Goal: Task Accomplishment & Management: Complete application form

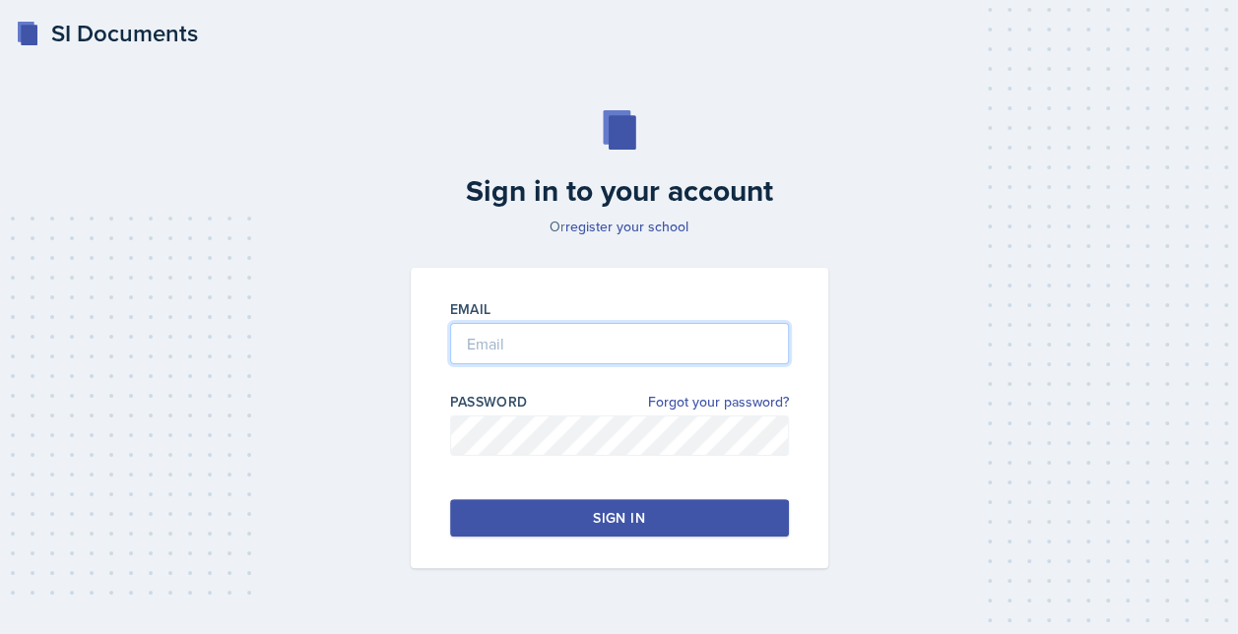
type input "[EMAIL_ADDRESS][DOMAIN_NAME]"
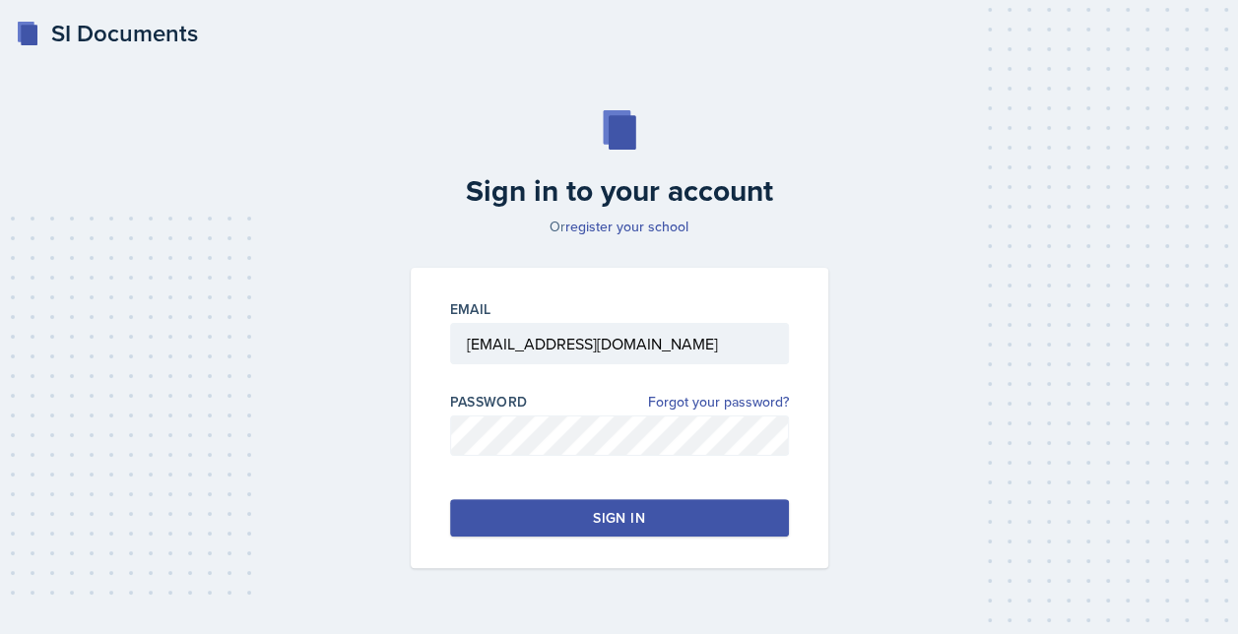
click at [547, 512] on button "Sign in" at bounding box center [619, 517] width 339 height 37
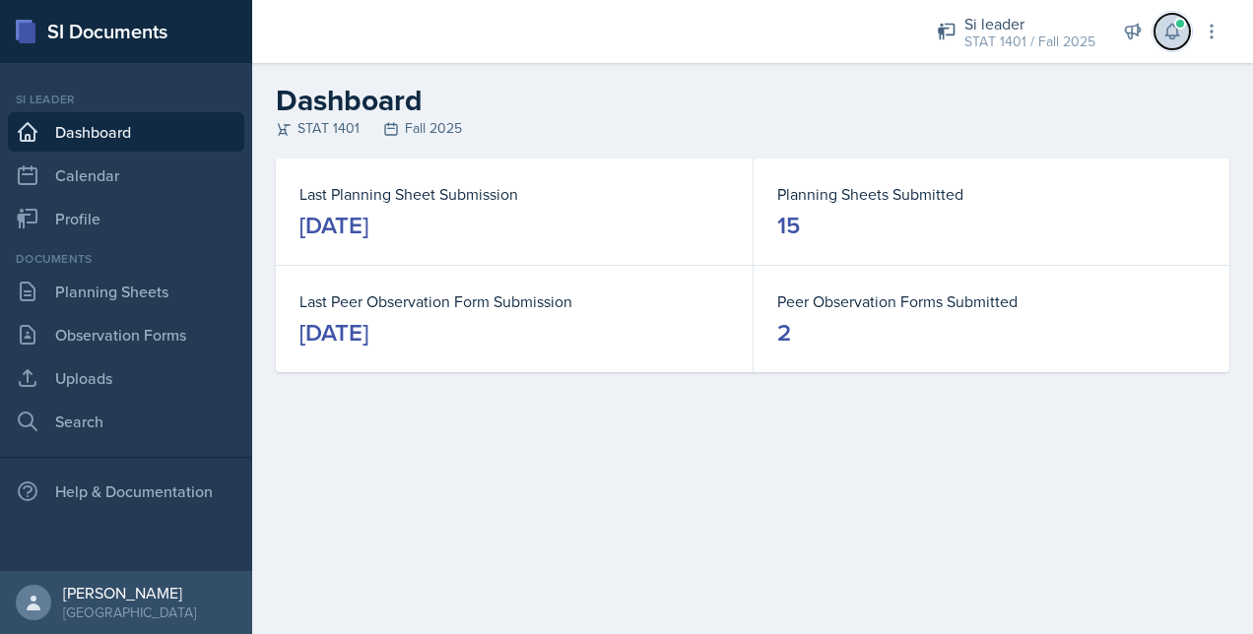
click at [1174, 38] on icon at bounding box center [1171, 32] width 13 height 15
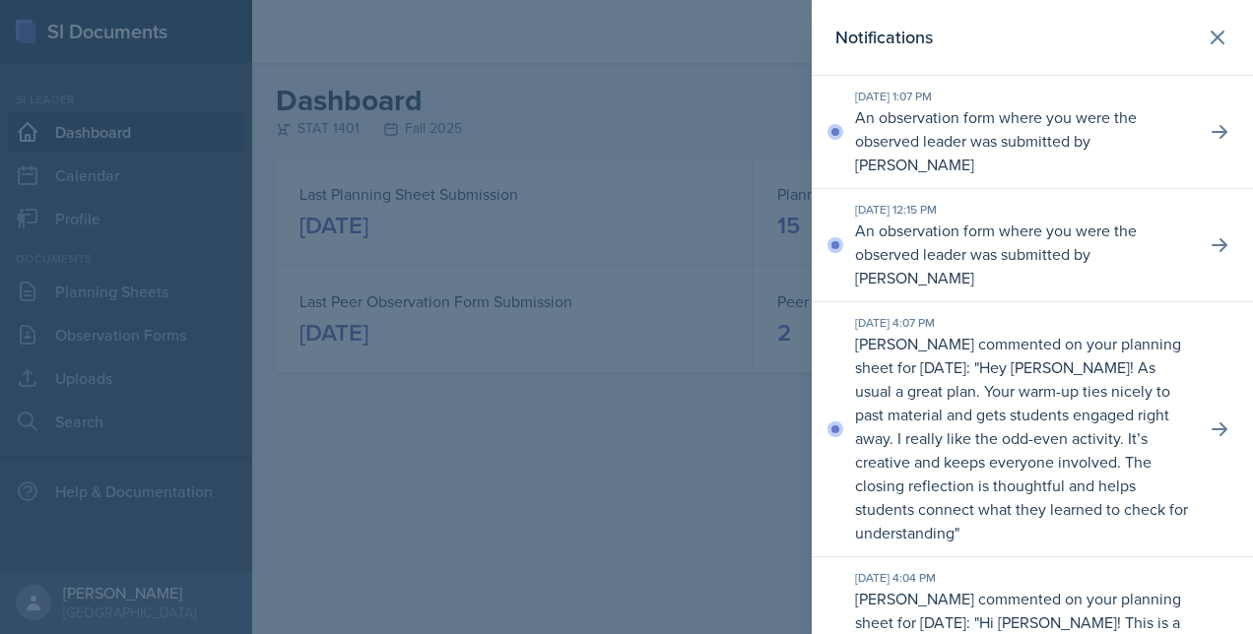
click at [735, 101] on div at bounding box center [626, 317] width 1253 height 634
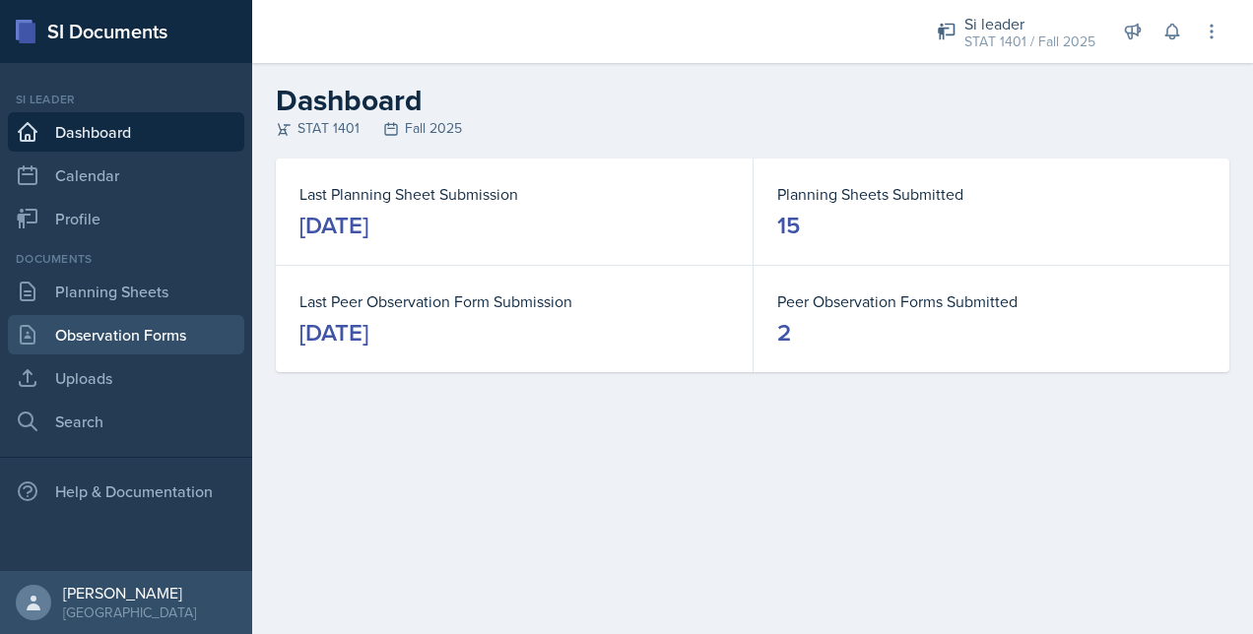
click at [129, 329] on link "Observation Forms" at bounding box center [126, 334] width 236 height 39
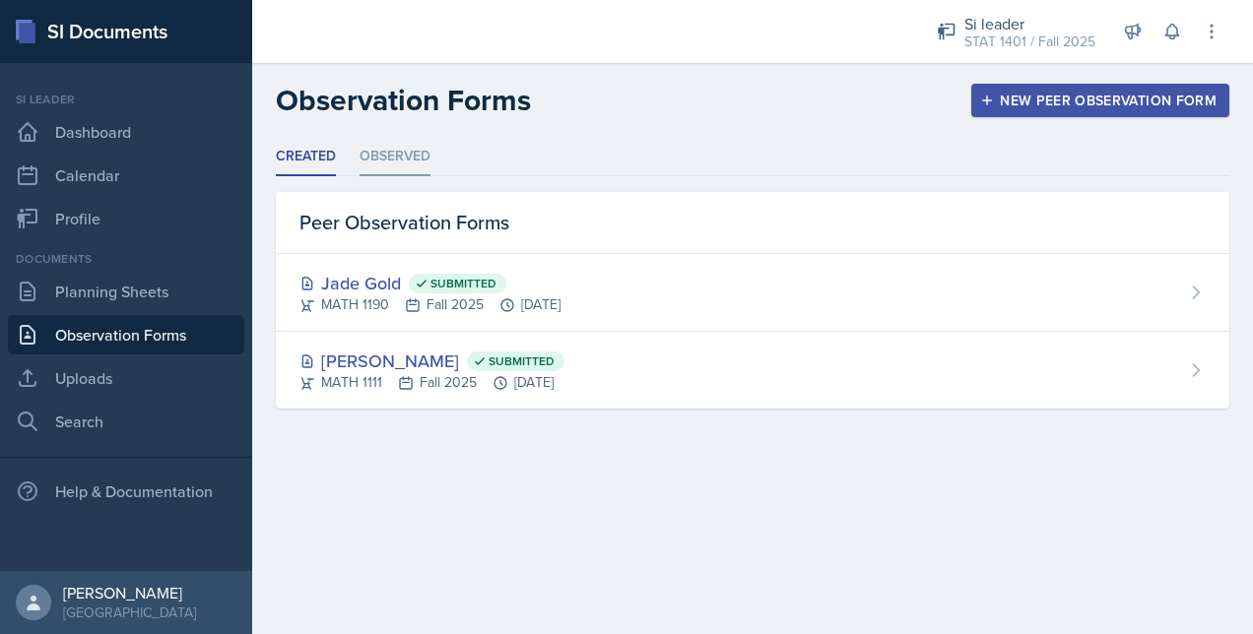
click at [404, 161] on li "Observed" at bounding box center [394, 157] width 71 height 38
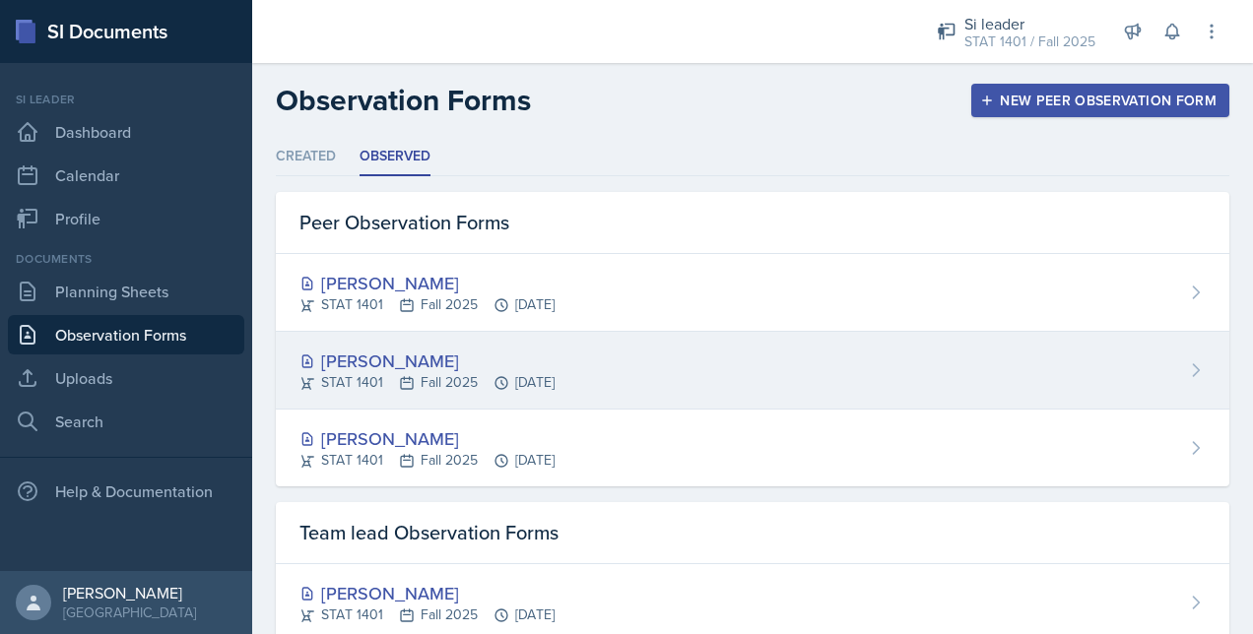
click at [506, 365] on div "[PERSON_NAME]" at bounding box center [426, 361] width 255 height 27
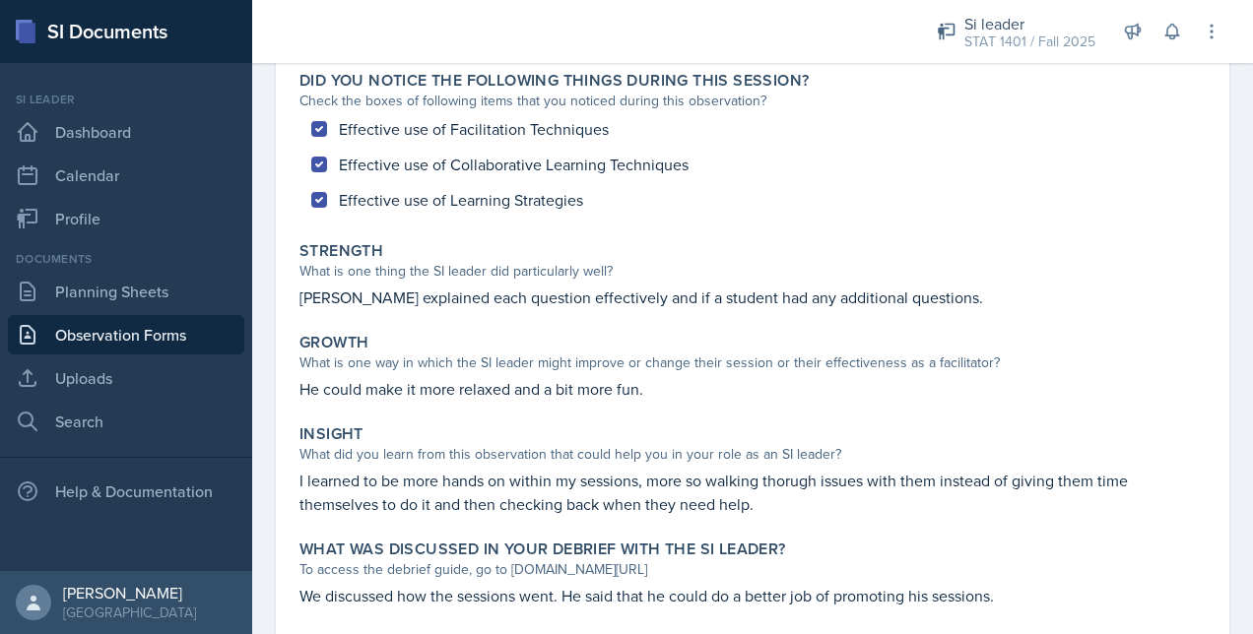
scroll to position [238, 0]
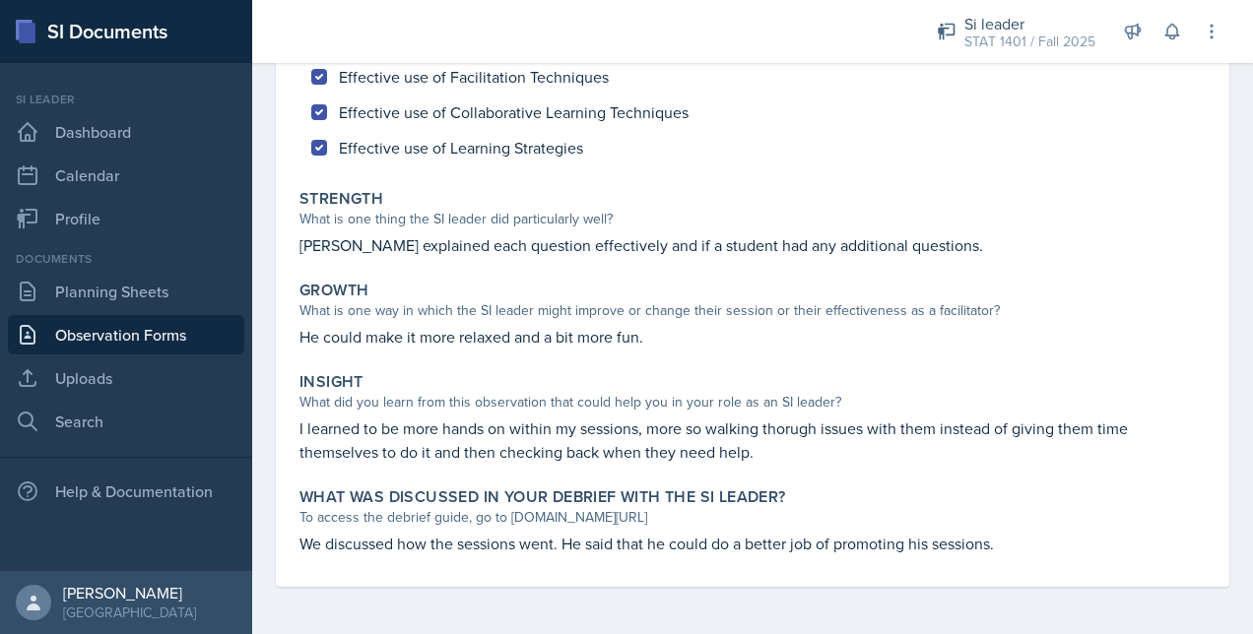
click at [152, 339] on link "Observation Forms" at bounding box center [126, 334] width 236 height 39
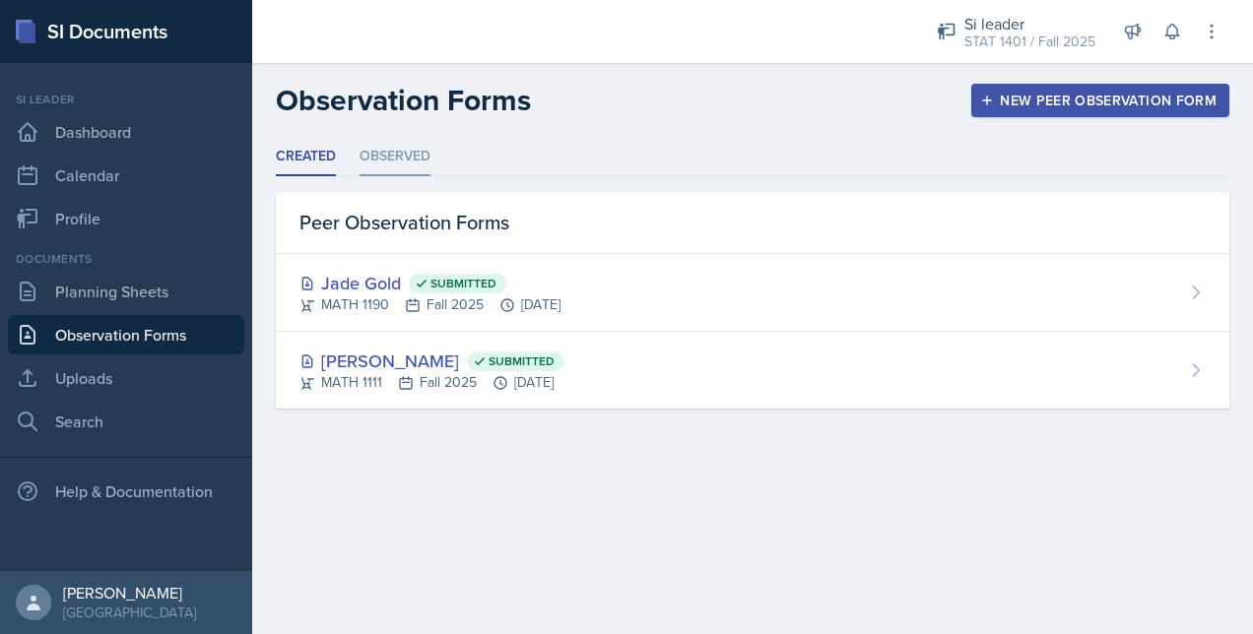
click at [378, 155] on li "Observed" at bounding box center [394, 157] width 71 height 38
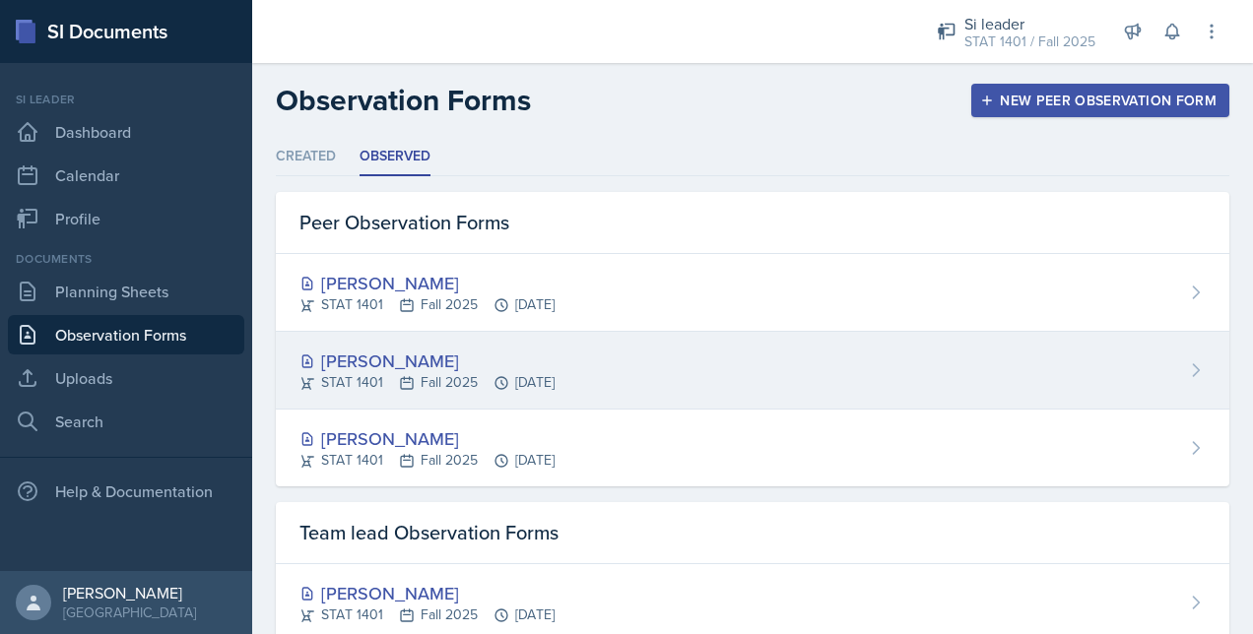
click at [389, 368] on div "[PERSON_NAME]" at bounding box center [426, 361] width 255 height 27
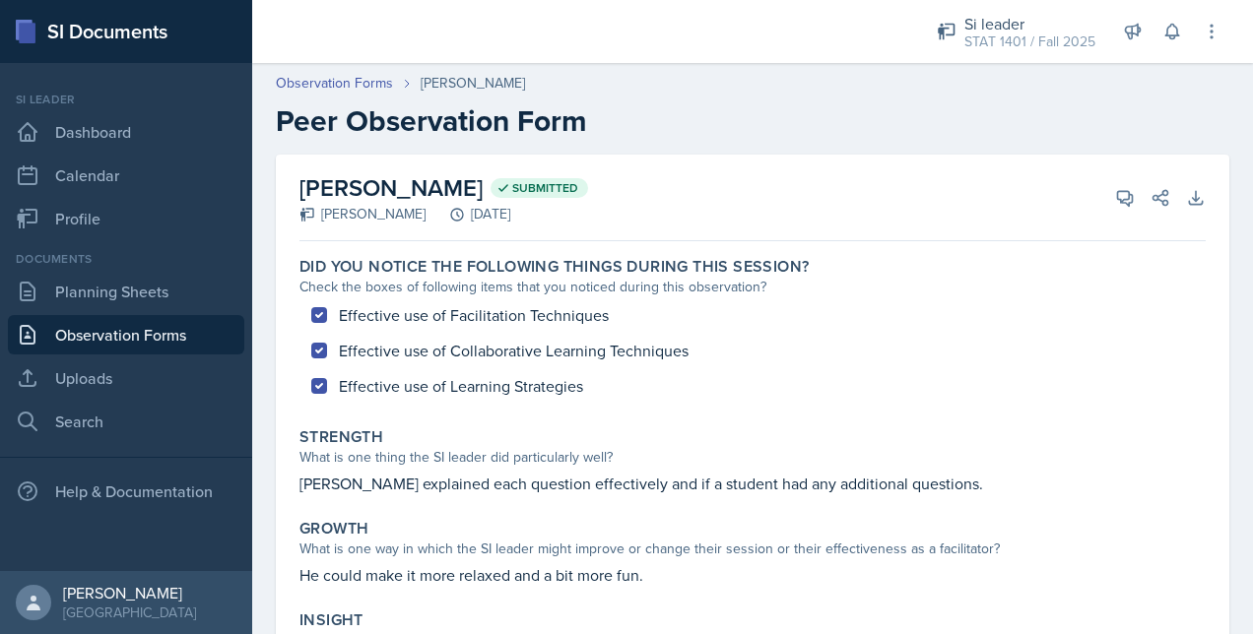
click at [175, 337] on link "Observation Forms" at bounding box center [126, 334] width 236 height 39
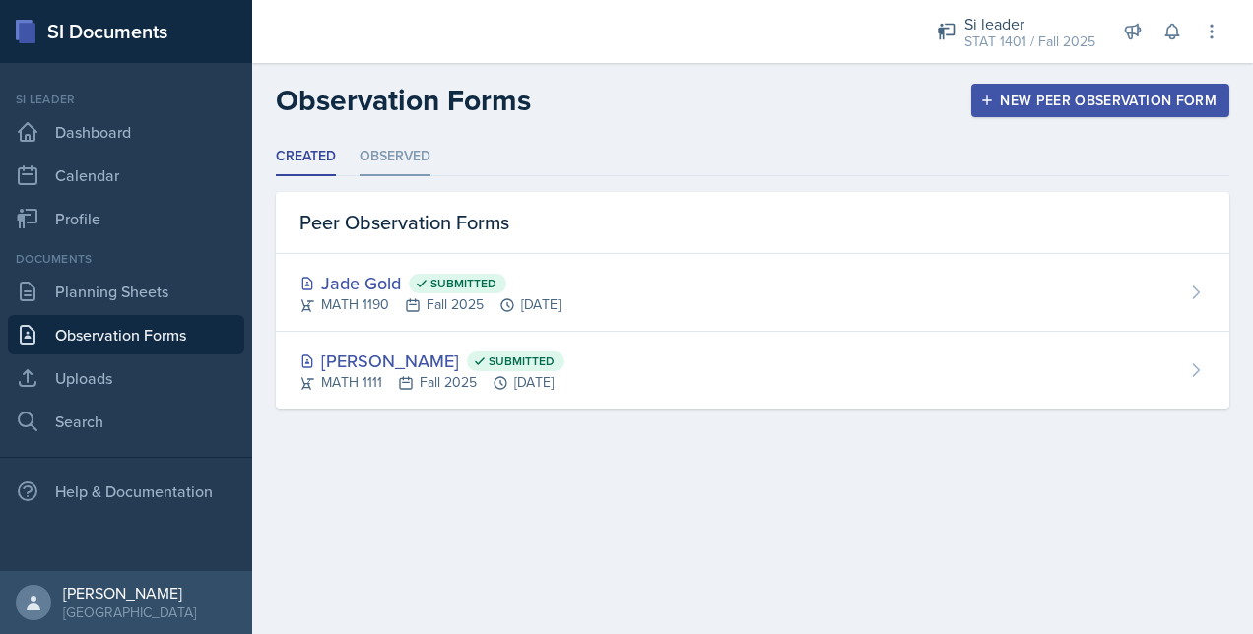
click at [393, 163] on li "Observed" at bounding box center [394, 157] width 71 height 38
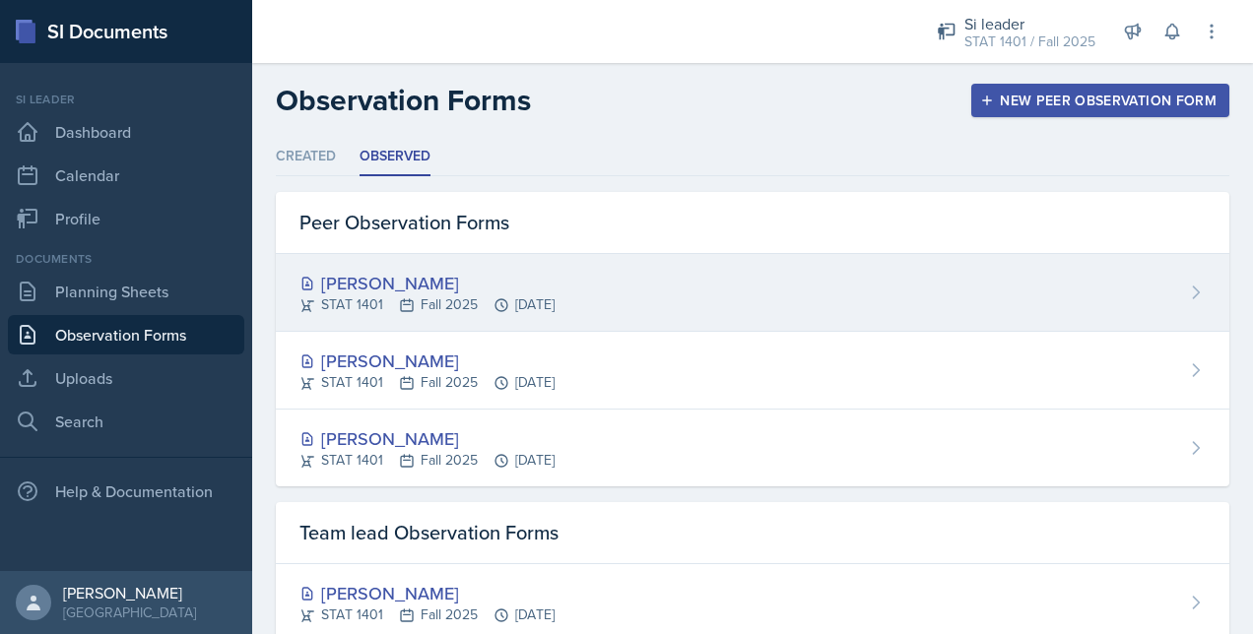
click at [423, 282] on div "[PERSON_NAME]" at bounding box center [426, 283] width 255 height 27
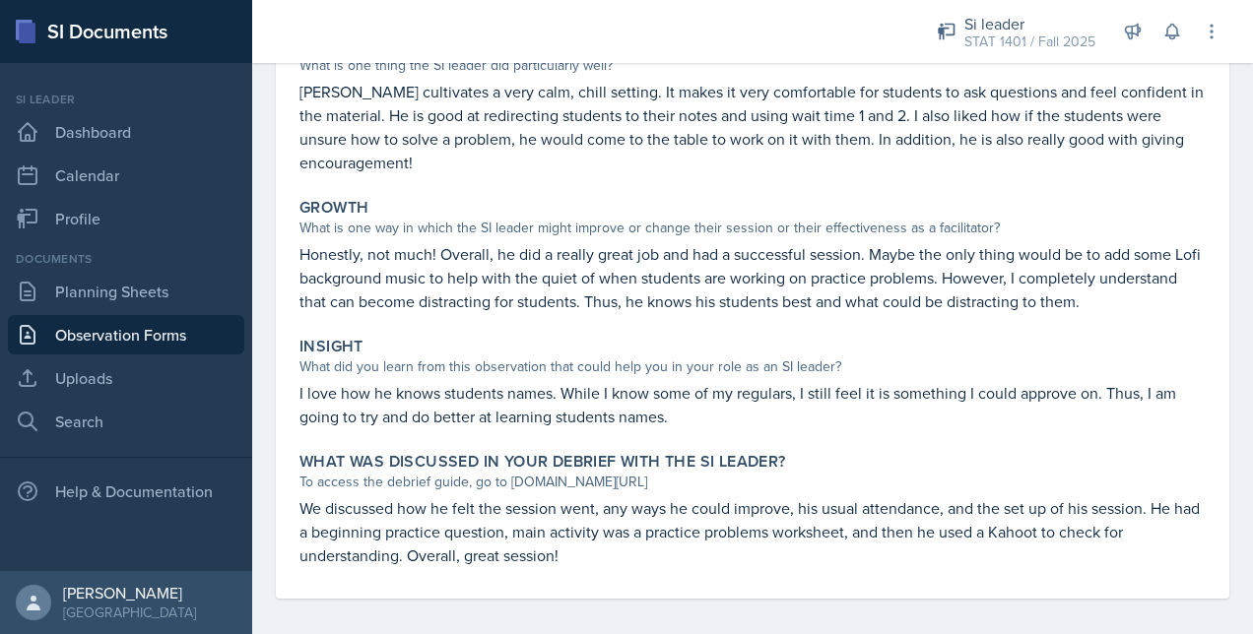
scroll to position [394, 0]
click at [203, 344] on link "Observation Forms" at bounding box center [126, 334] width 236 height 39
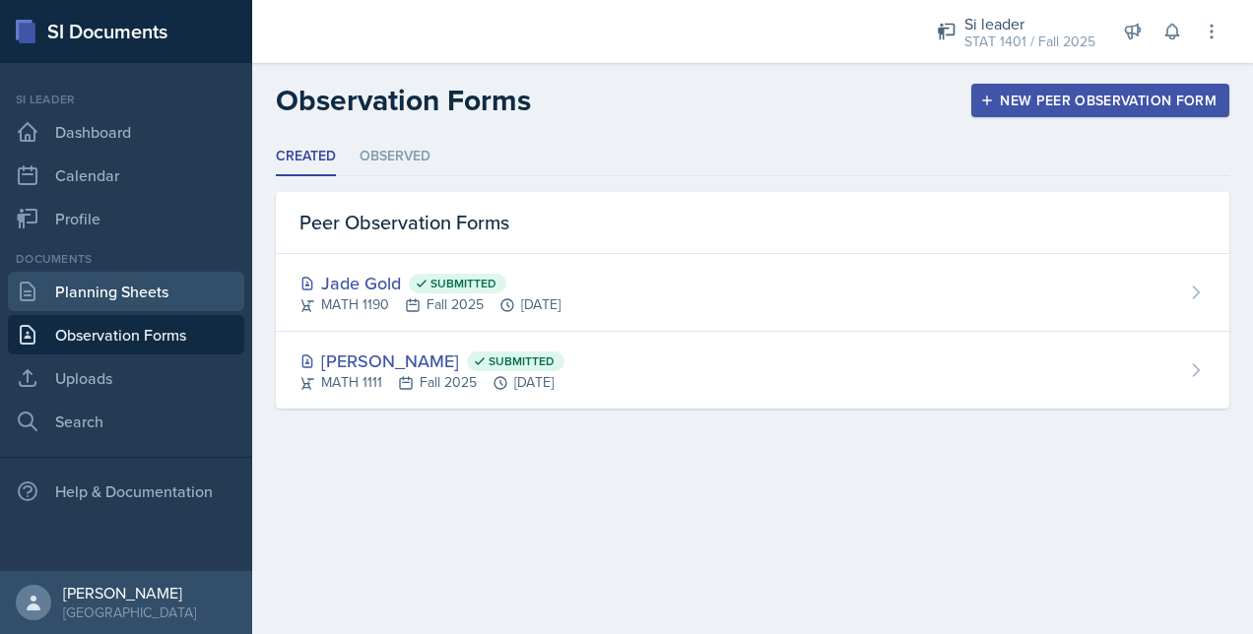
click at [175, 303] on link "Planning Sheets" at bounding box center [126, 291] width 236 height 39
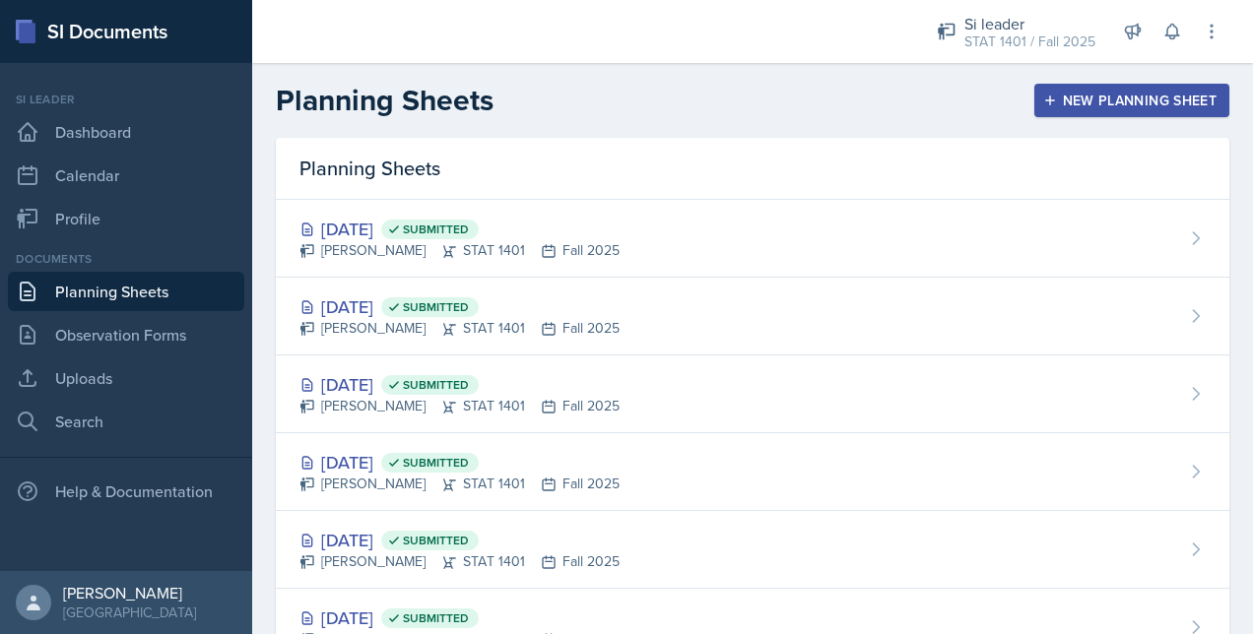
click at [1034, 96] on button "New Planning Sheet" at bounding box center [1131, 100] width 195 height 33
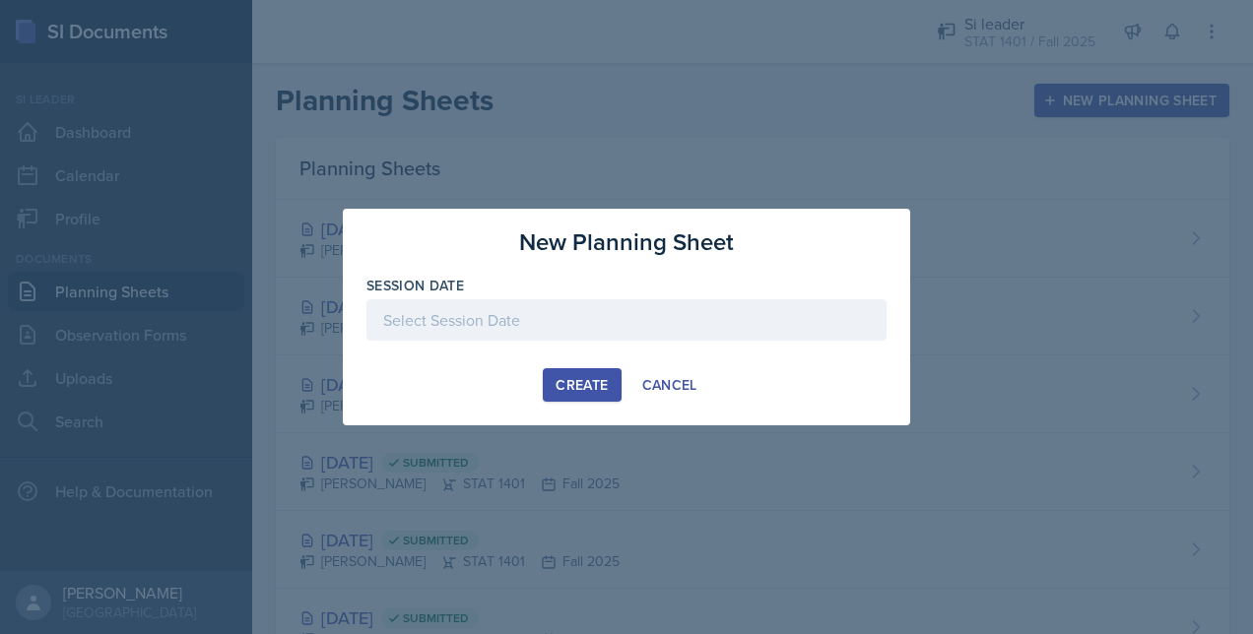
click at [572, 319] on div at bounding box center [626, 319] width 520 height 41
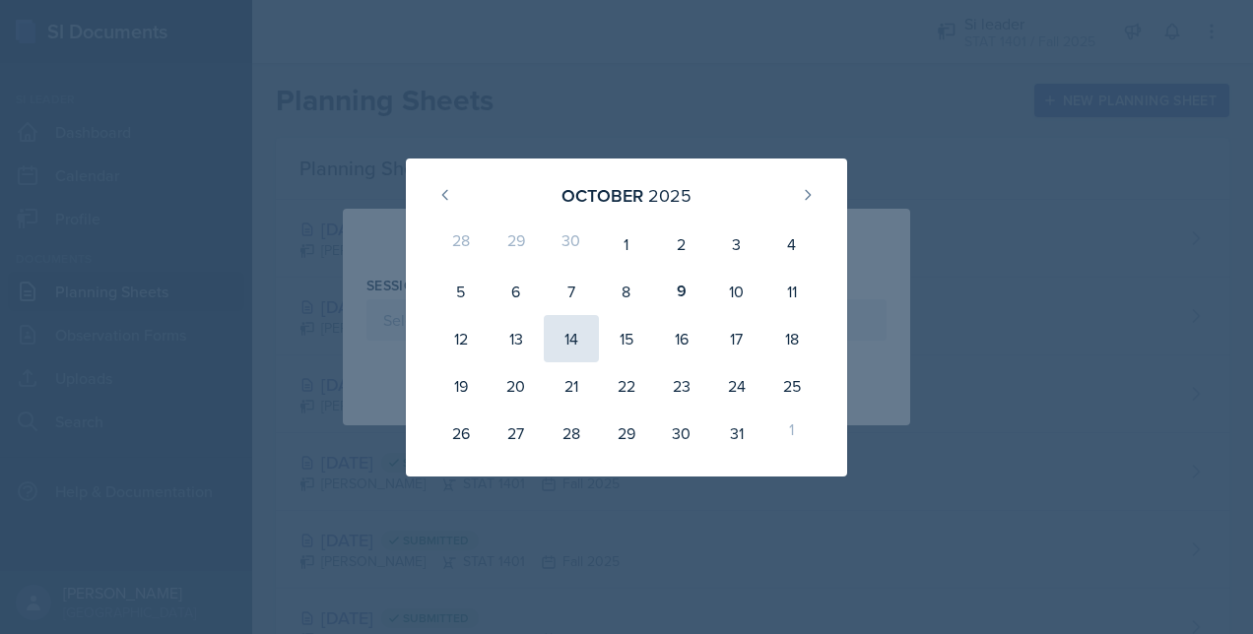
click at [569, 338] on div "14" at bounding box center [571, 338] width 55 height 47
type input "[DATE]"
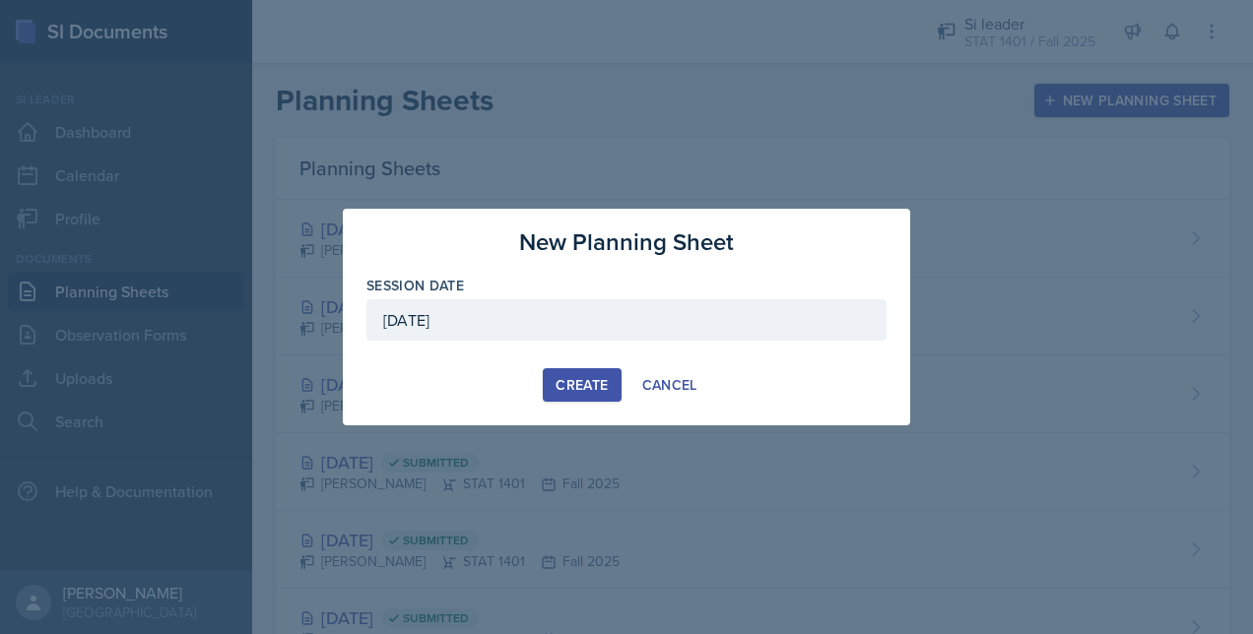
click at [581, 377] on div "Create" at bounding box center [581, 385] width 52 height 16
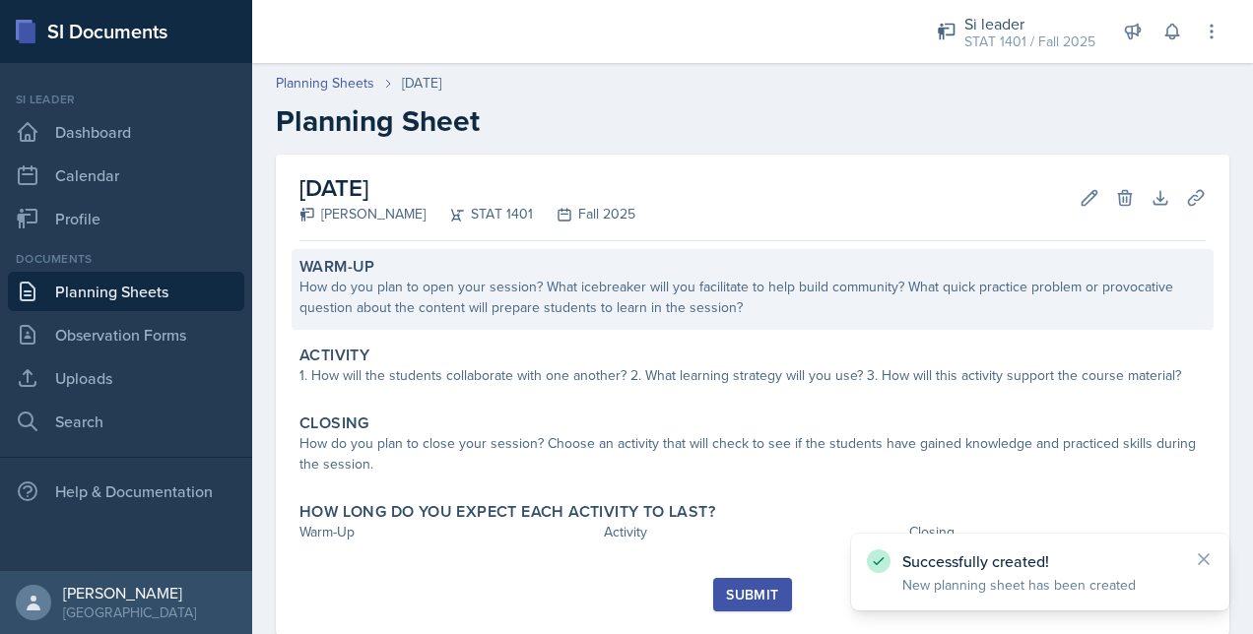
click at [589, 317] on div "How do you plan to open your session? What icebreaker will you facilitate to he…" at bounding box center [752, 297] width 906 height 41
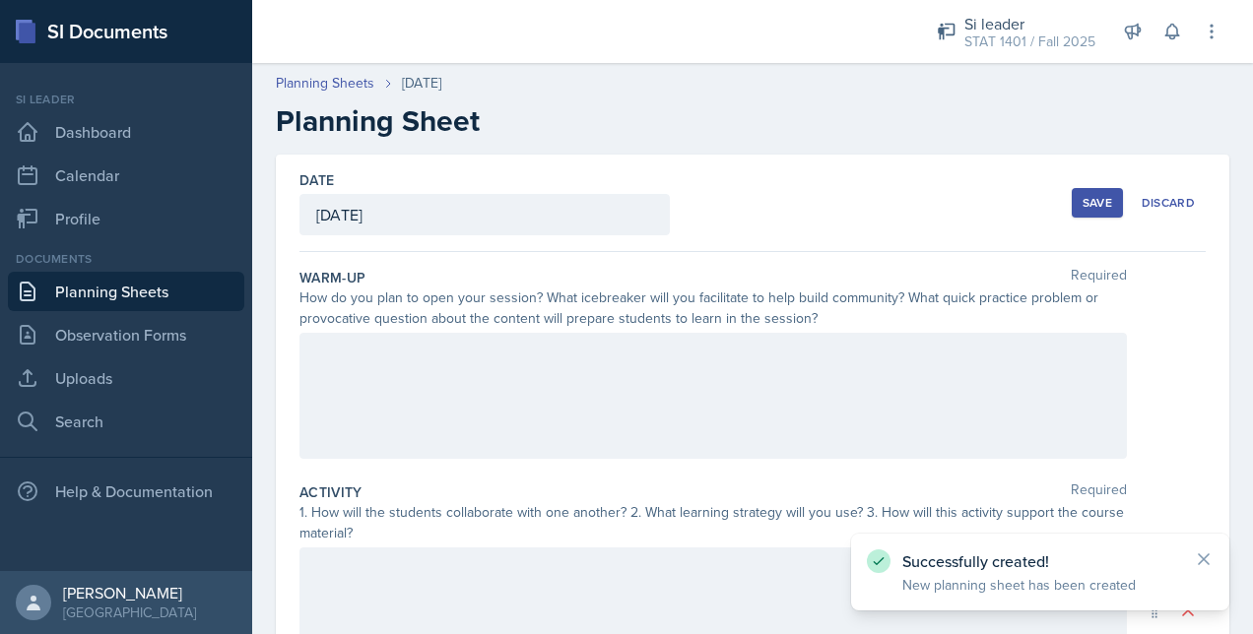
click at [497, 388] on div at bounding box center [712, 396] width 827 height 126
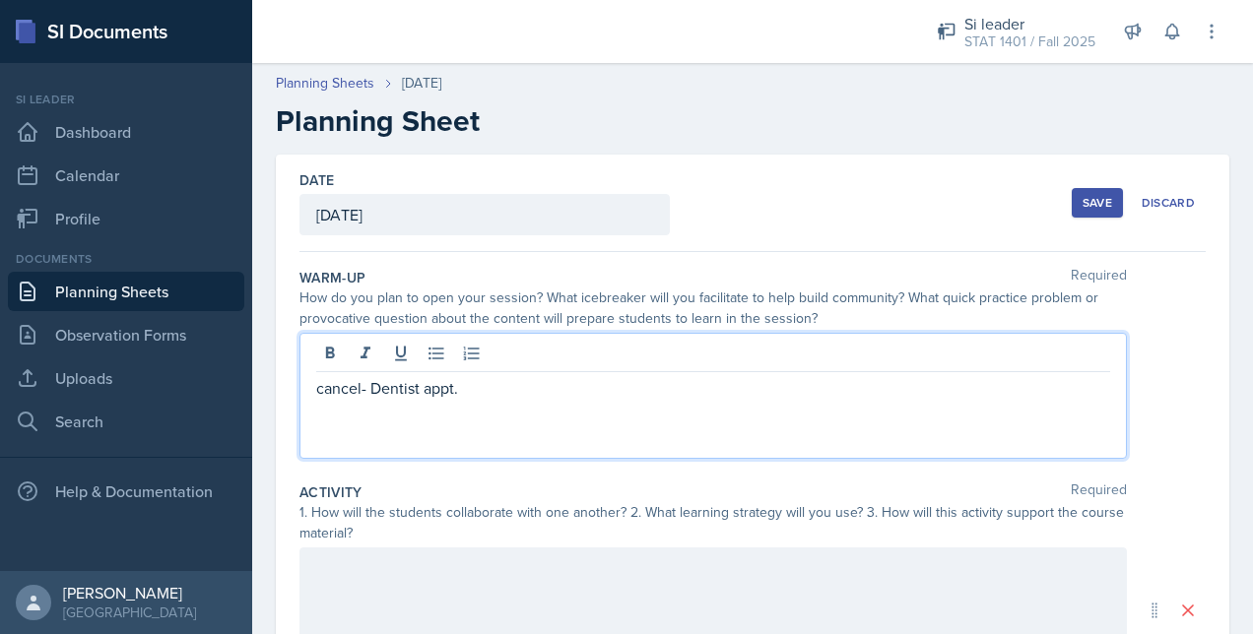
click at [360, 382] on p "cancel- Dentist appt." at bounding box center [713, 388] width 794 height 24
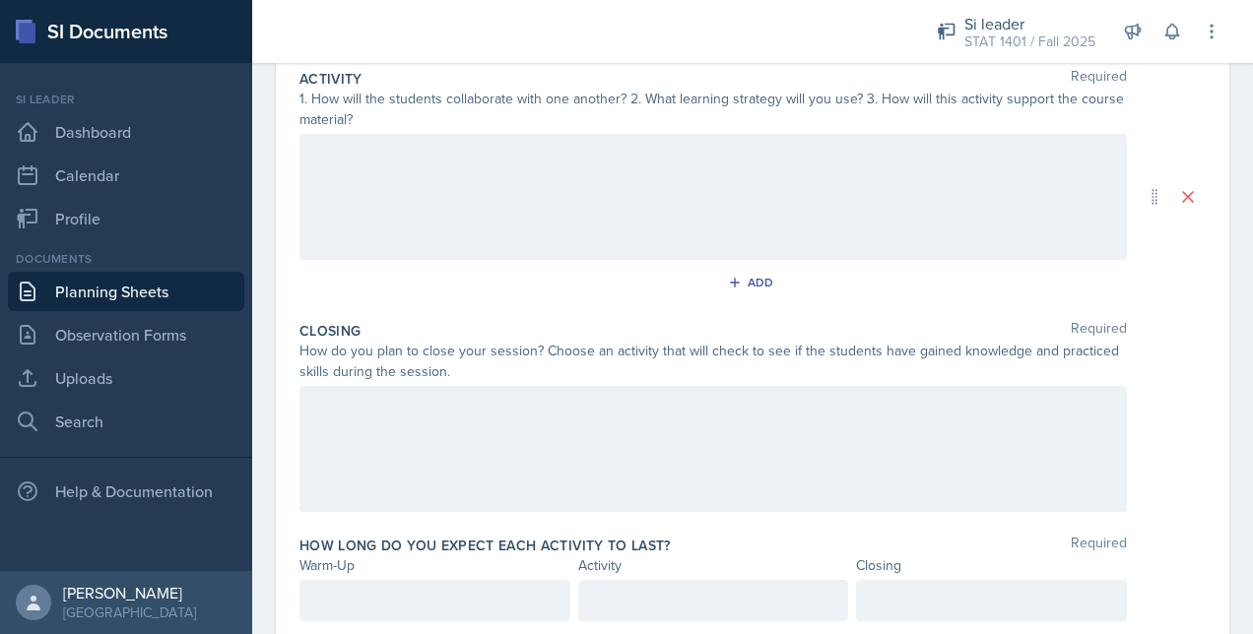
scroll to position [477, 0]
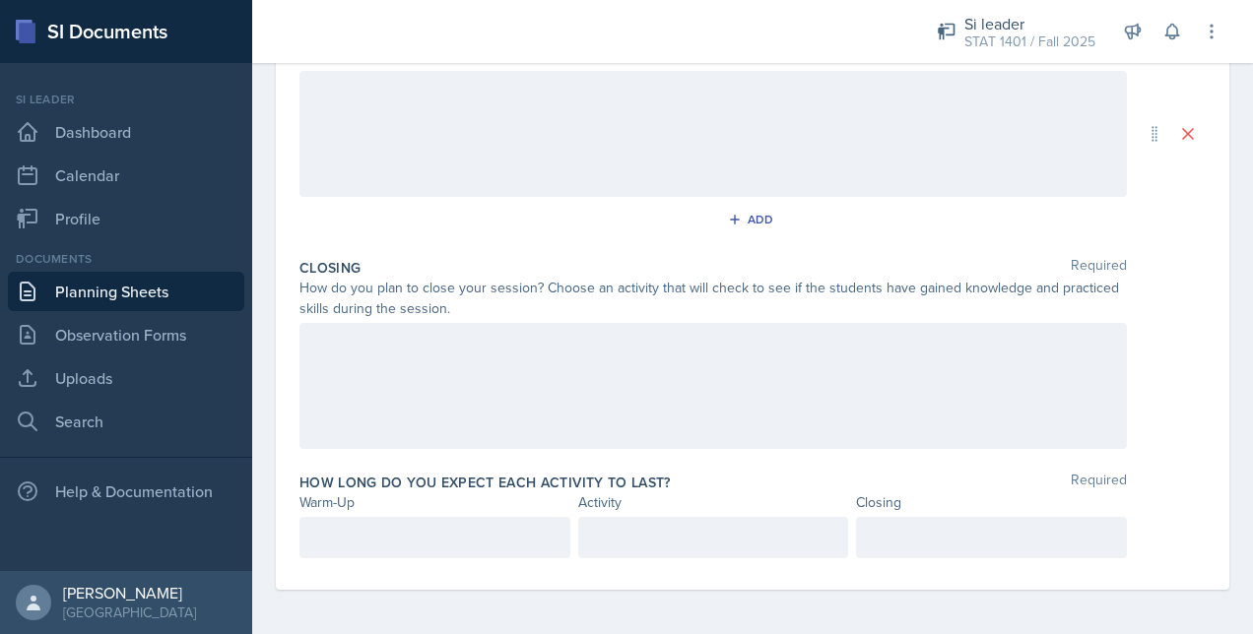
click at [484, 521] on div at bounding box center [434, 537] width 271 height 41
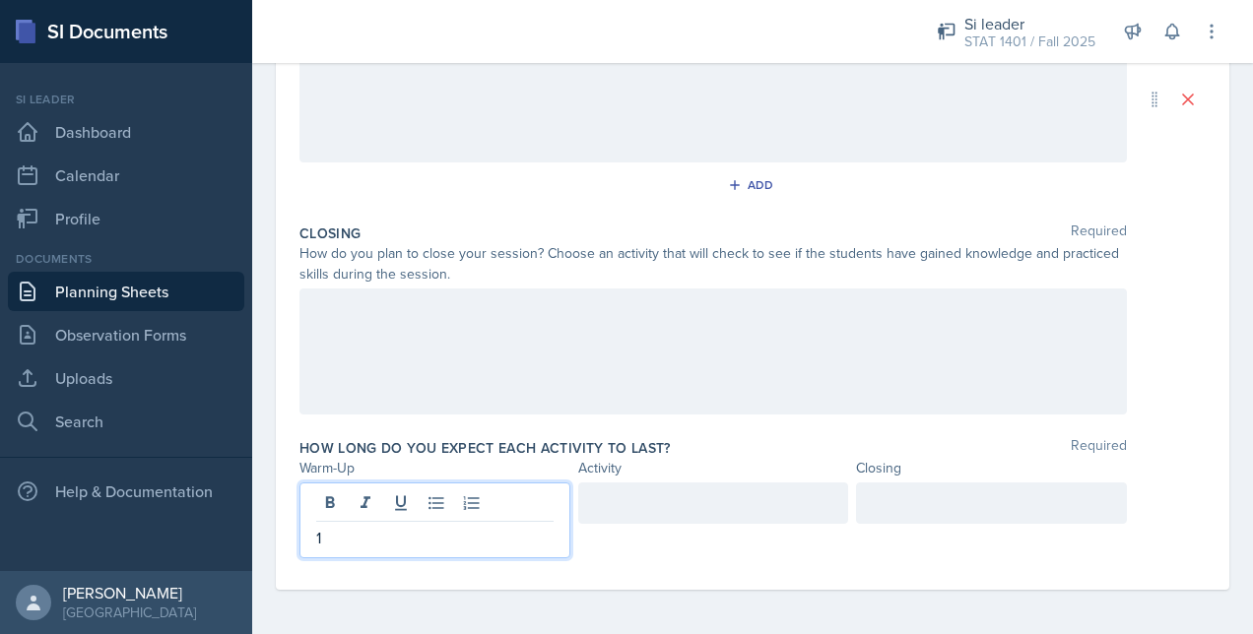
click at [602, 489] on div at bounding box center [713, 502] width 271 height 41
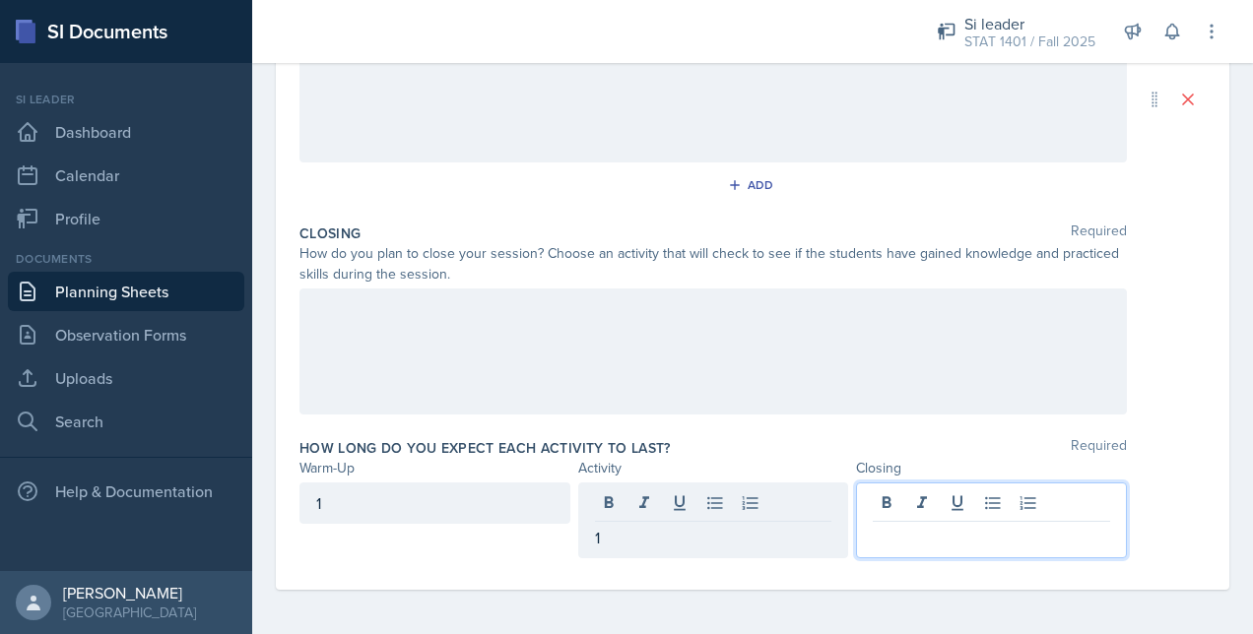
click at [977, 507] on div at bounding box center [991, 520] width 271 height 76
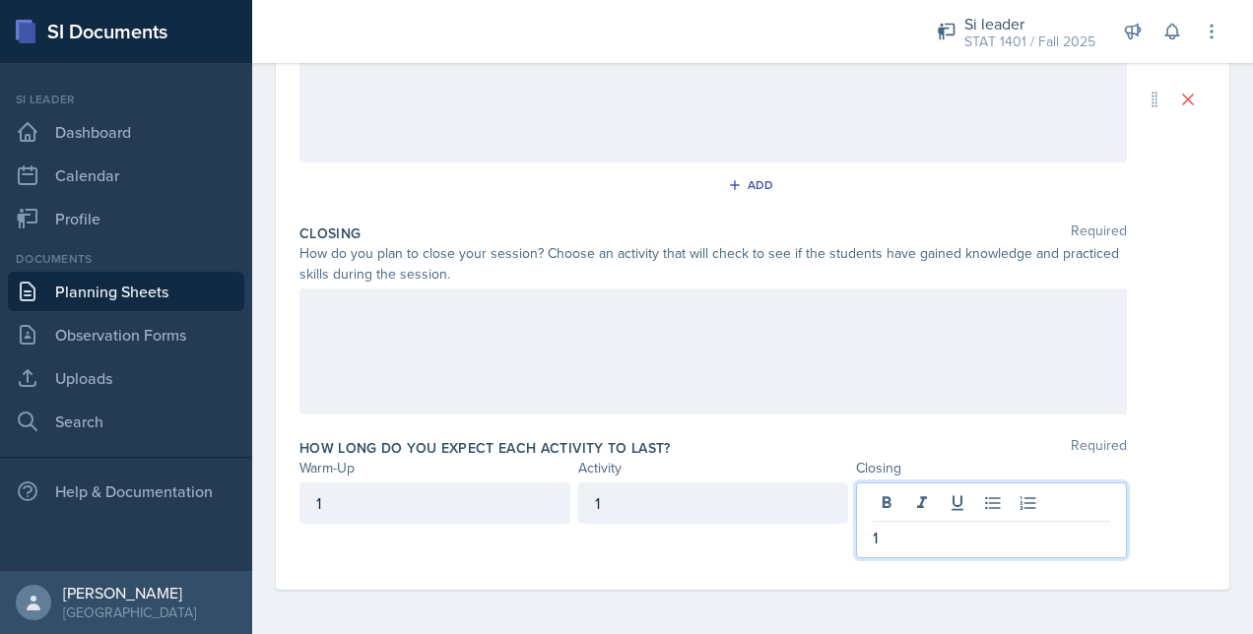
click at [599, 354] on div at bounding box center [712, 352] width 827 height 126
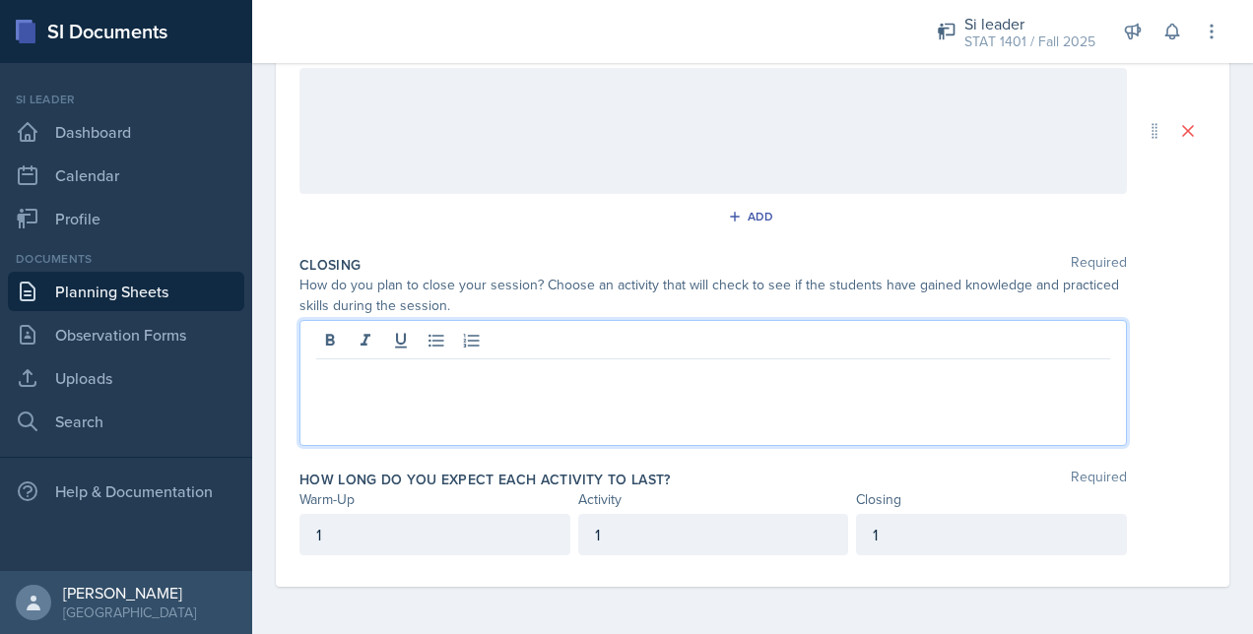
scroll to position [477, 0]
click at [471, 109] on div at bounding box center [712, 134] width 827 height 126
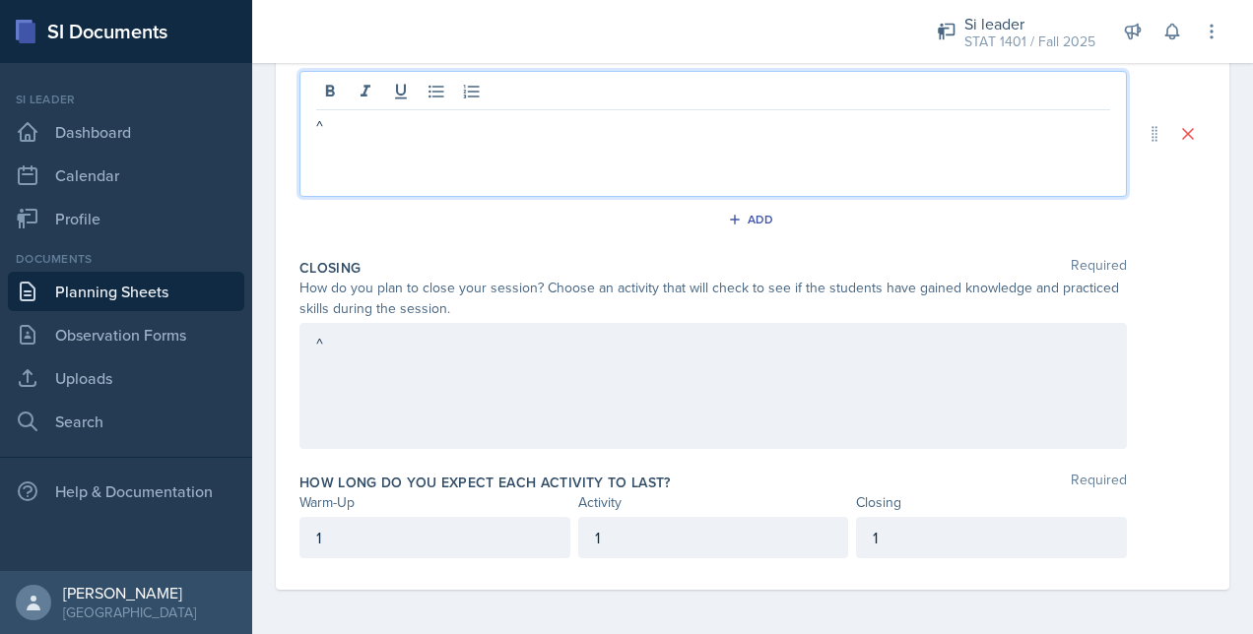
click at [464, 236] on div "Add" at bounding box center [752, 223] width 906 height 37
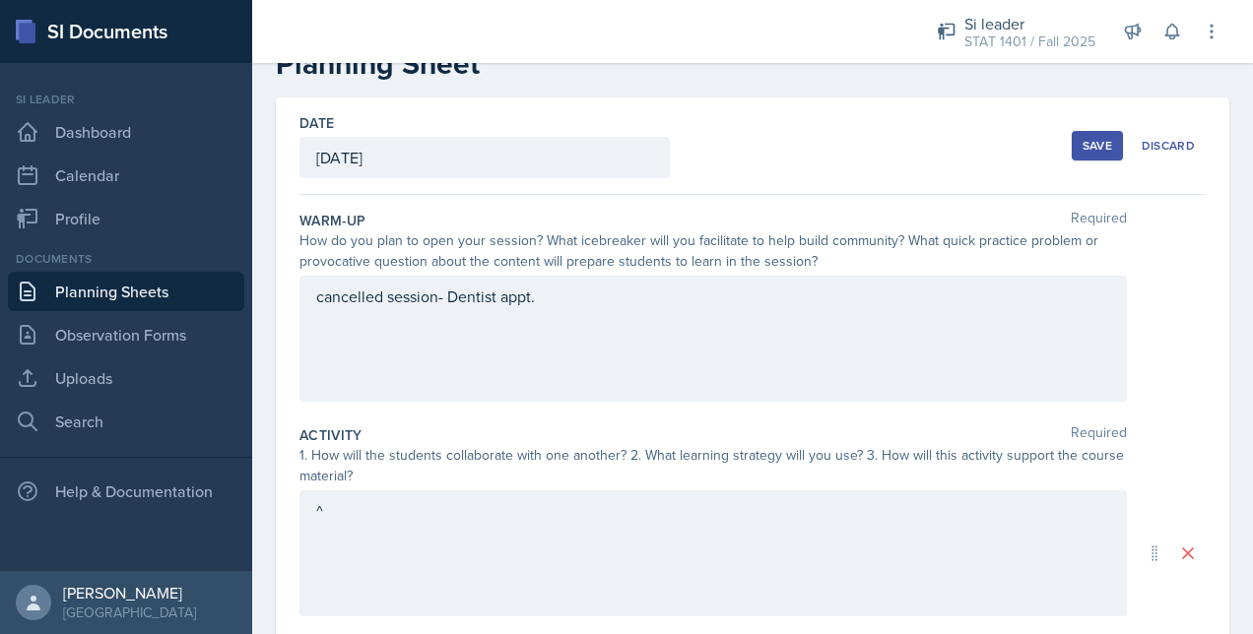
scroll to position [0, 0]
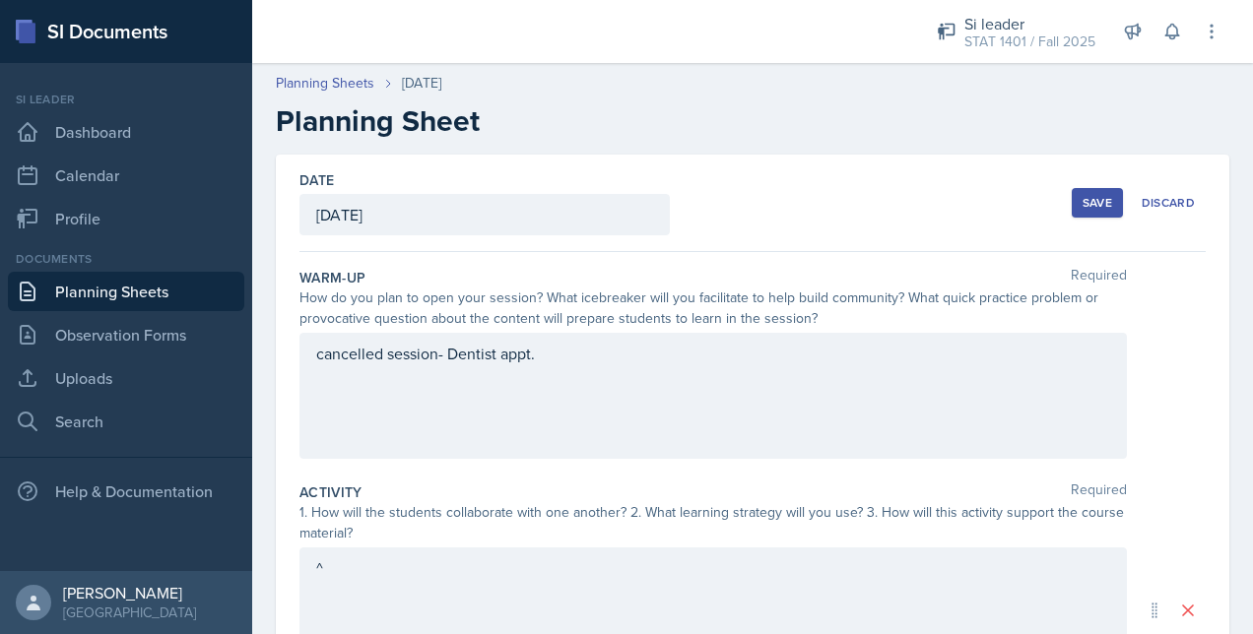
click at [1083, 201] on div "Save" at bounding box center [1097, 203] width 30 height 16
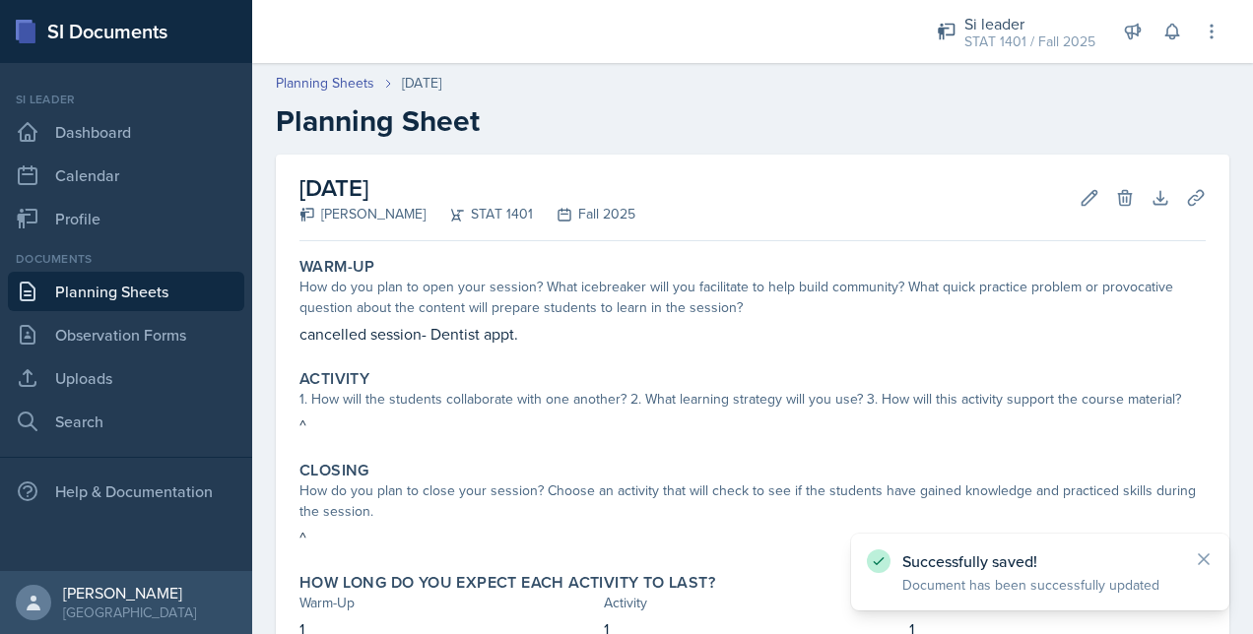
scroll to position [142, 0]
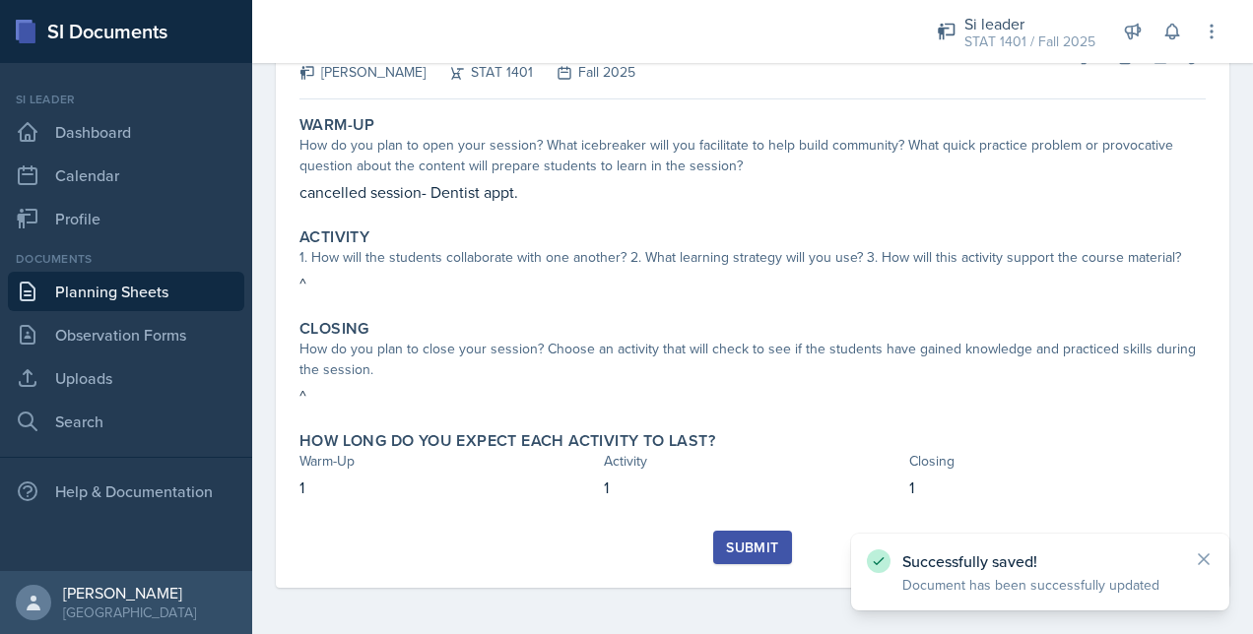
click at [727, 548] on div "Submit" at bounding box center [752, 548] width 52 height 16
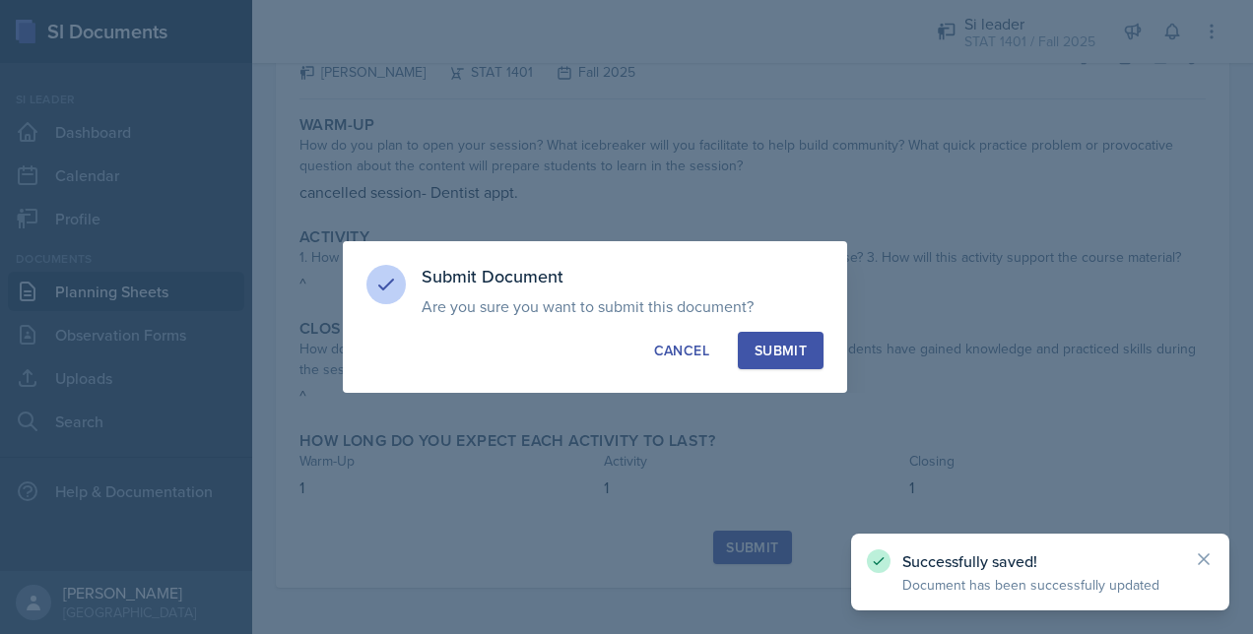
click at [812, 349] on button "Submit" at bounding box center [781, 350] width 86 height 37
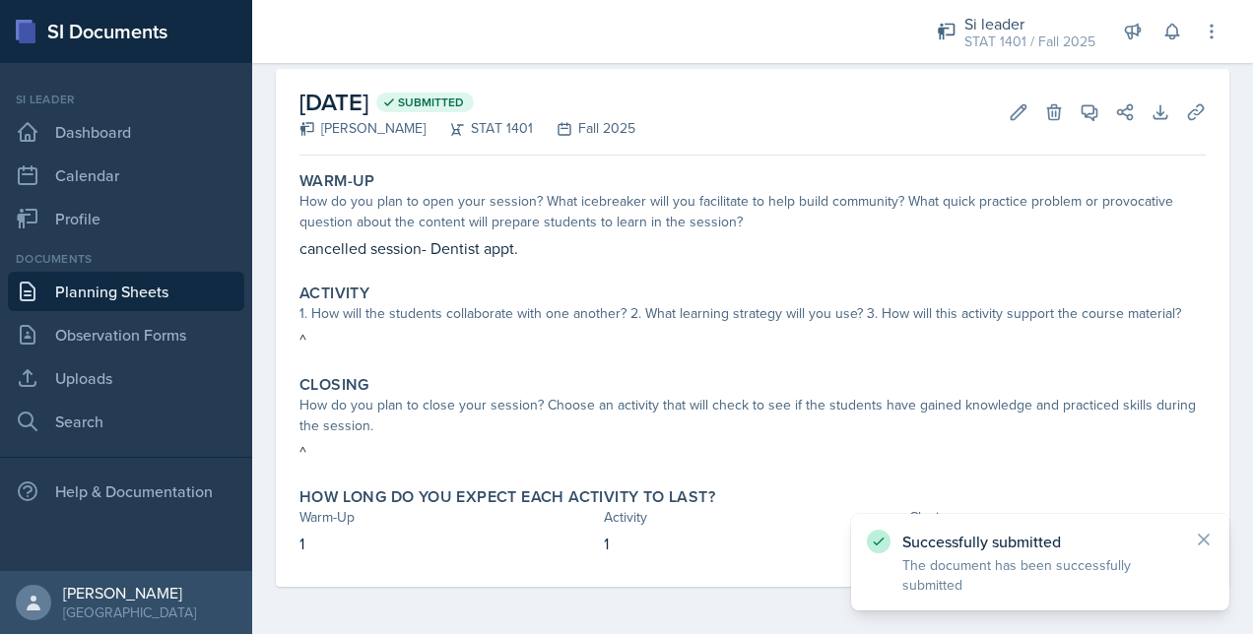
scroll to position [85, 0]
click at [189, 297] on link "Planning Sheets" at bounding box center [126, 291] width 236 height 39
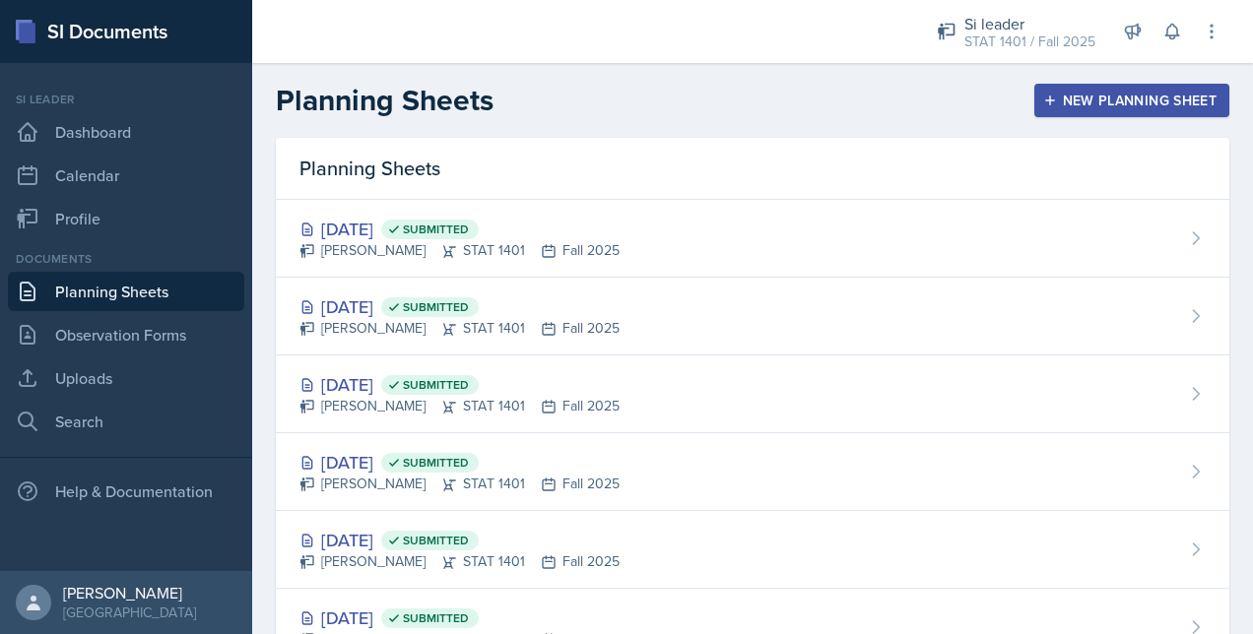
click at [1064, 96] on div "New Planning Sheet" at bounding box center [1131, 101] width 169 height 16
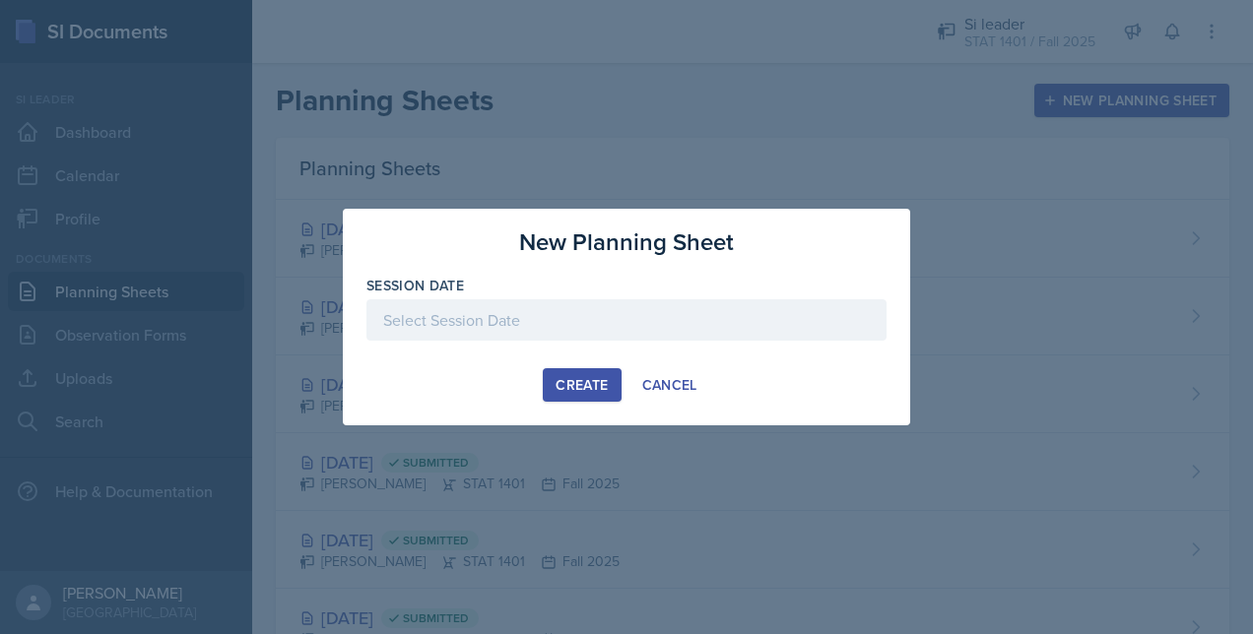
click at [640, 296] on div "Session Date" at bounding box center [626, 318] width 520 height 85
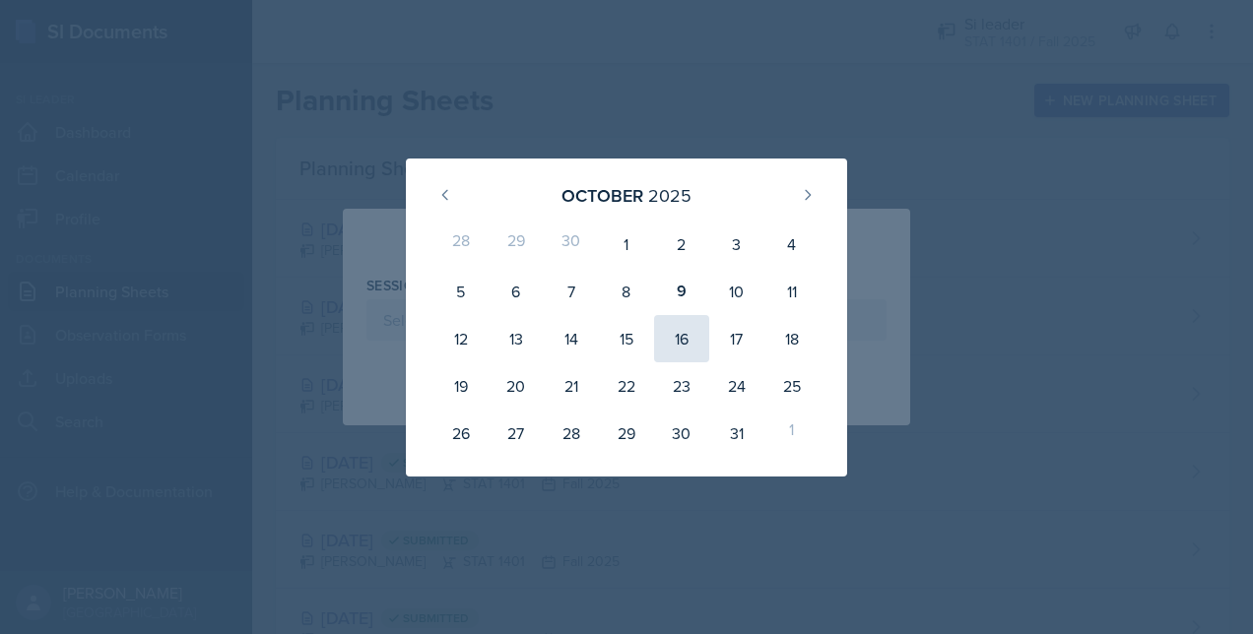
click at [677, 335] on div "16" at bounding box center [681, 338] width 55 height 47
type input "[DATE]"
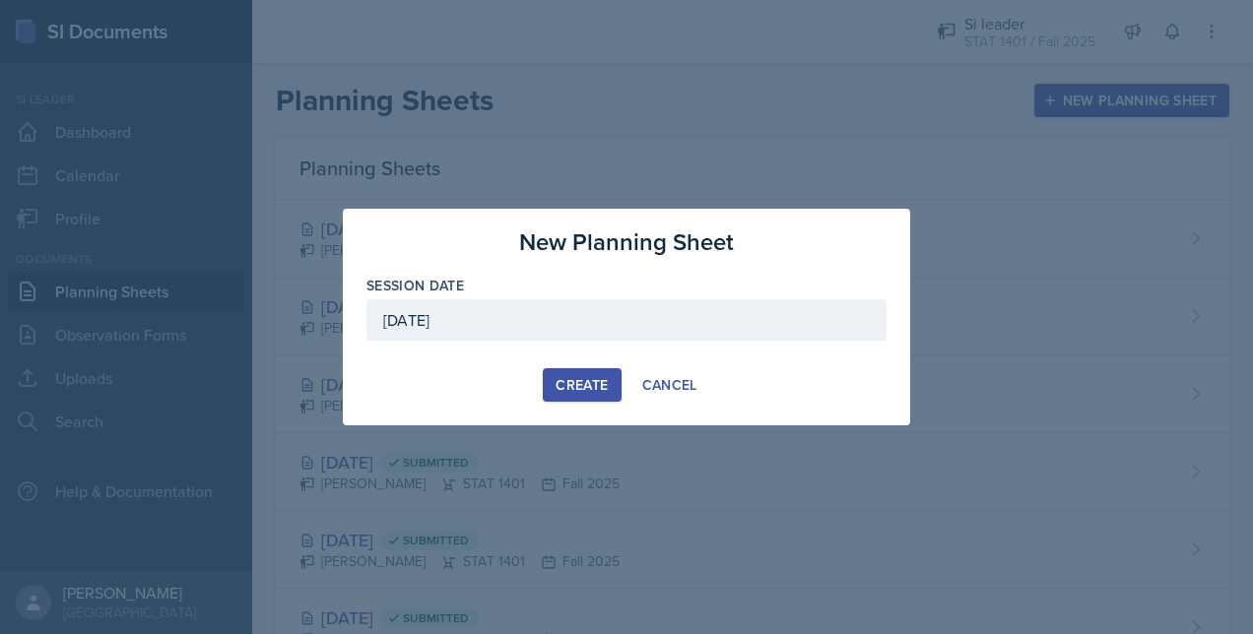
click at [575, 396] on button "Create" at bounding box center [582, 384] width 78 height 33
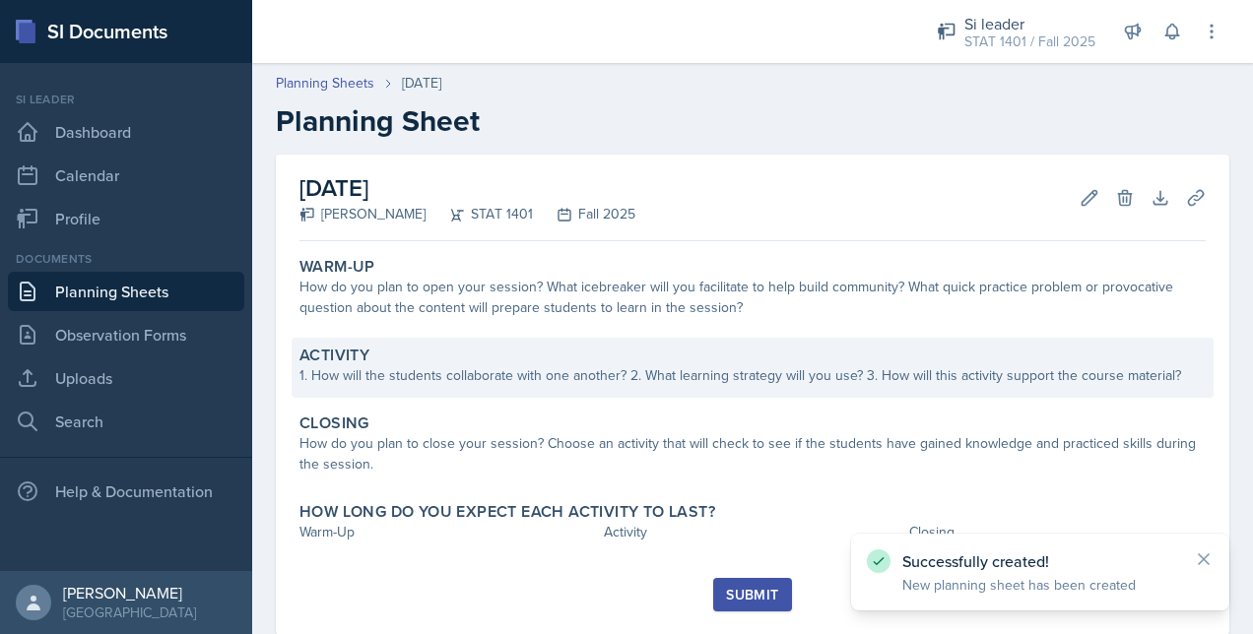
click at [621, 379] on div "1. How will the students collaborate with one another? 2. What learning strateg…" at bounding box center [752, 375] width 906 height 21
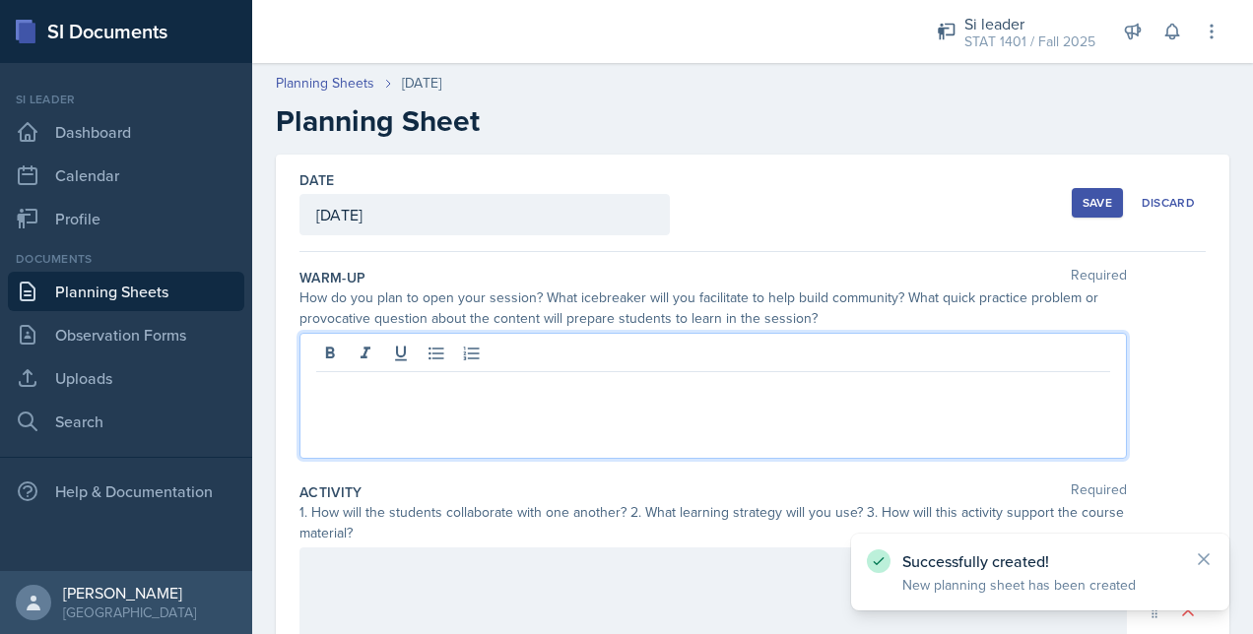
click at [589, 355] on div at bounding box center [712, 396] width 827 height 126
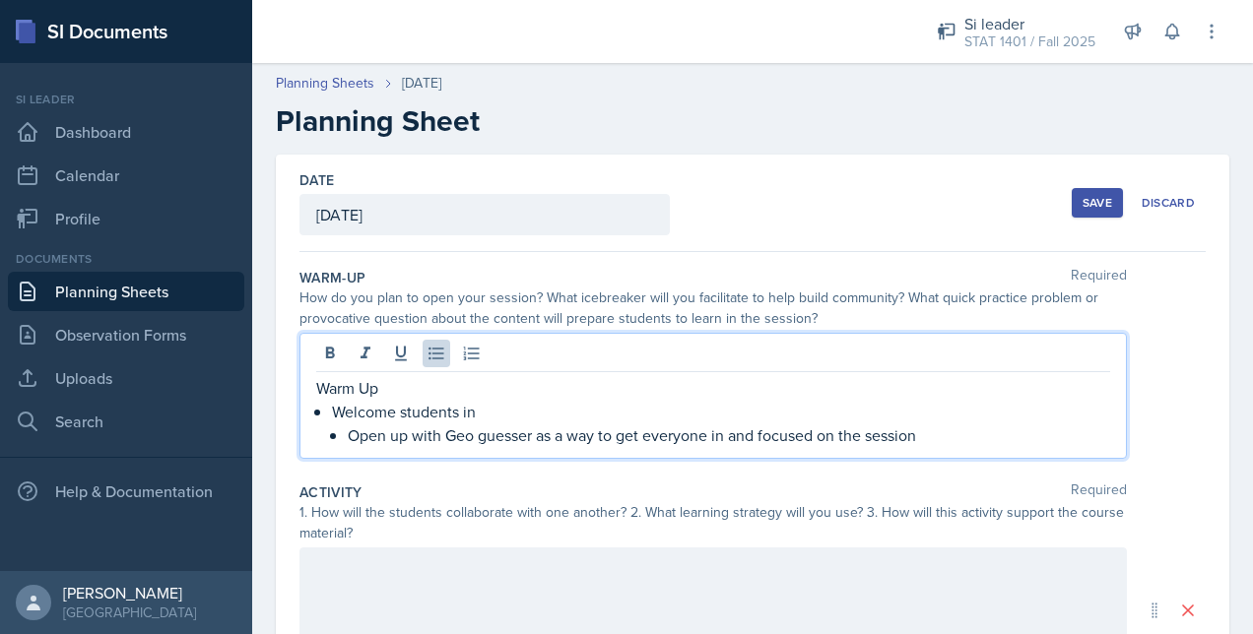
click at [475, 438] on p "Open up with Geo guesser as a way to get everyone in and focused on the session" at bounding box center [729, 435] width 762 height 24
click at [949, 449] on div "Warm Up Welcome students in Open up with Geoguesser as a way to get everyone in…" at bounding box center [712, 396] width 827 height 126
click at [940, 437] on p "Open up with Geoguesser as a way to get everyone in and focused on the session" at bounding box center [729, 435] width 762 height 24
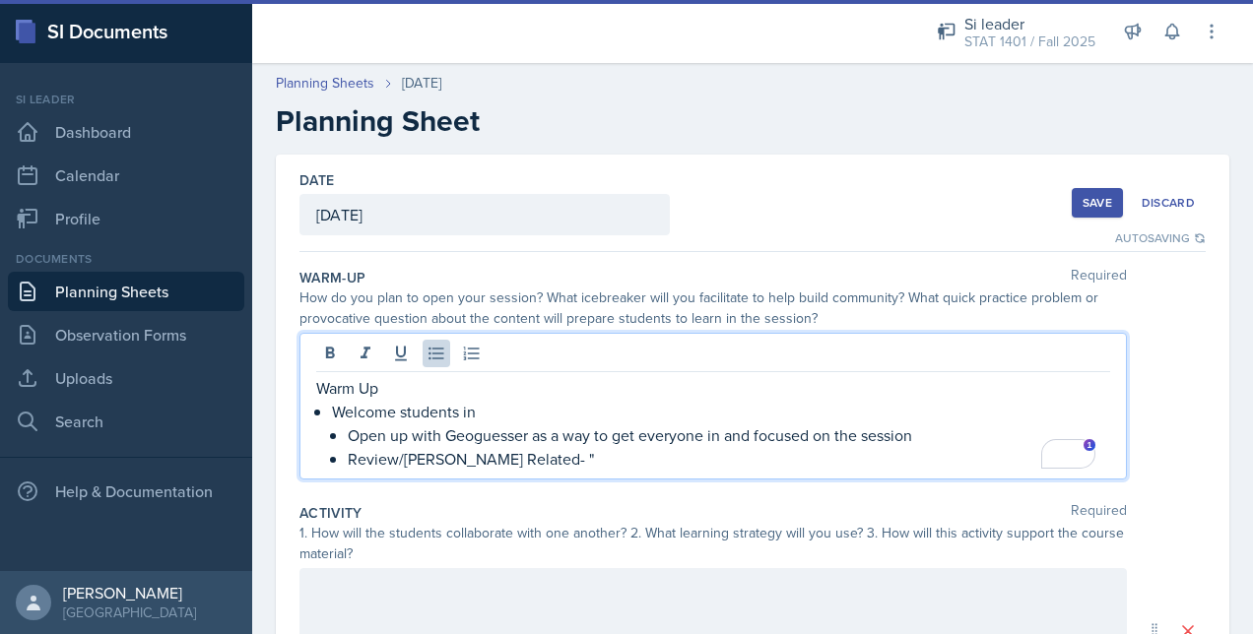
click at [940, 437] on p "Open up with Geoguesser as a way to get everyone in and focused on the session" at bounding box center [729, 435] width 762 height 24
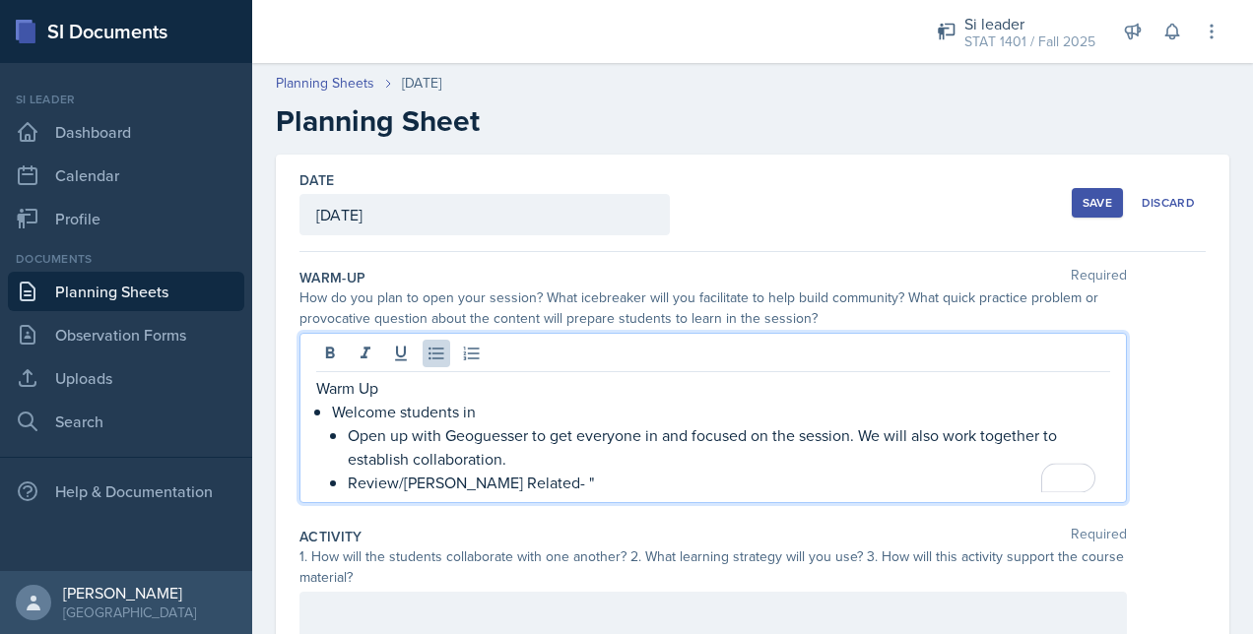
click at [719, 460] on p "Open up with Geoguesser to get everyone in and focused on the session. We will …" at bounding box center [729, 446] width 762 height 47
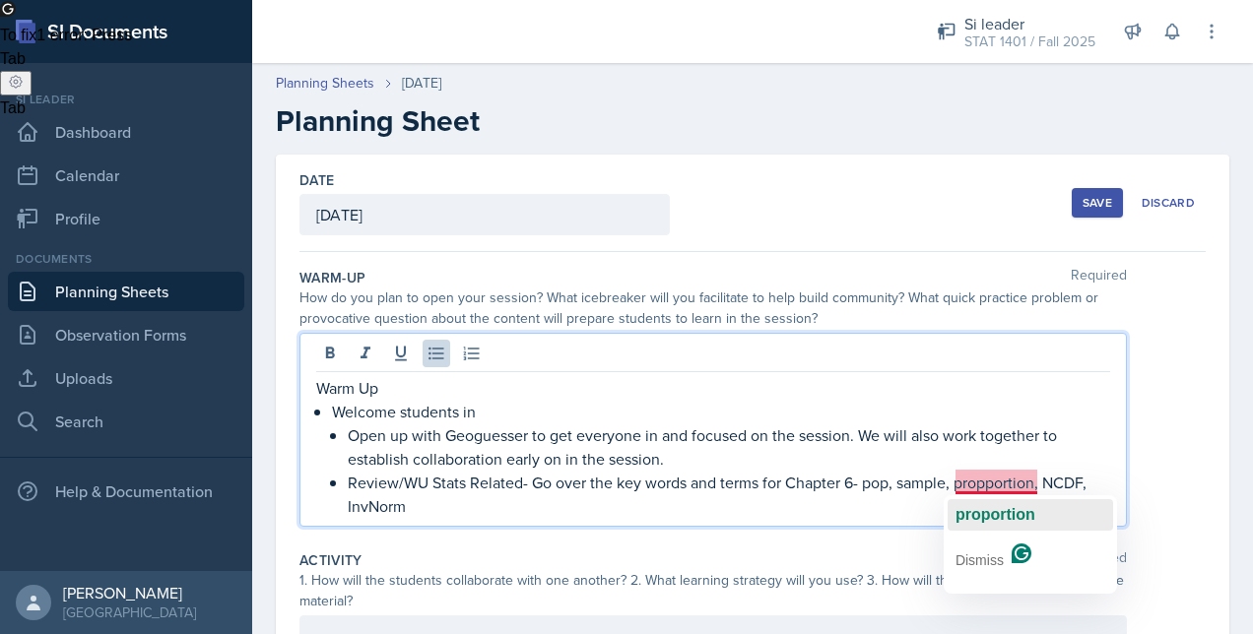
click at [997, 516] on span "proportion" at bounding box center [995, 514] width 80 height 17
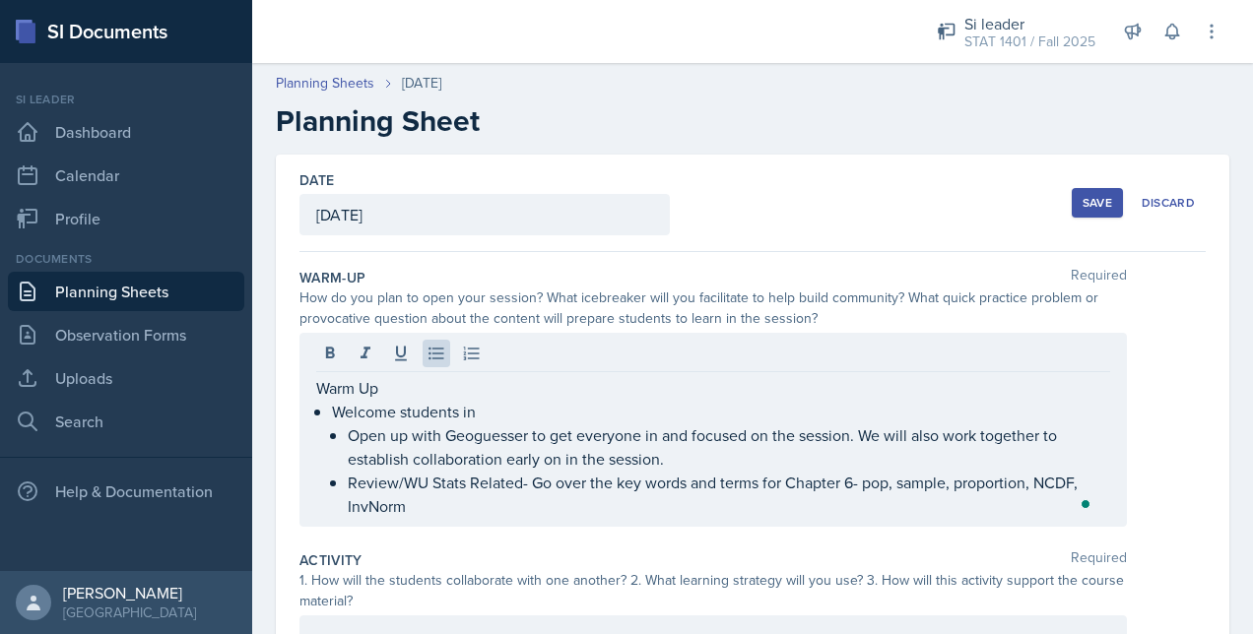
click at [1128, 428] on div "Warm Up Welcome students in Open up with Geoguesser to get everyone in and focu…" at bounding box center [752, 430] width 906 height 194
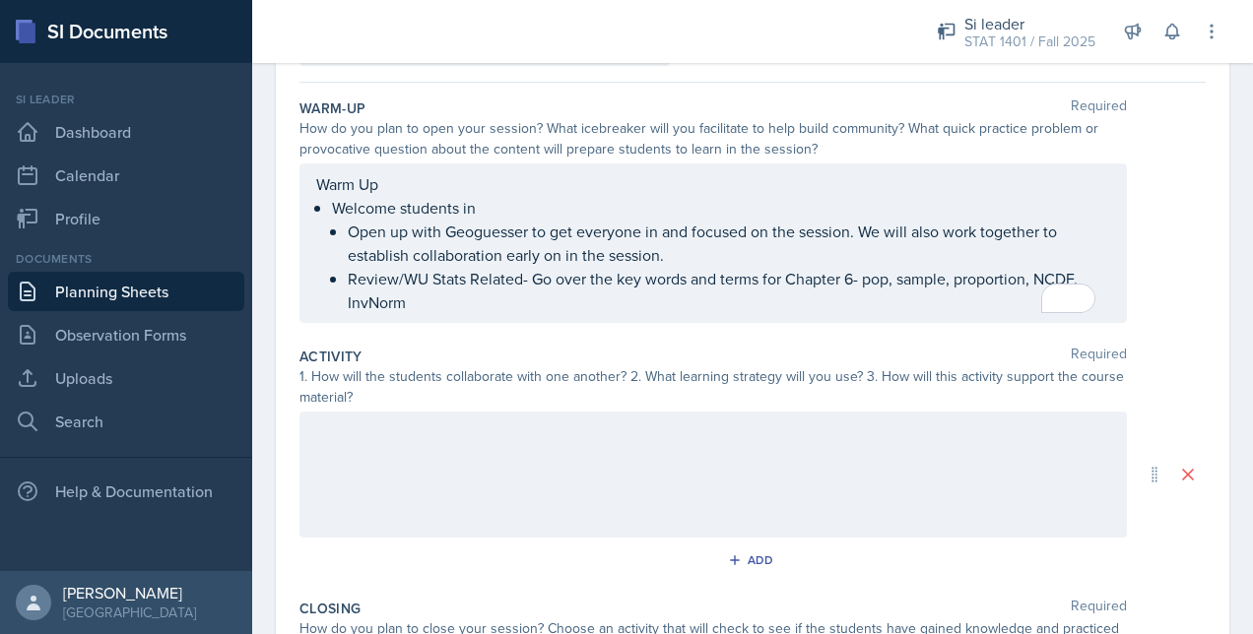
scroll to position [203, 0]
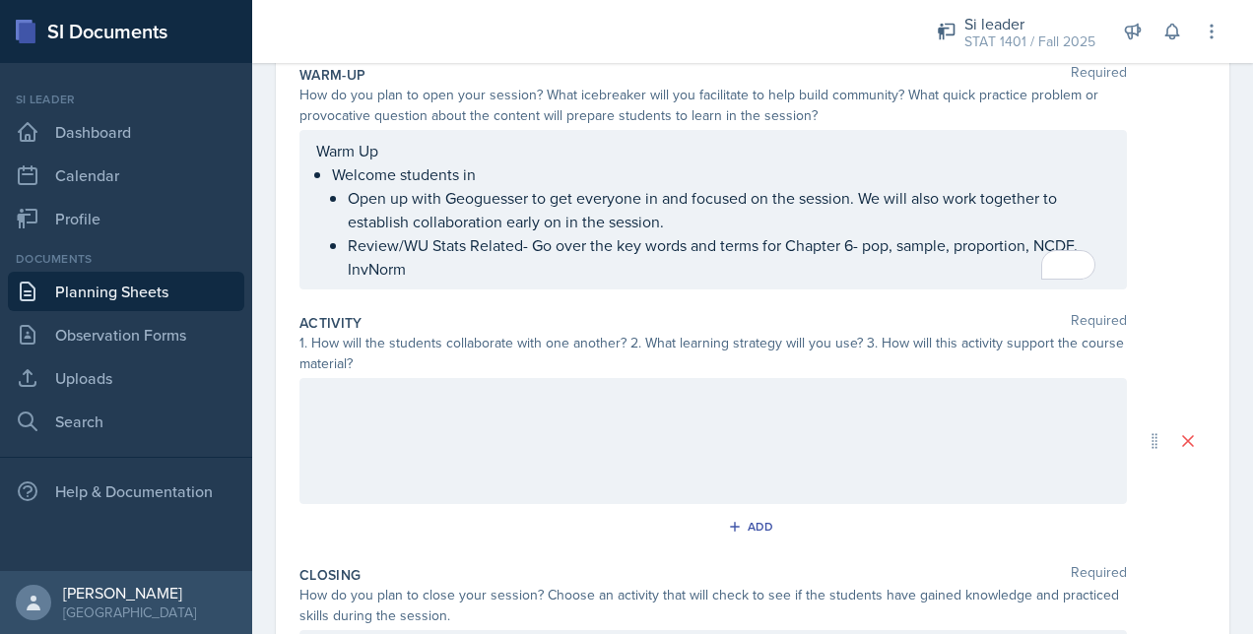
click at [780, 233] on p "Open up with Geoguesser to get everyone in and focused on the session. We will …" at bounding box center [729, 209] width 762 height 47
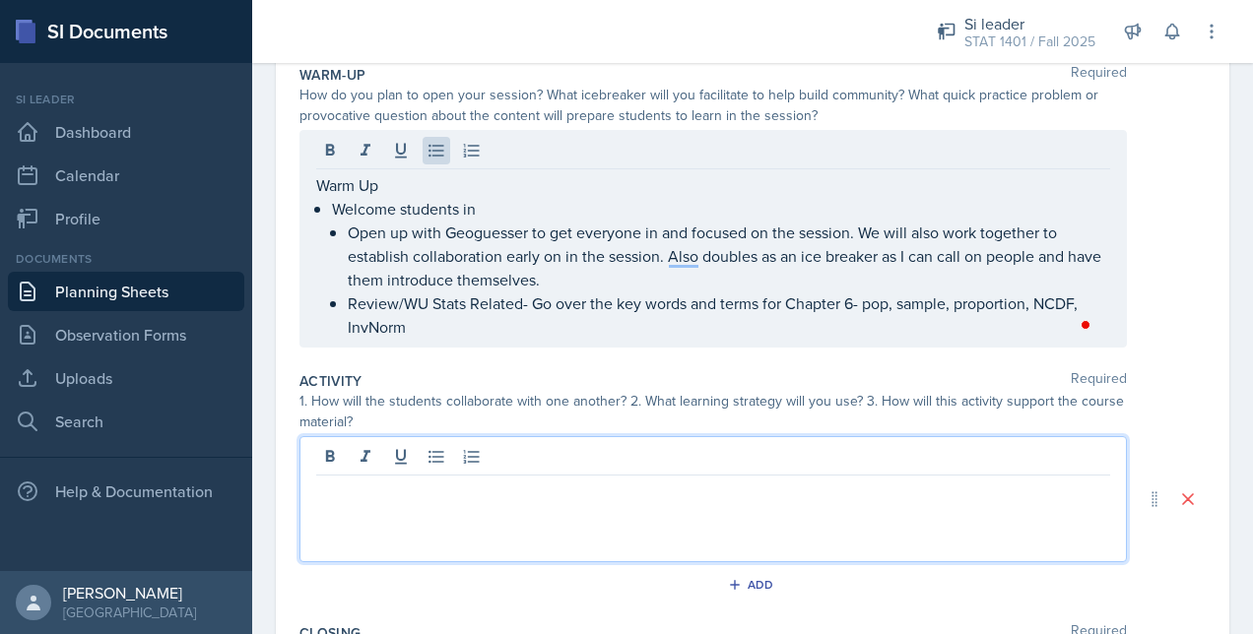
click at [561, 447] on div at bounding box center [712, 499] width 827 height 126
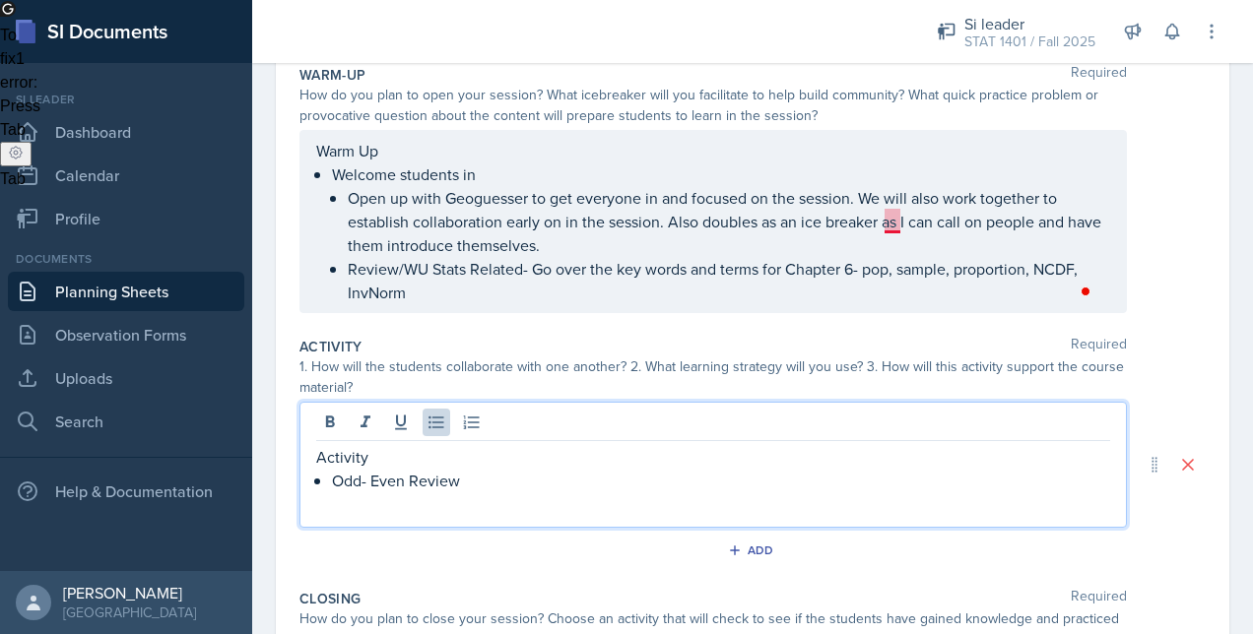
click at [892, 257] on p "Open up with Geoguesser to get everyone in and focused on the session. We will …" at bounding box center [729, 221] width 762 height 71
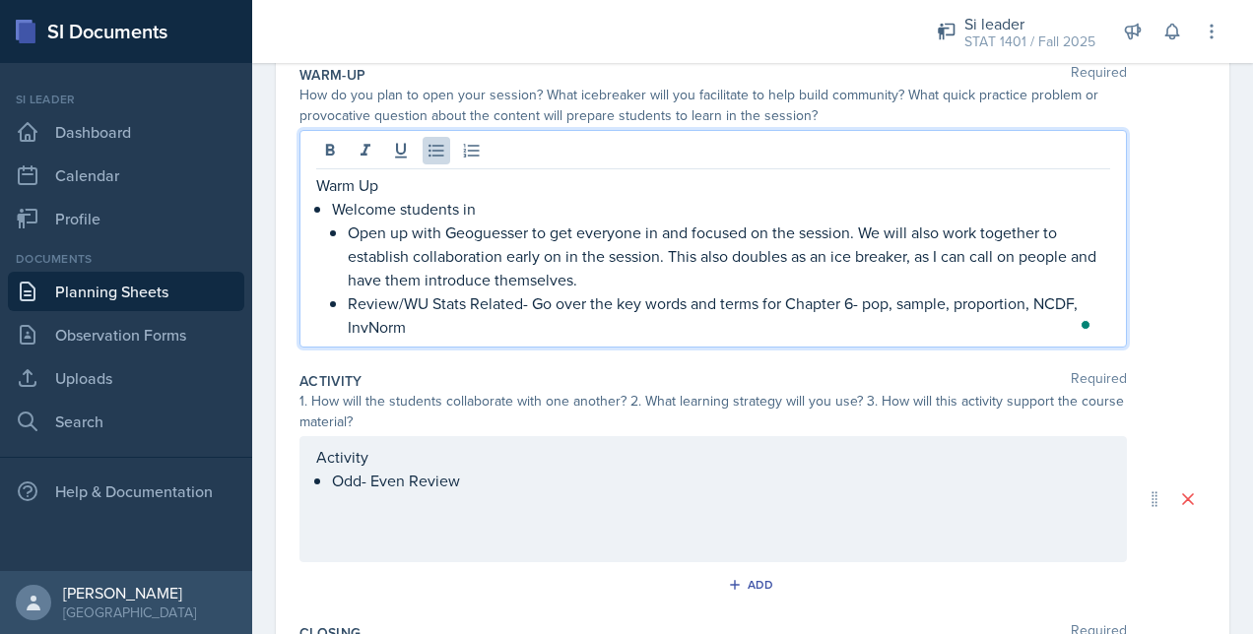
click at [699, 321] on p "Review/WU Stats Related- Go over the key words and terms for Chapter 6- pop, sa…" at bounding box center [729, 314] width 762 height 47
click at [486, 477] on div "Activity Odd- Even Review" at bounding box center [713, 468] width 794 height 47
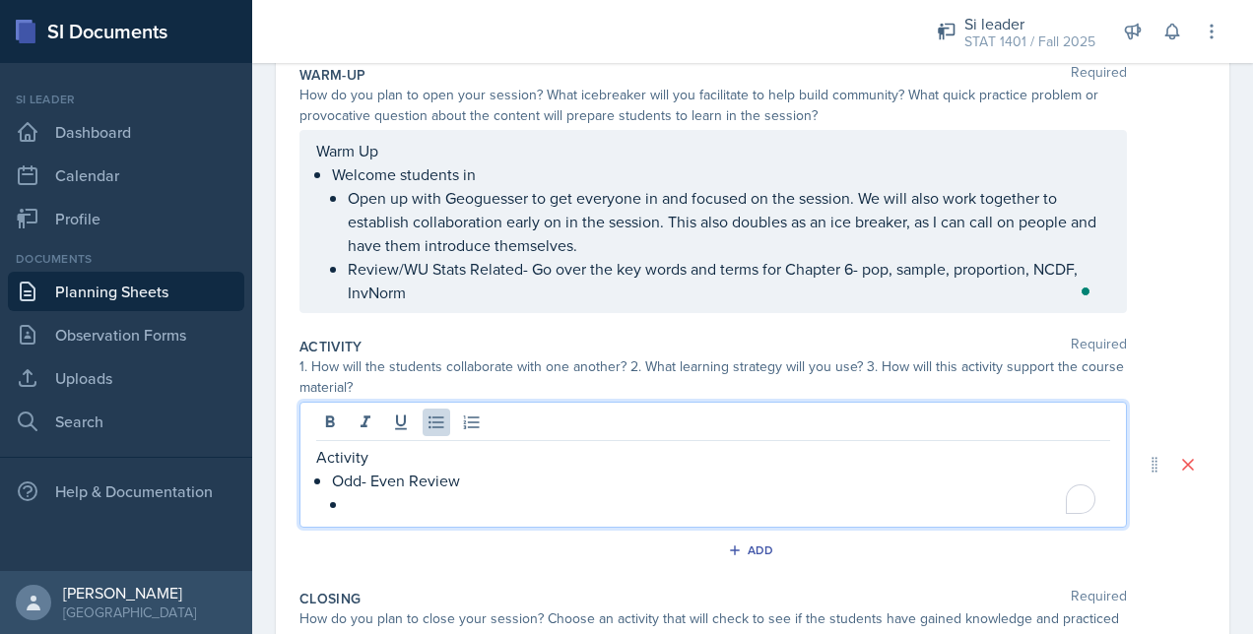
scroll to position [169, 0]
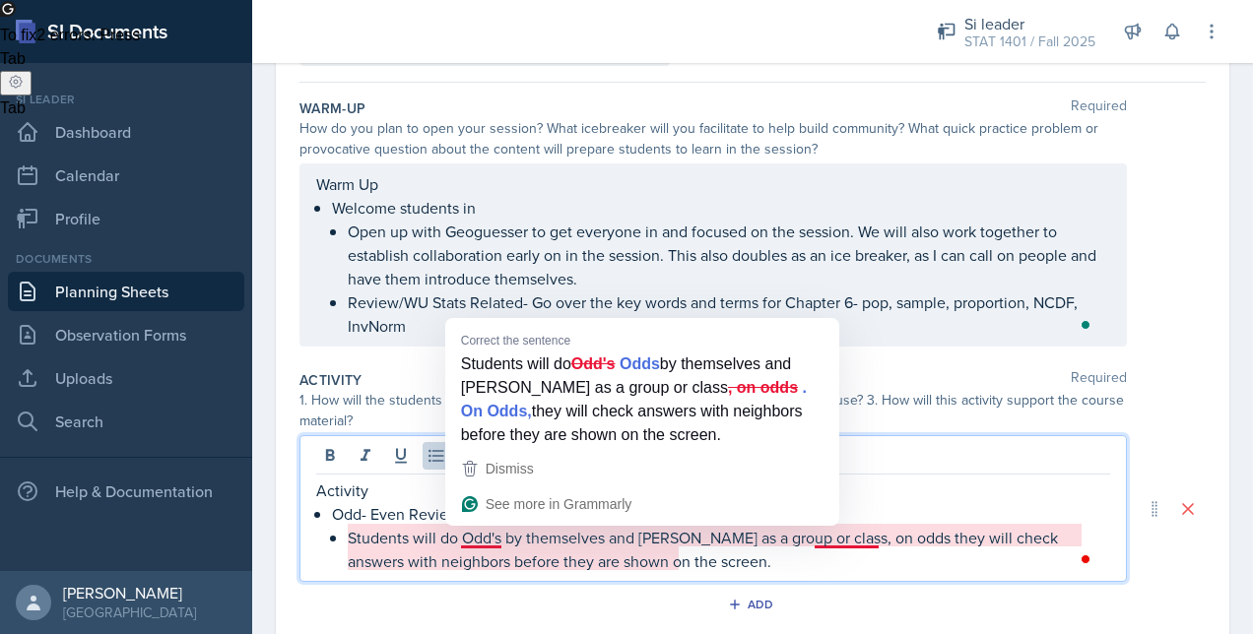
click at [701, 412] on div "1. How will the students collaborate with one another? 2. What learning strateg…" at bounding box center [712, 410] width 827 height 41
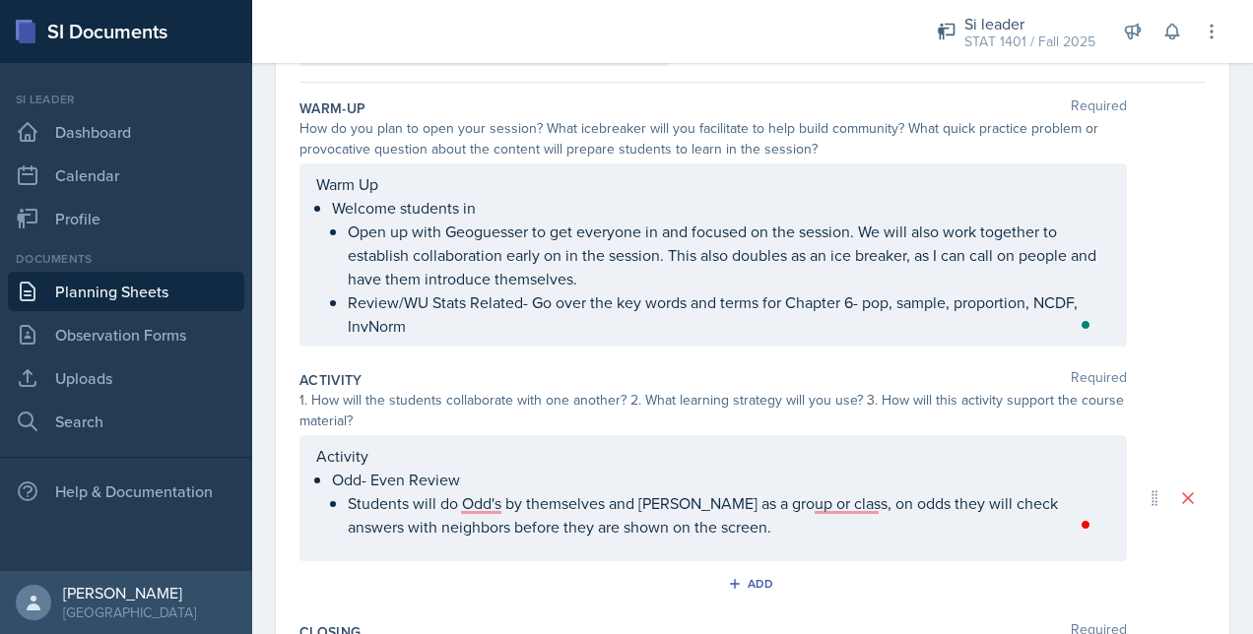
click at [685, 538] on div "Activity Odd- Even Review Students will do Odd's by themselves and [PERSON_NAME…" at bounding box center [712, 498] width 827 height 126
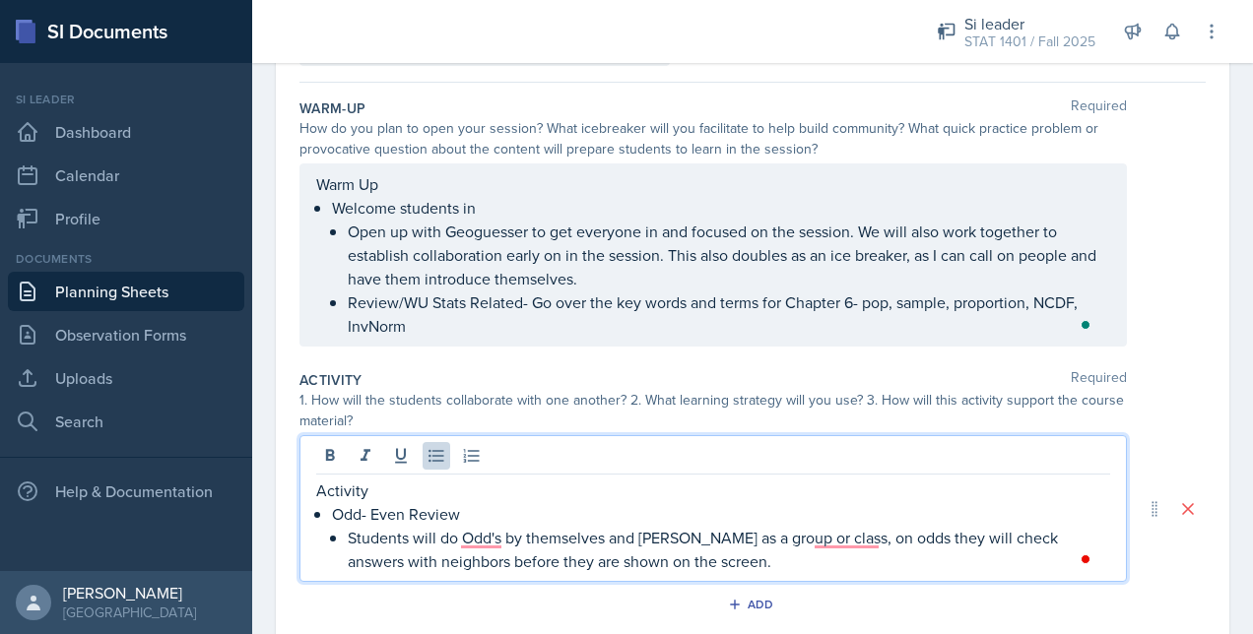
scroll to position [203, 0]
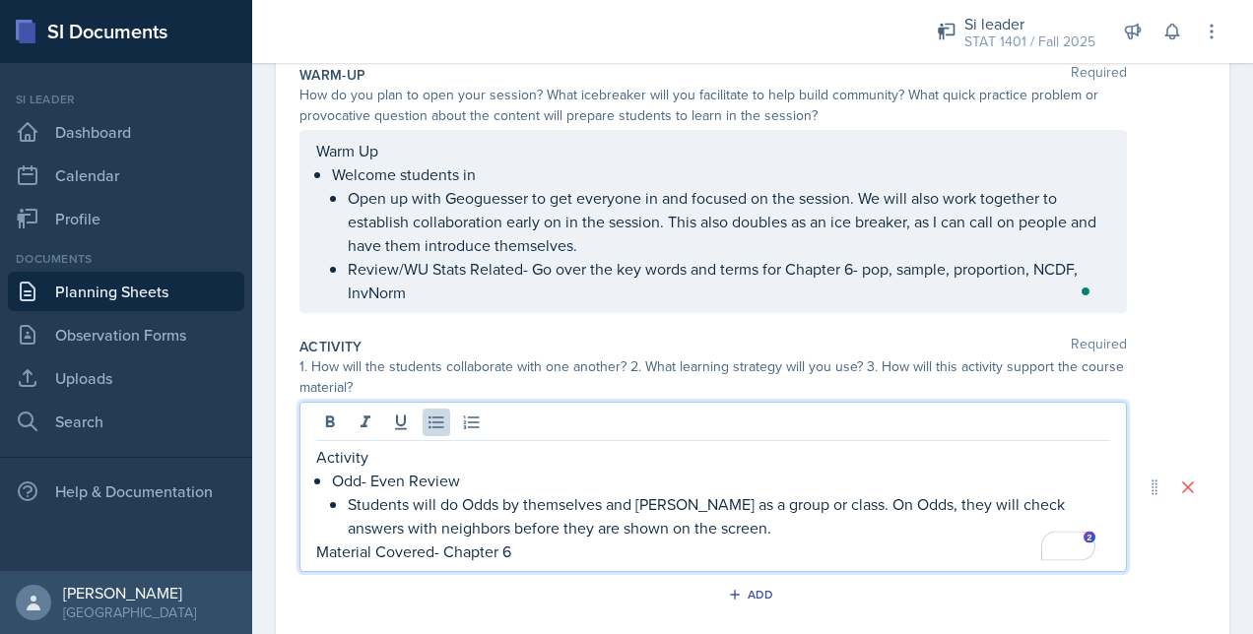
click at [589, 555] on p "Material Covered- Chapter 6" at bounding box center [713, 552] width 794 height 24
click at [715, 552] on p "Material Covered- Chapter 6- NCDF, InvNorm + Variations, standard, sample, prop…" at bounding box center [713, 552] width 794 height 24
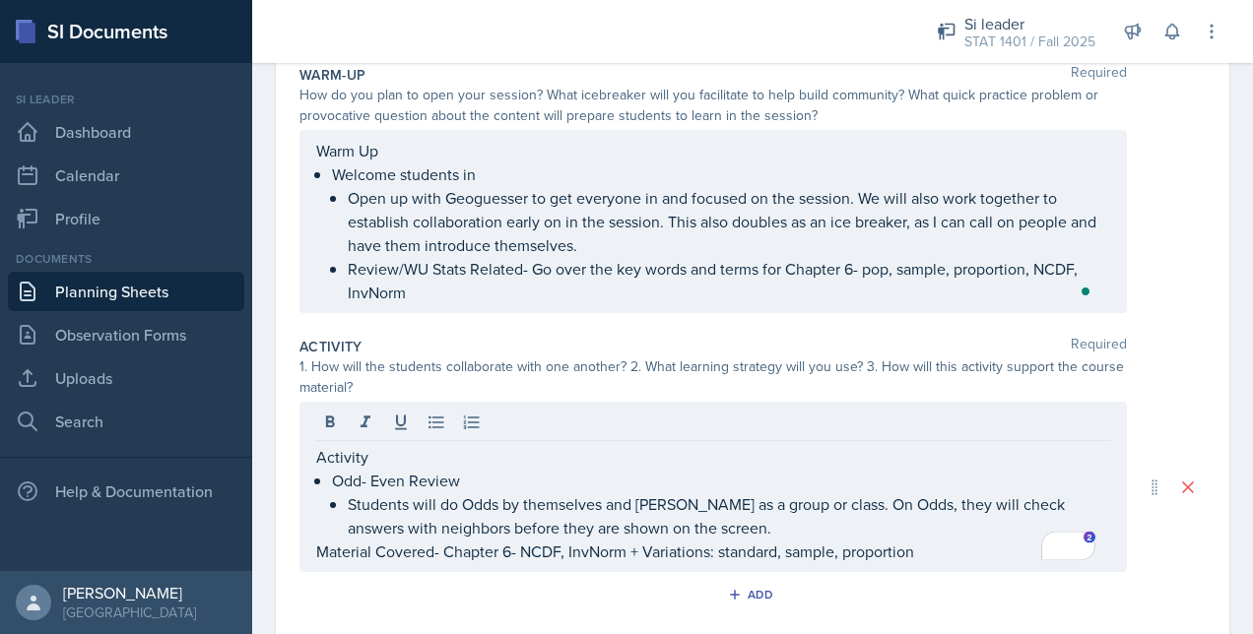
click at [1119, 402] on div "Activity Odd- Even Review Students will do Odds by themselves and [PERSON_NAME]…" at bounding box center [752, 487] width 906 height 170
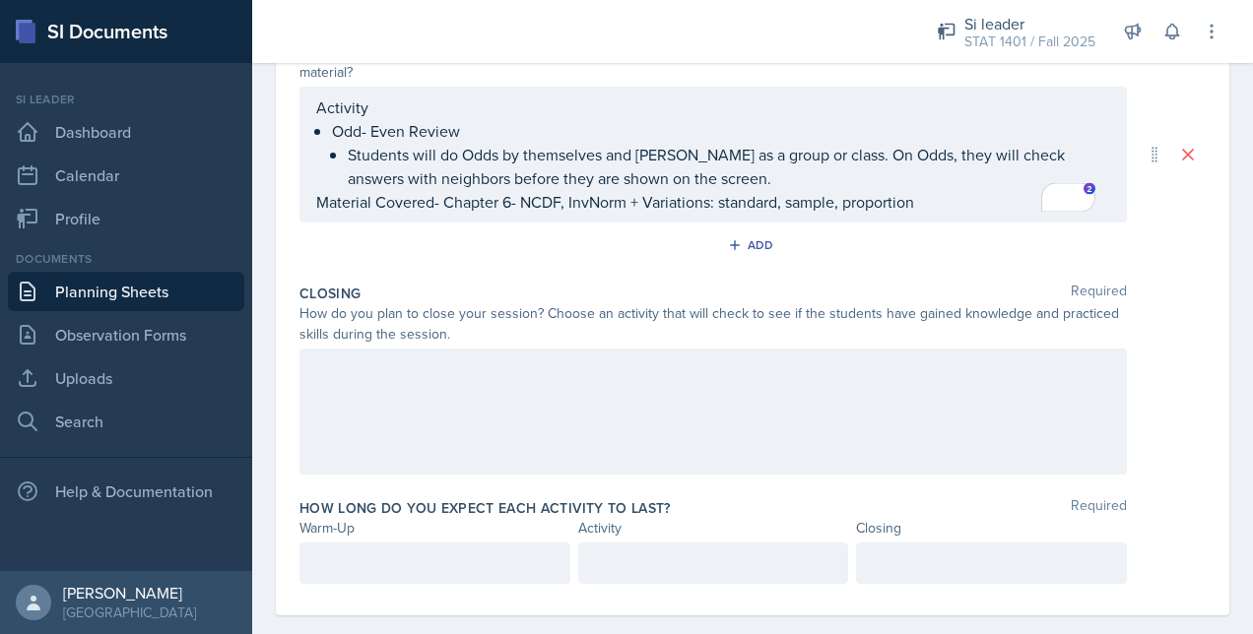
click at [649, 394] on div at bounding box center [712, 412] width 827 height 126
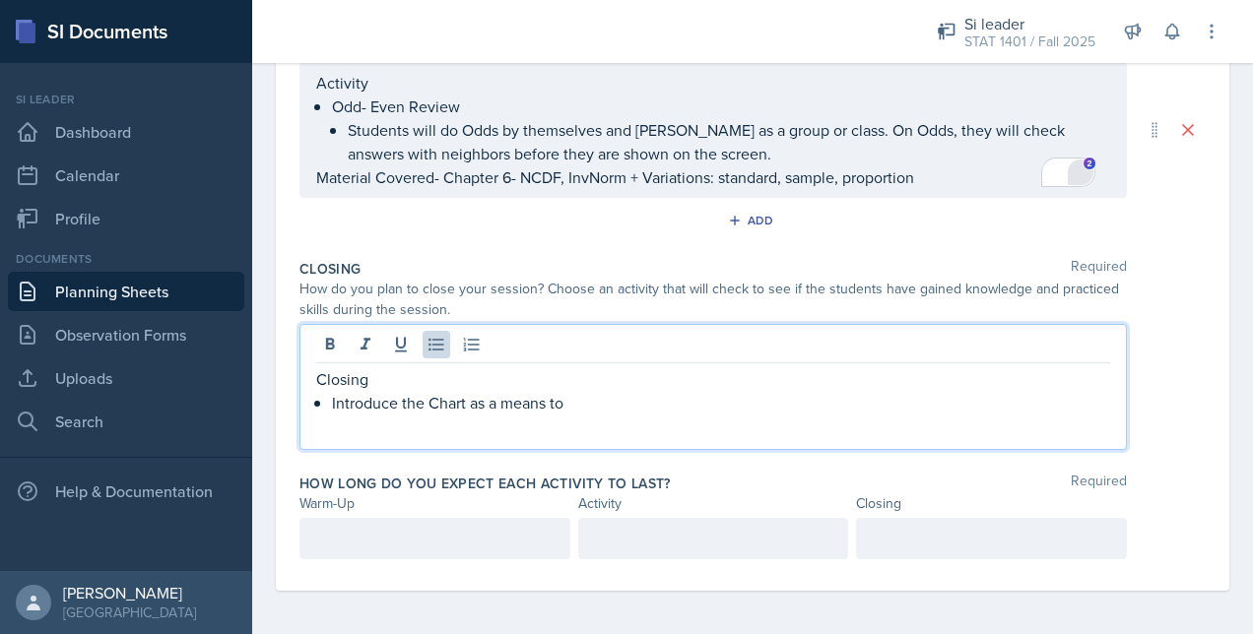
click at [1083, 174] on div "Open Grammarly." at bounding box center [1080, 173] width 24 height 24
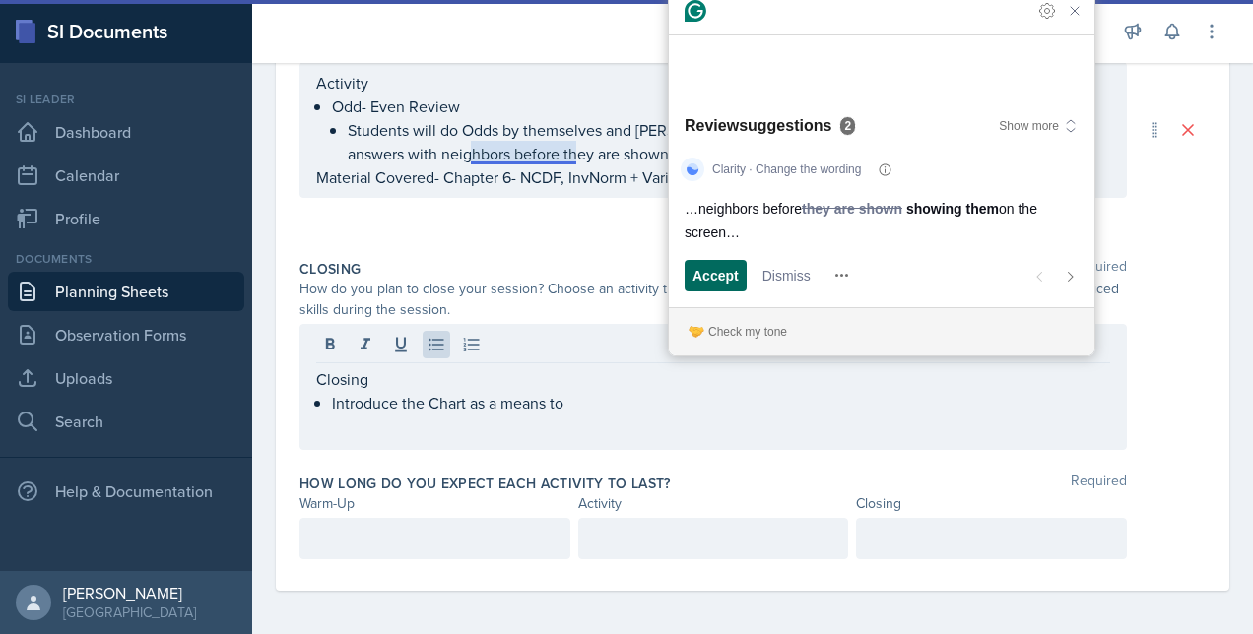
click at [732, 282] on span "Accept" at bounding box center [715, 275] width 46 height 21
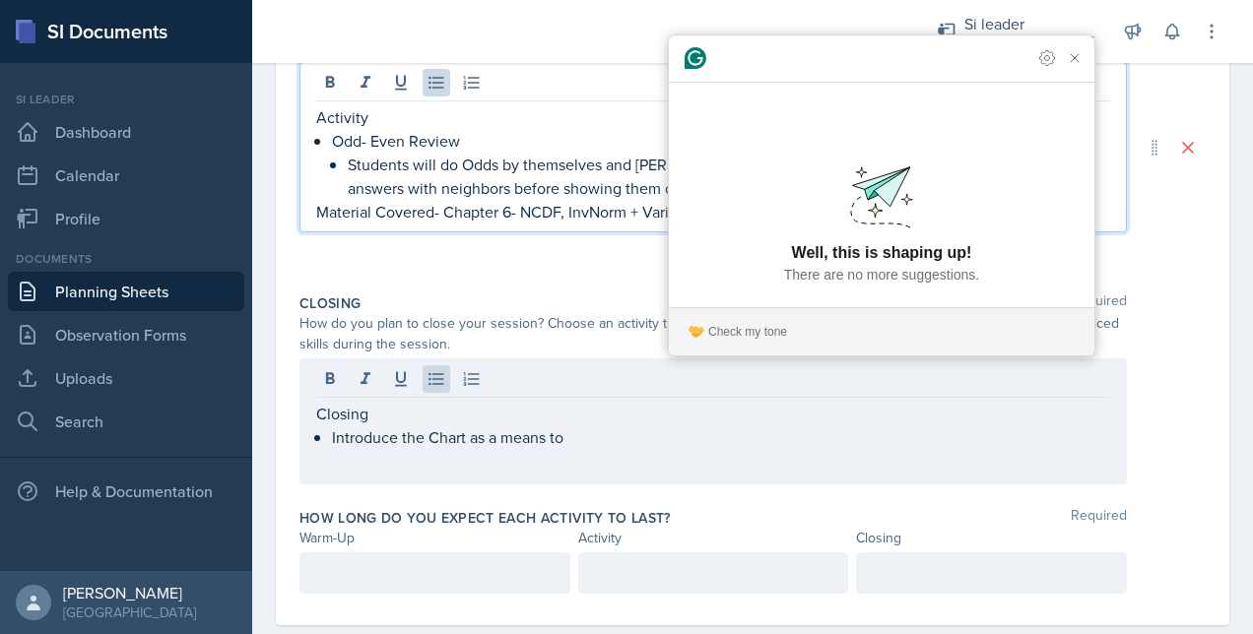
scroll to position [577, 0]
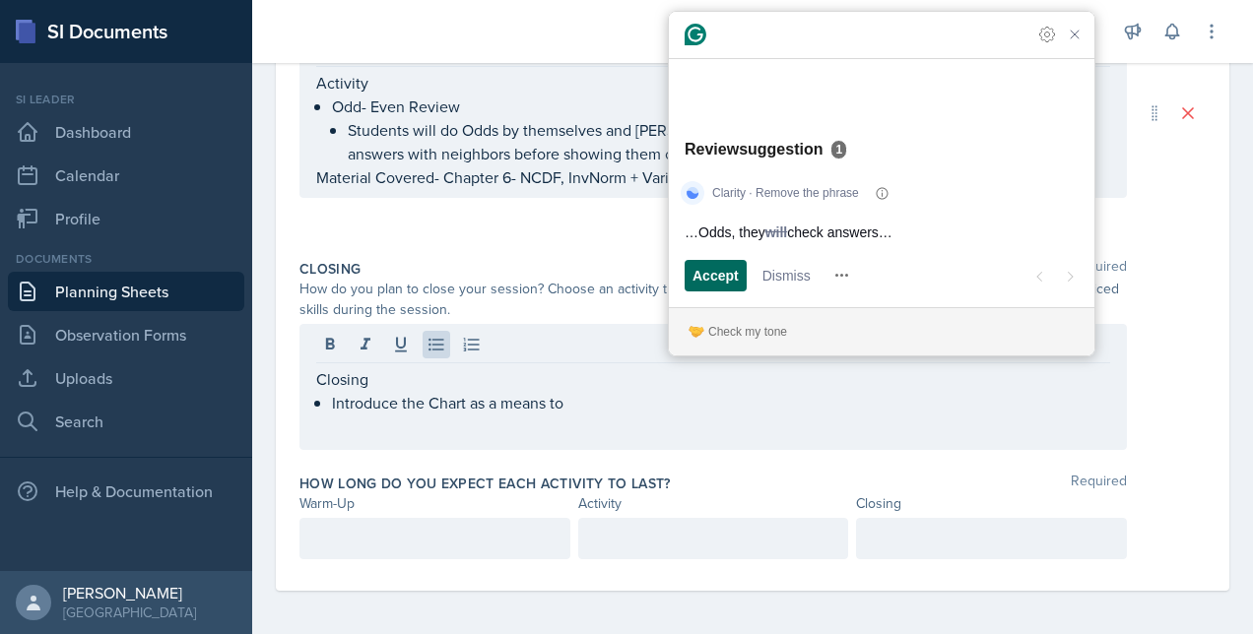
click at [737, 282] on span "Accept" at bounding box center [715, 275] width 46 height 21
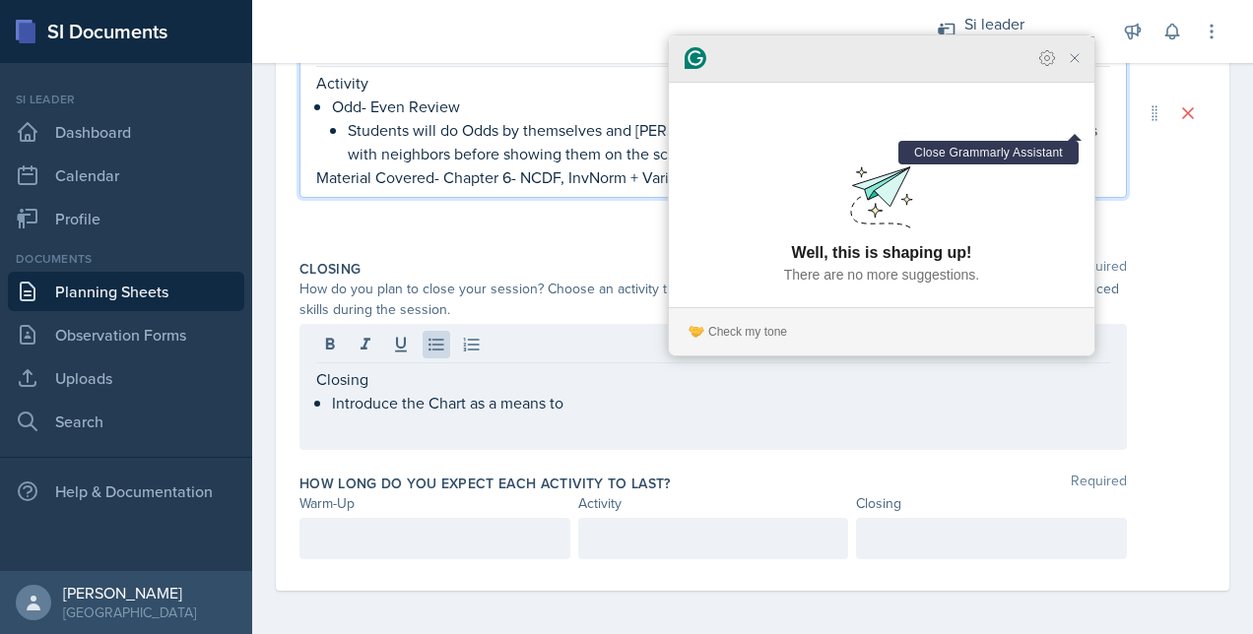
click at [1069, 70] on icon "Close Grammarly Assistant" at bounding box center [1074, 58] width 24 height 24
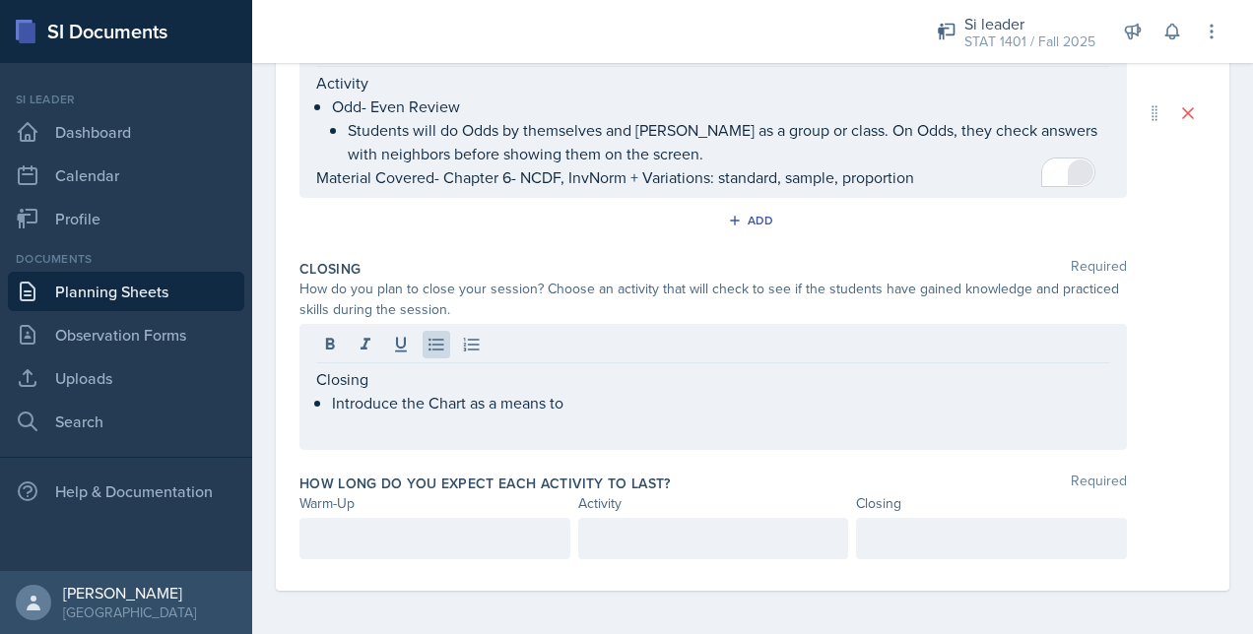
click at [619, 413] on div "Closing Introduce the Chart as a means to" at bounding box center [712, 387] width 827 height 126
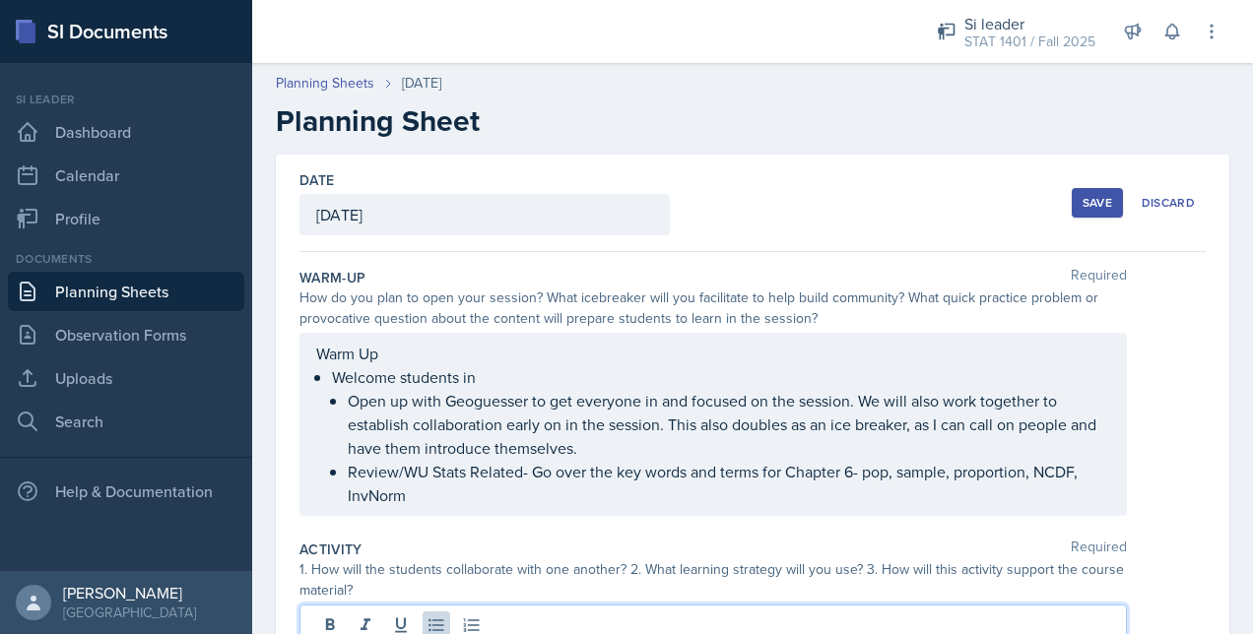
scroll to position [230, 0]
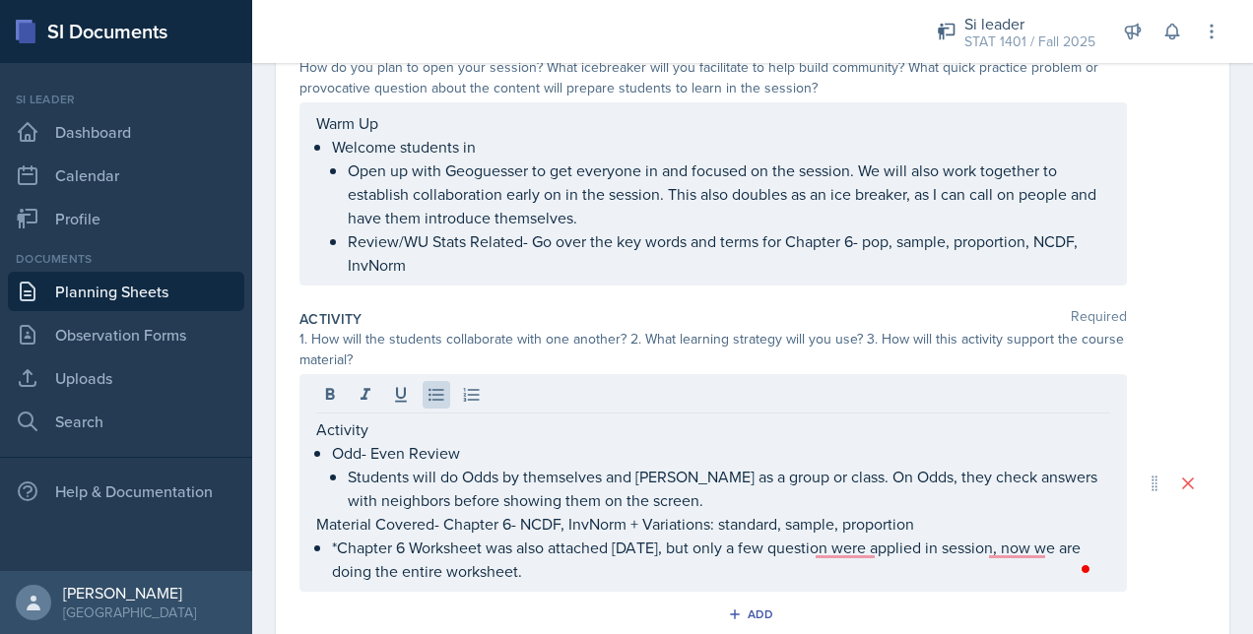
click at [1144, 309] on div "Activity Required" at bounding box center [752, 319] width 906 height 20
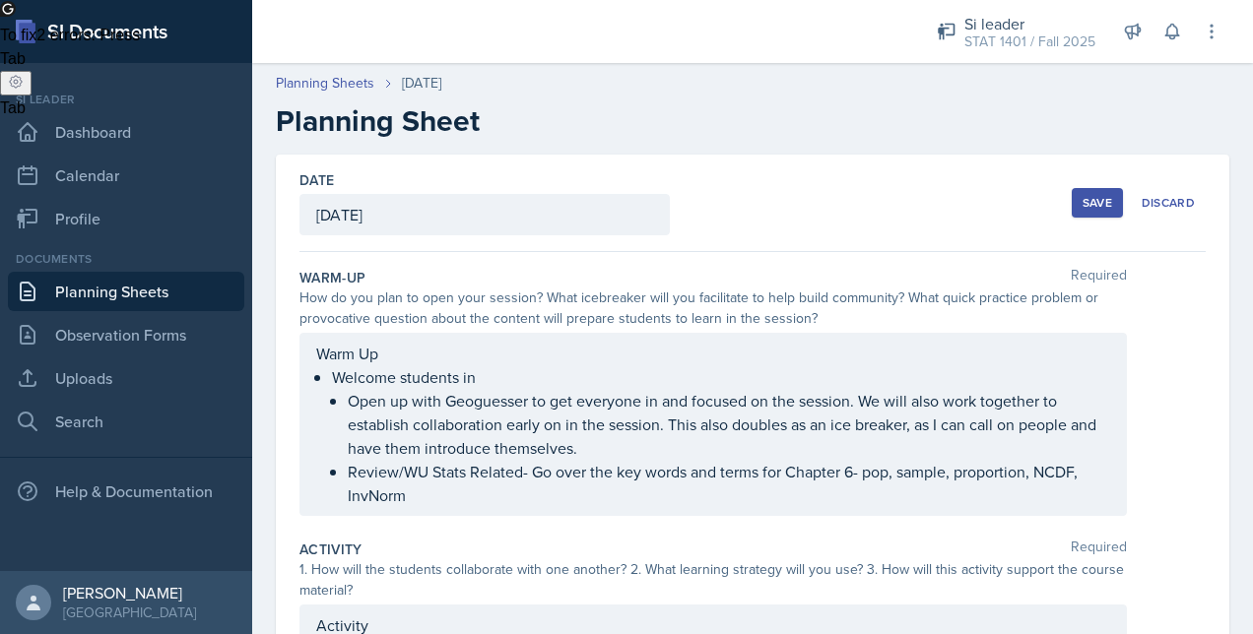
scroll to position [322, 0]
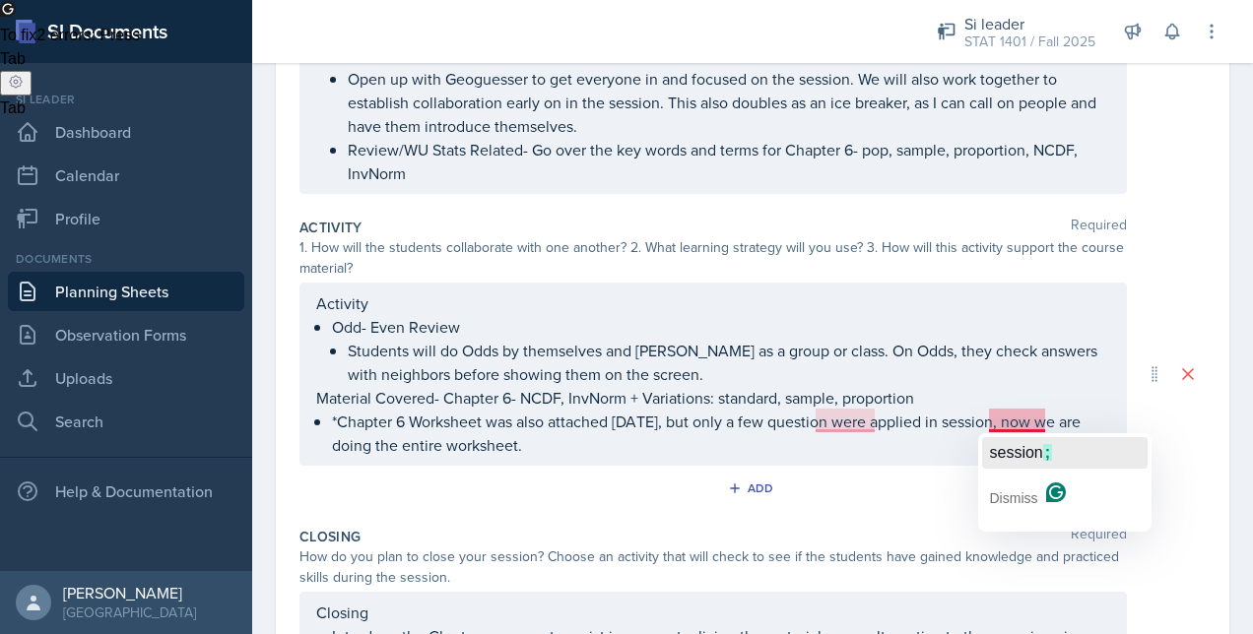
click at [1022, 446] on span "session" at bounding box center [1016, 452] width 53 height 17
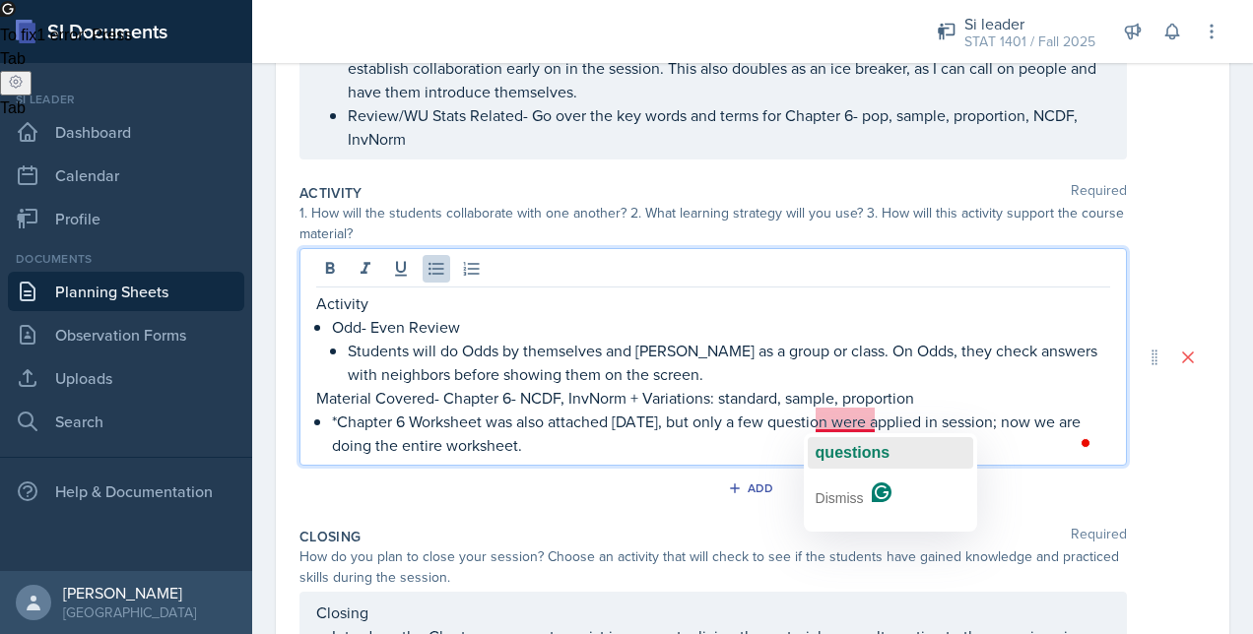
click at [860, 453] on span "questions" at bounding box center [852, 452] width 75 height 17
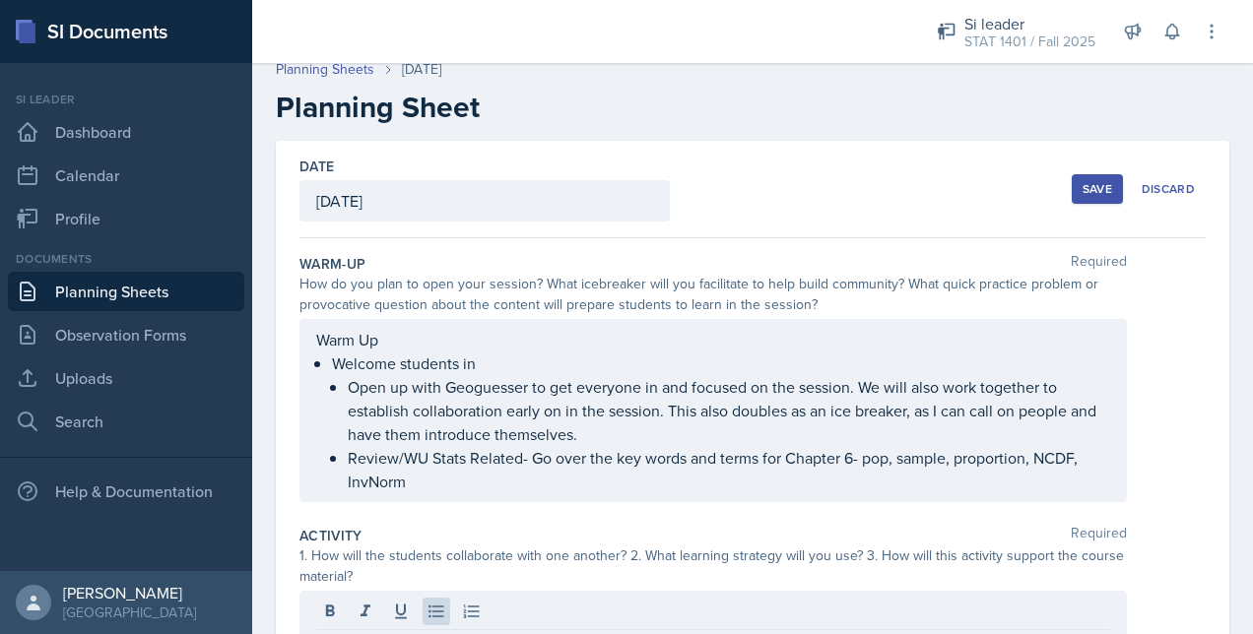
scroll to position [0, 0]
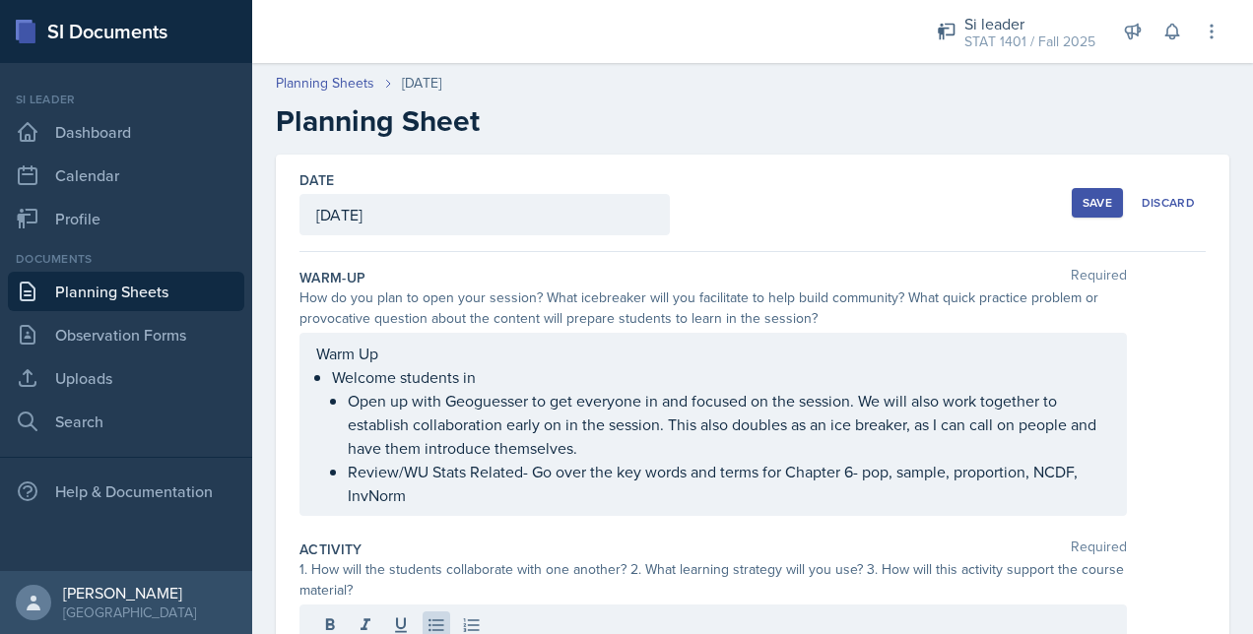
click at [1071, 201] on button "Save" at bounding box center [1096, 203] width 51 height 30
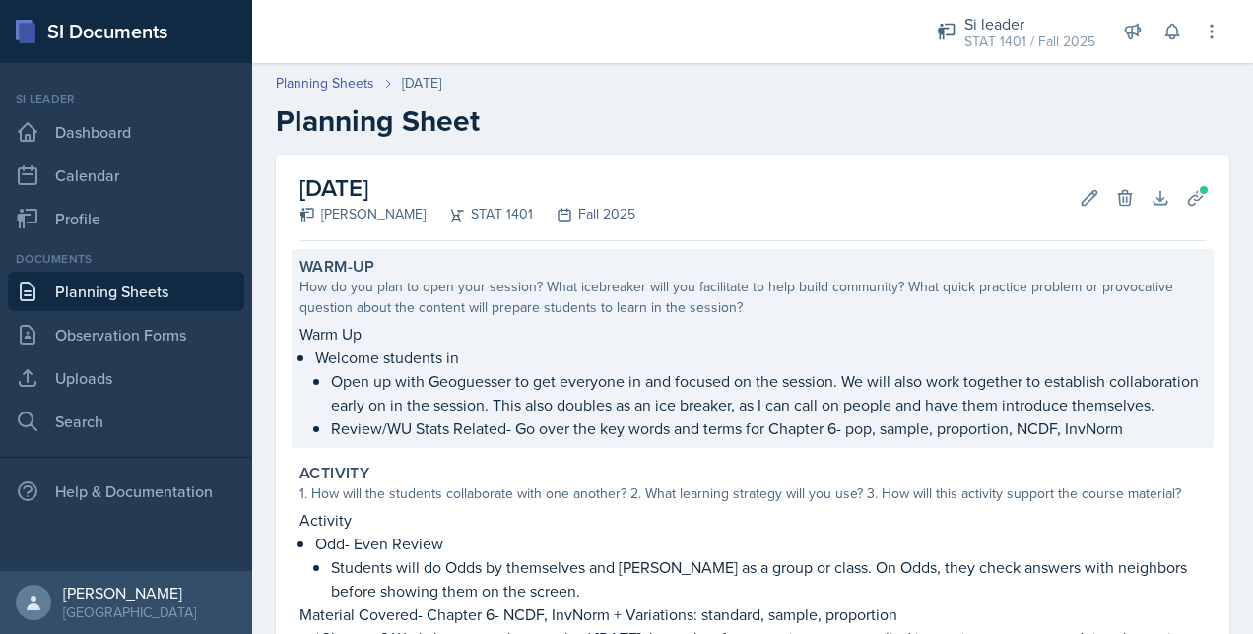
click at [424, 291] on div "How do you plan to open your session? What icebreaker will you facilitate to he…" at bounding box center [752, 297] width 906 height 41
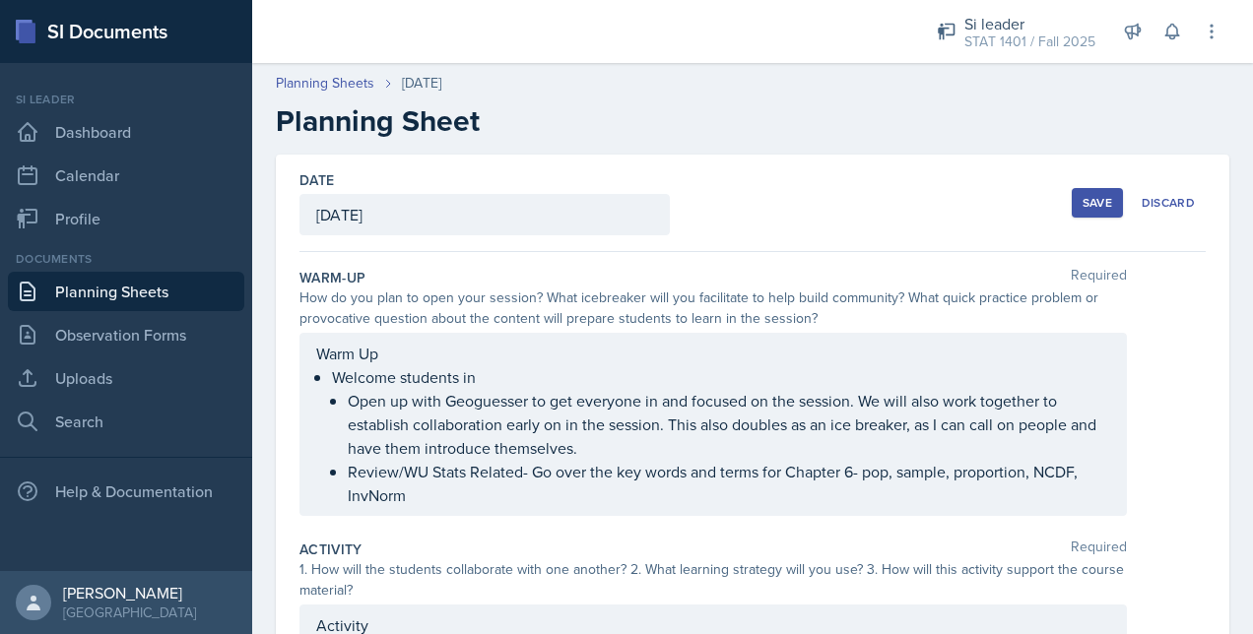
click at [709, 240] on div "Date October 16th, 2025 October 2025 28 29 30 1 2 3 4 5 6 7 8 9 10 11 12 13 14 …" at bounding box center [752, 203] width 906 height 97
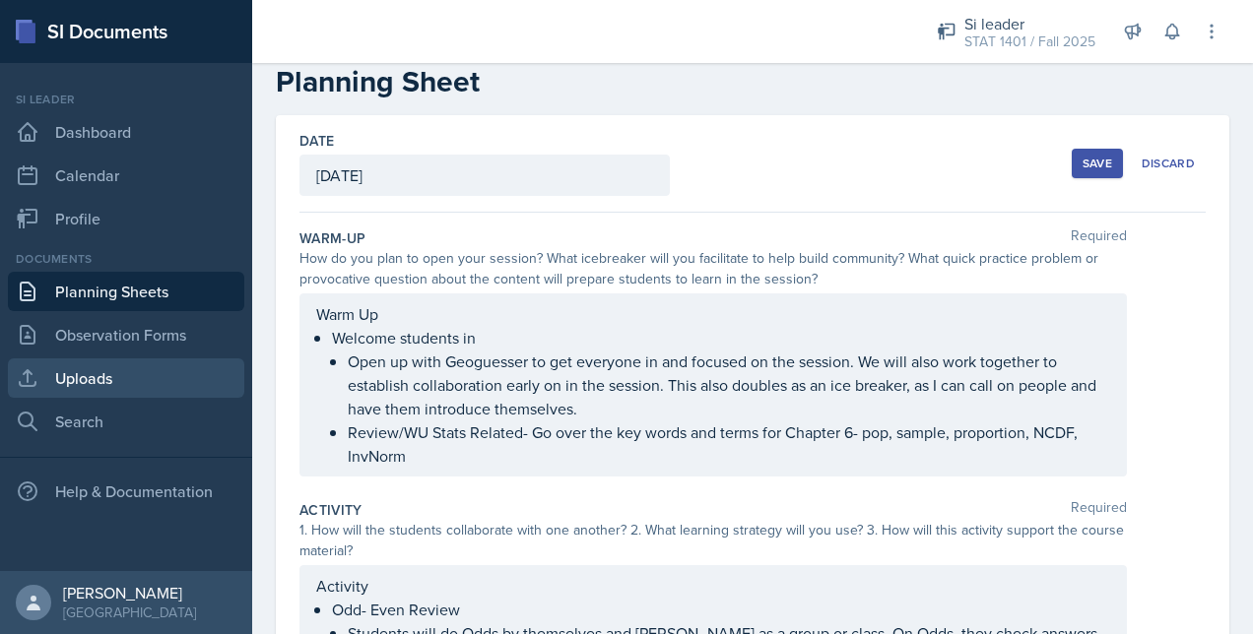
click at [167, 375] on link "Uploads" at bounding box center [126, 377] width 236 height 39
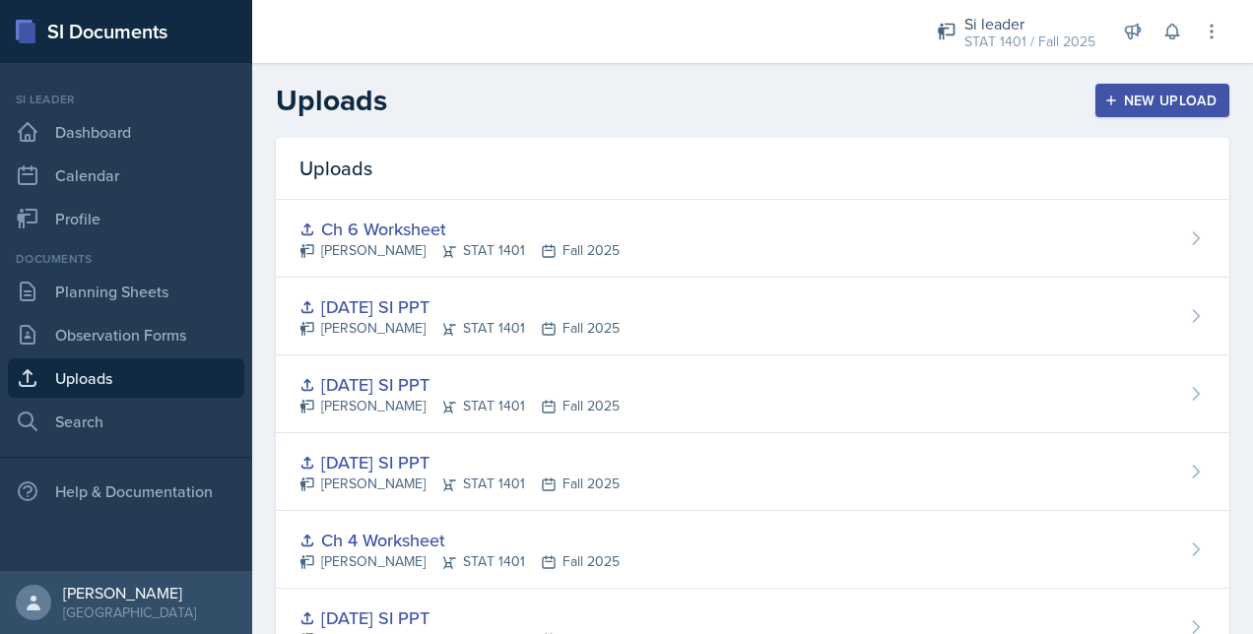
click at [1122, 100] on div "New Upload" at bounding box center [1162, 101] width 109 height 16
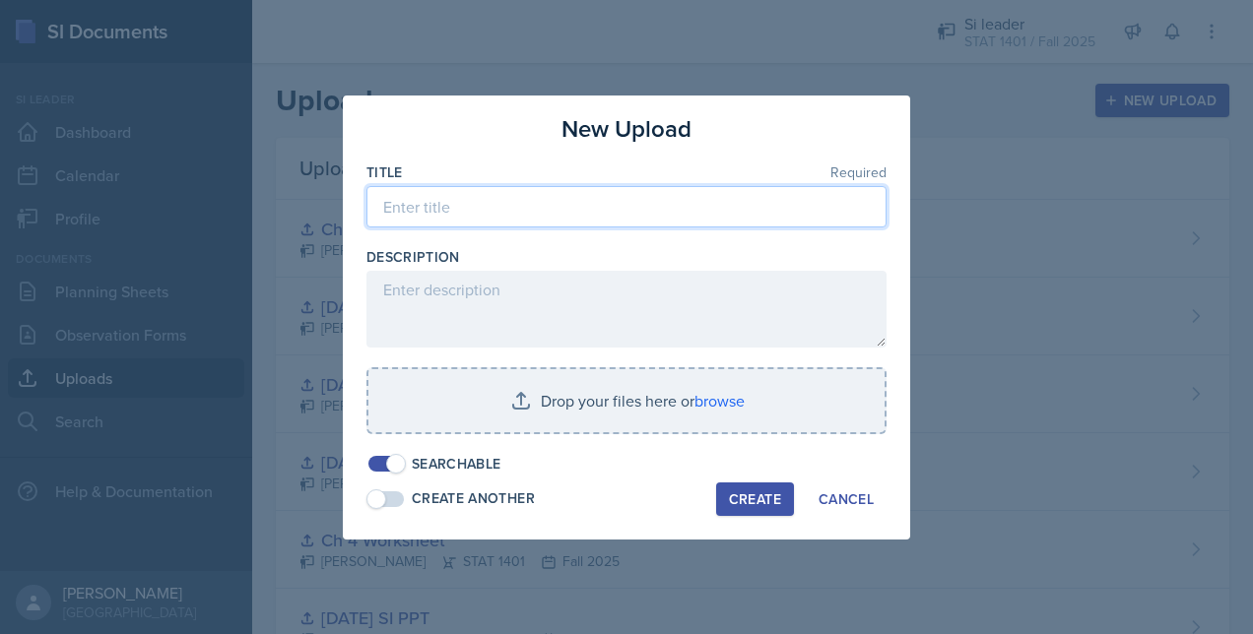
click at [553, 209] on input at bounding box center [626, 206] width 520 height 41
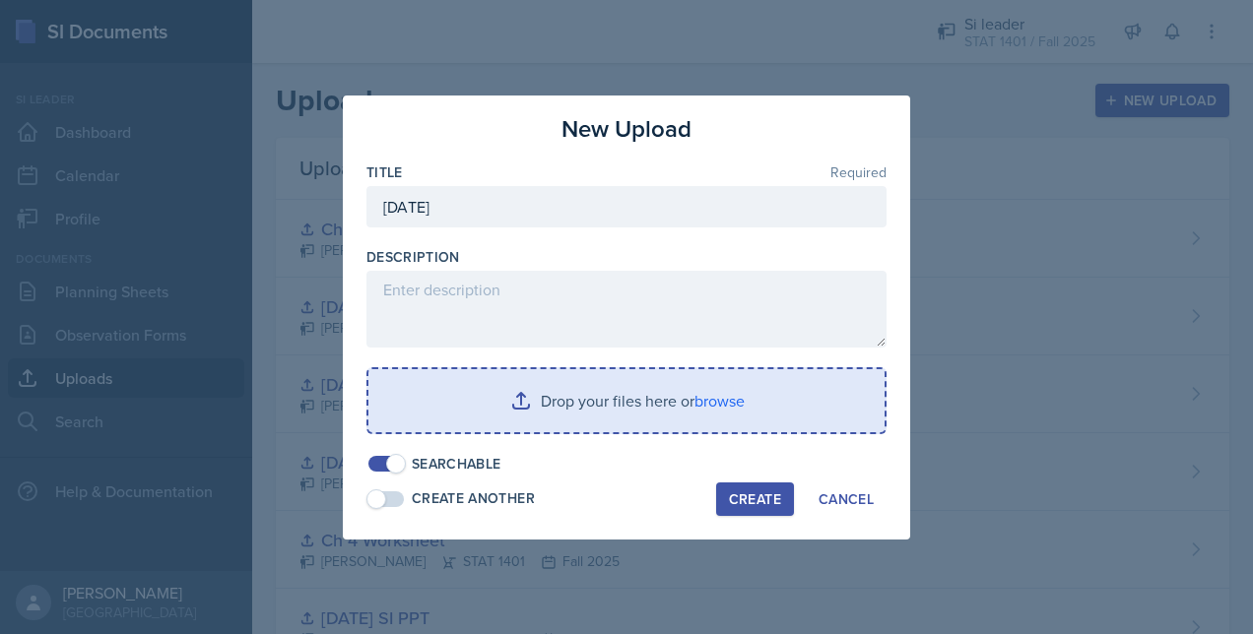
click at [559, 402] on input "file" at bounding box center [626, 400] width 516 height 63
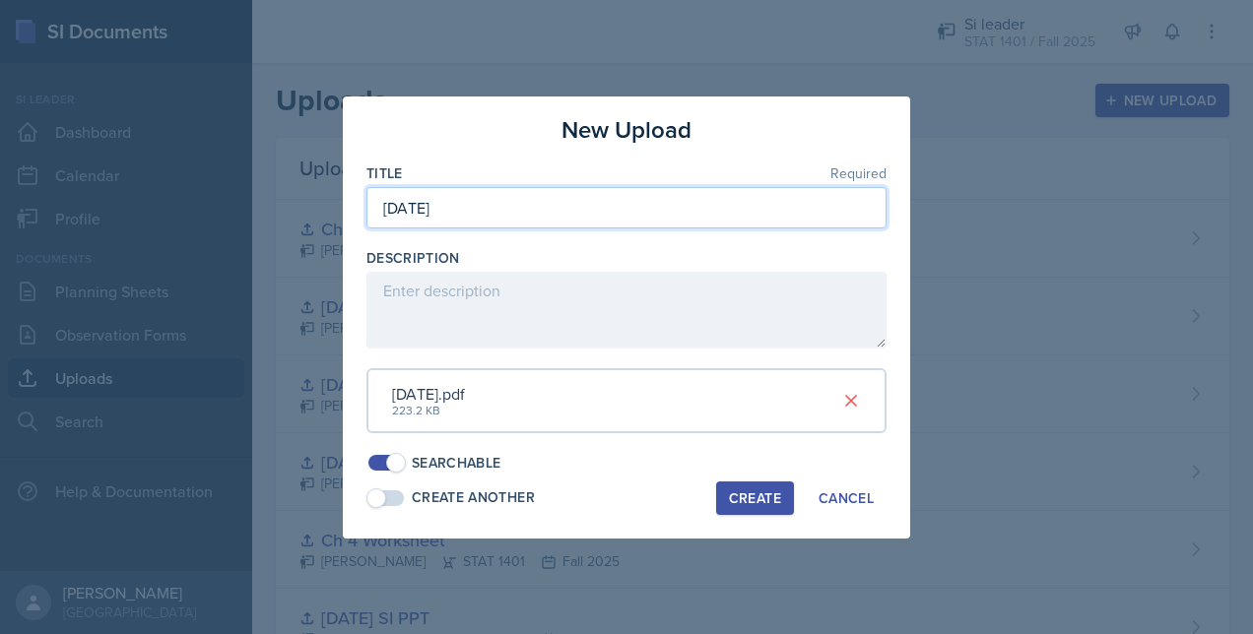
click at [539, 205] on input "10/14/25" at bounding box center [626, 207] width 520 height 41
type input "10/14/25 SI PPT"
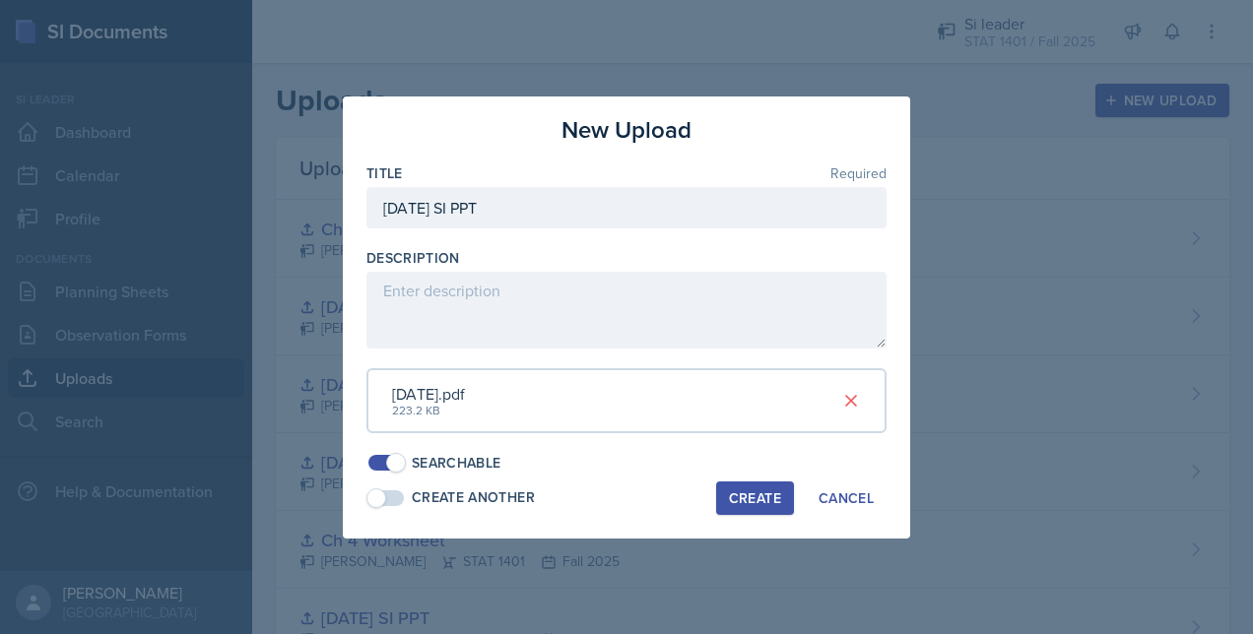
click at [734, 505] on div "Create" at bounding box center [755, 498] width 52 height 16
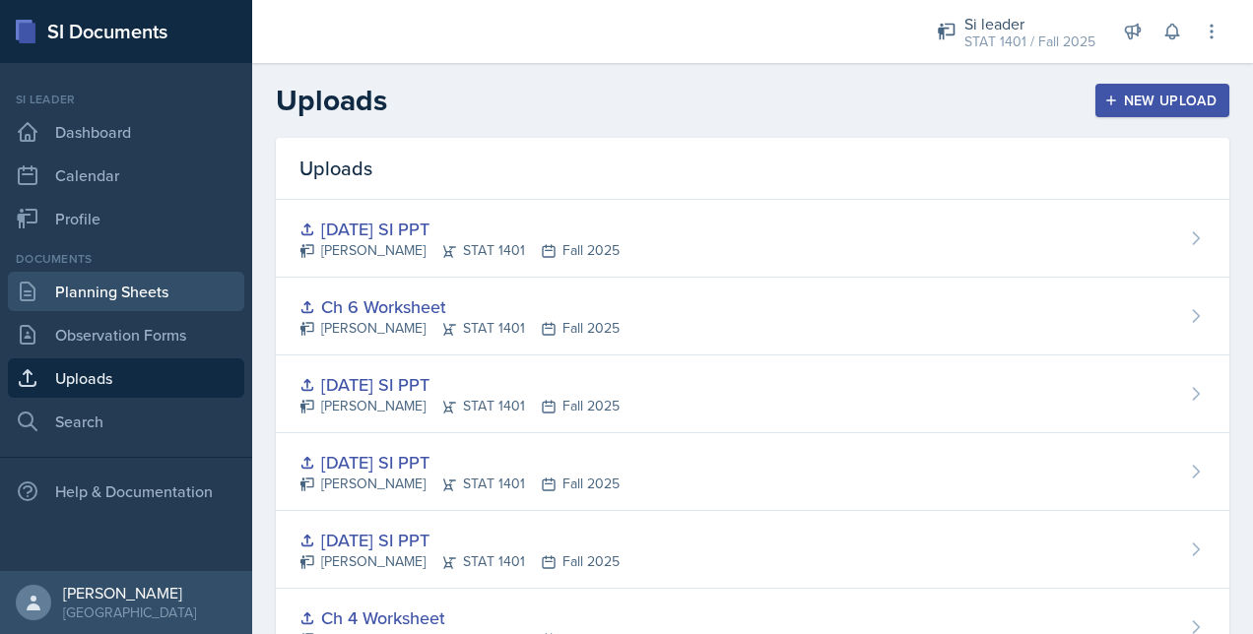
click at [156, 289] on link "Planning Sheets" at bounding box center [126, 291] width 236 height 39
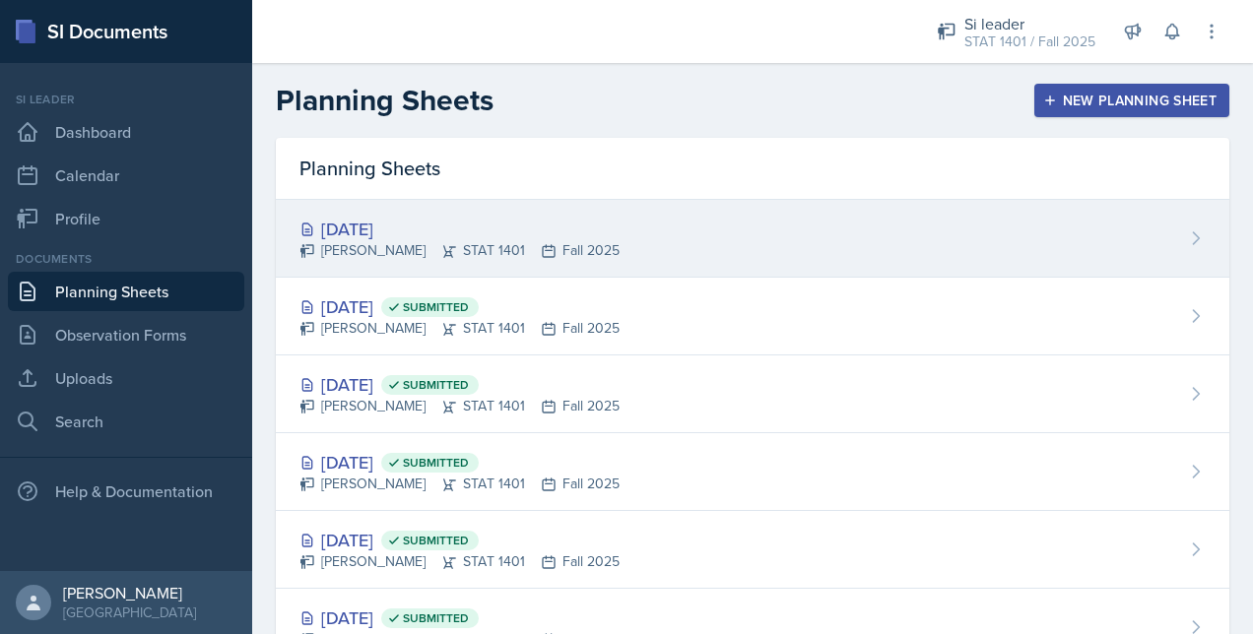
click at [601, 242] on div "Owen Hawkins STAT 1401 Fall 2025" at bounding box center [459, 250] width 320 height 21
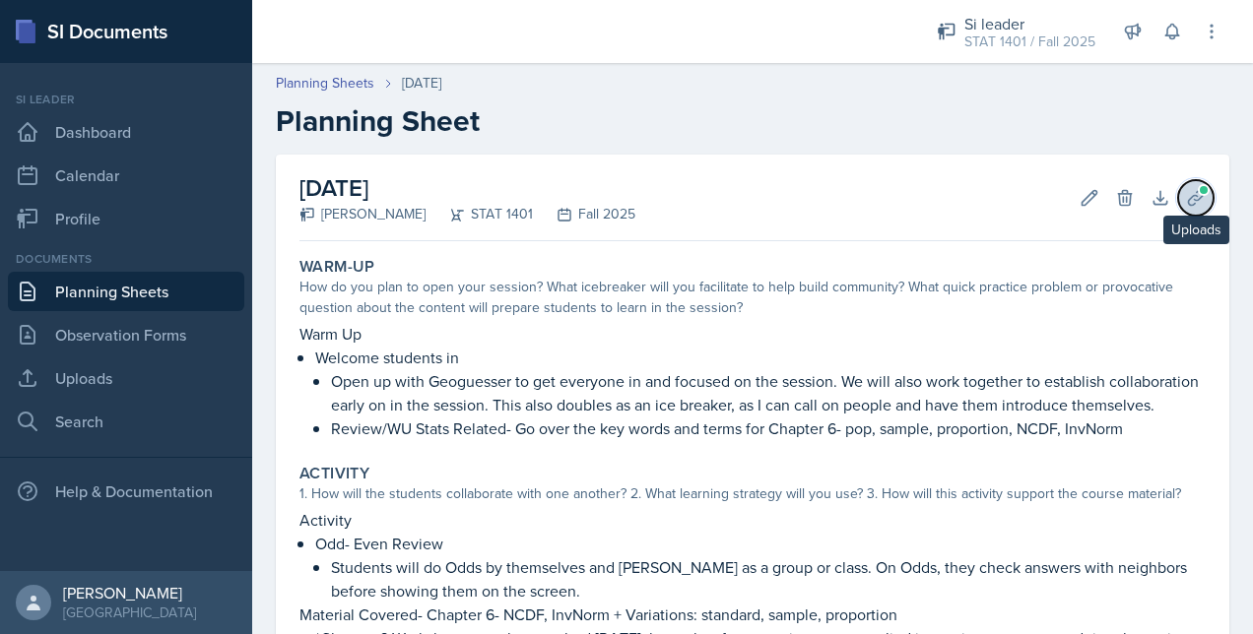
click at [1186, 200] on icon at bounding box center [1196, 198] width 20 height 20
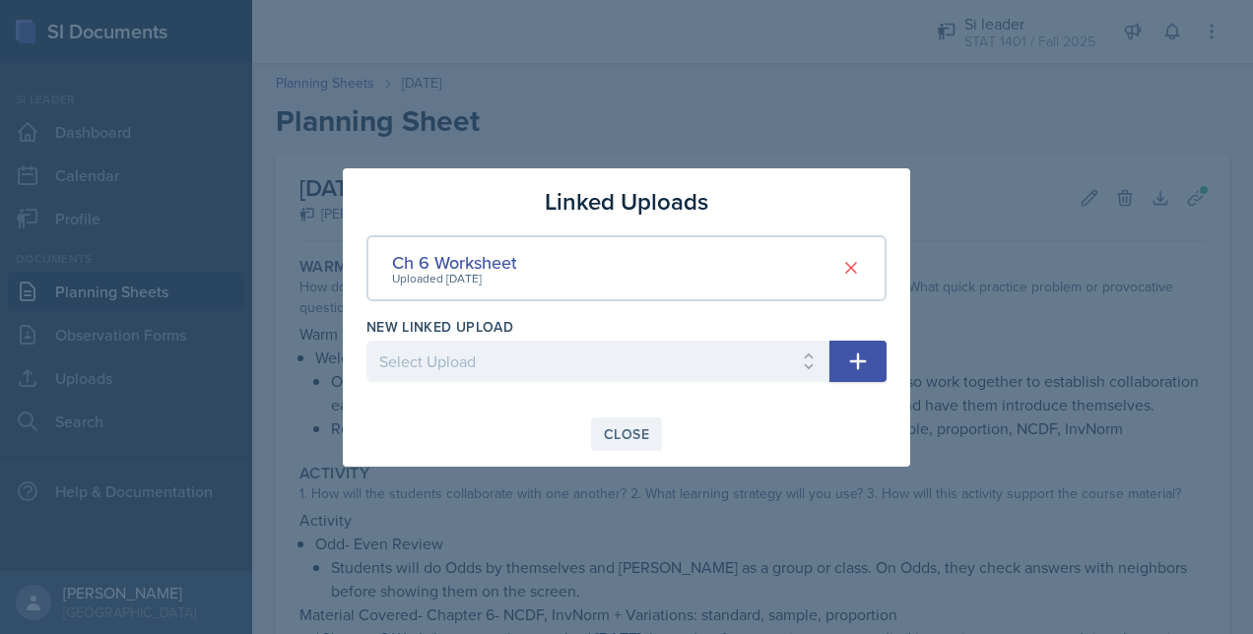
click at [628, 418] on button "Close" at bounding box center [626, 434] width 71 height 33
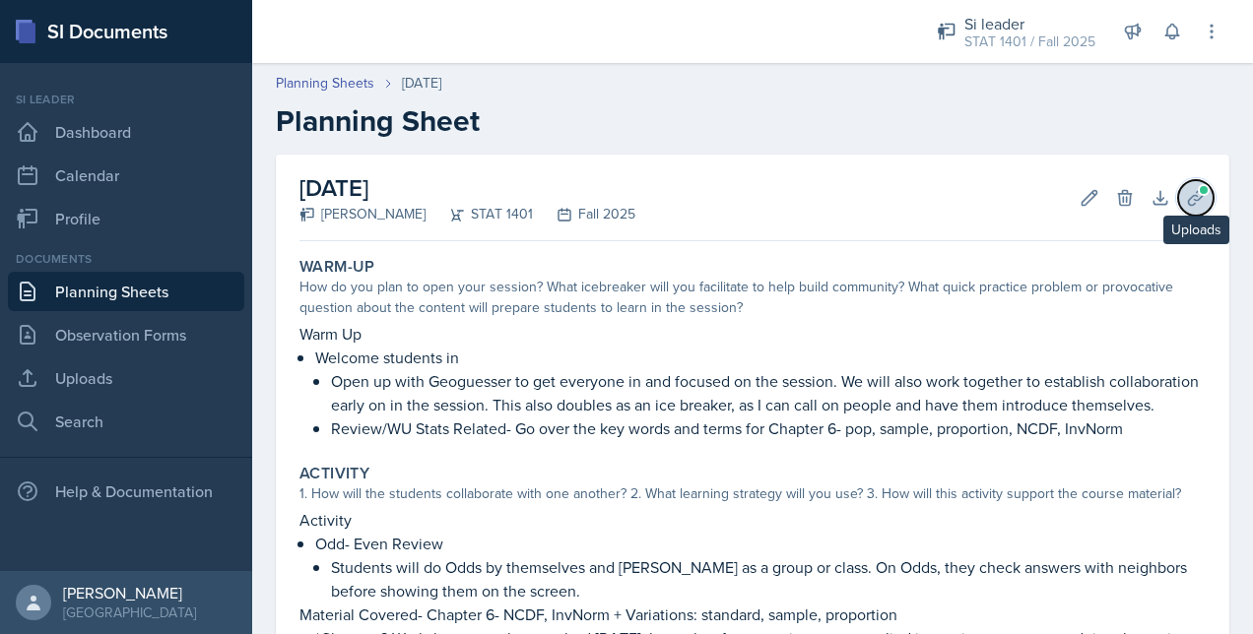
click at [1197, 195] on button "Uploads" at bounding box center [1195, 197] width 35 height 35
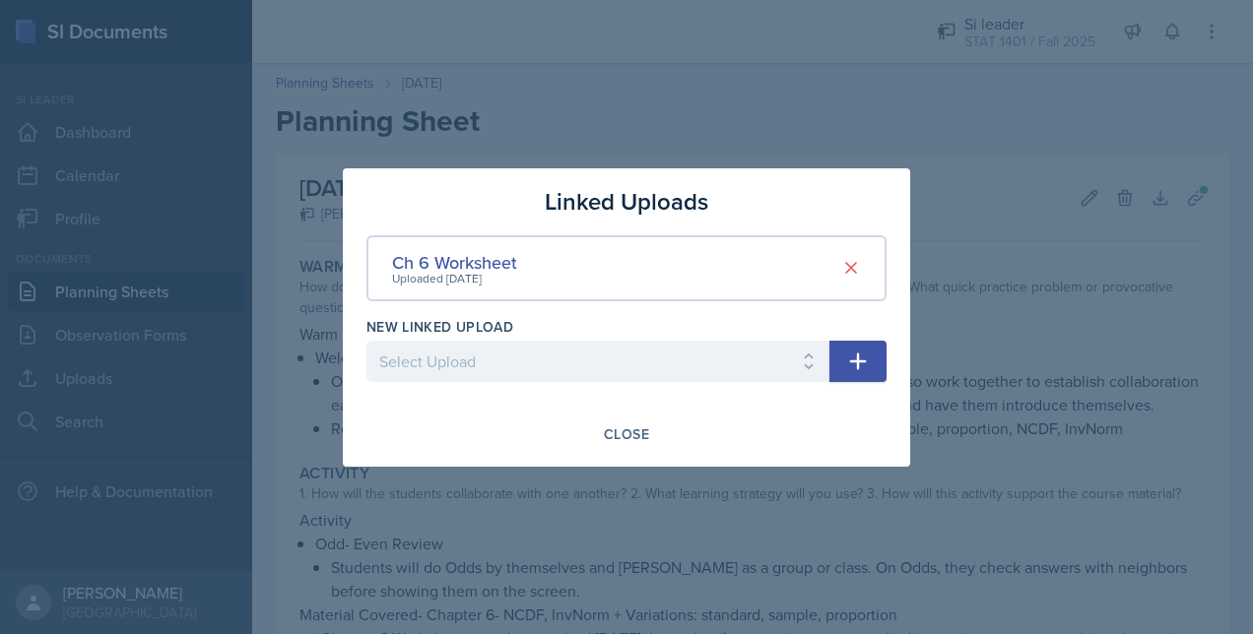
click at [855, 364] on icon "button" at bounding box center [858, 362] width 24 height 24
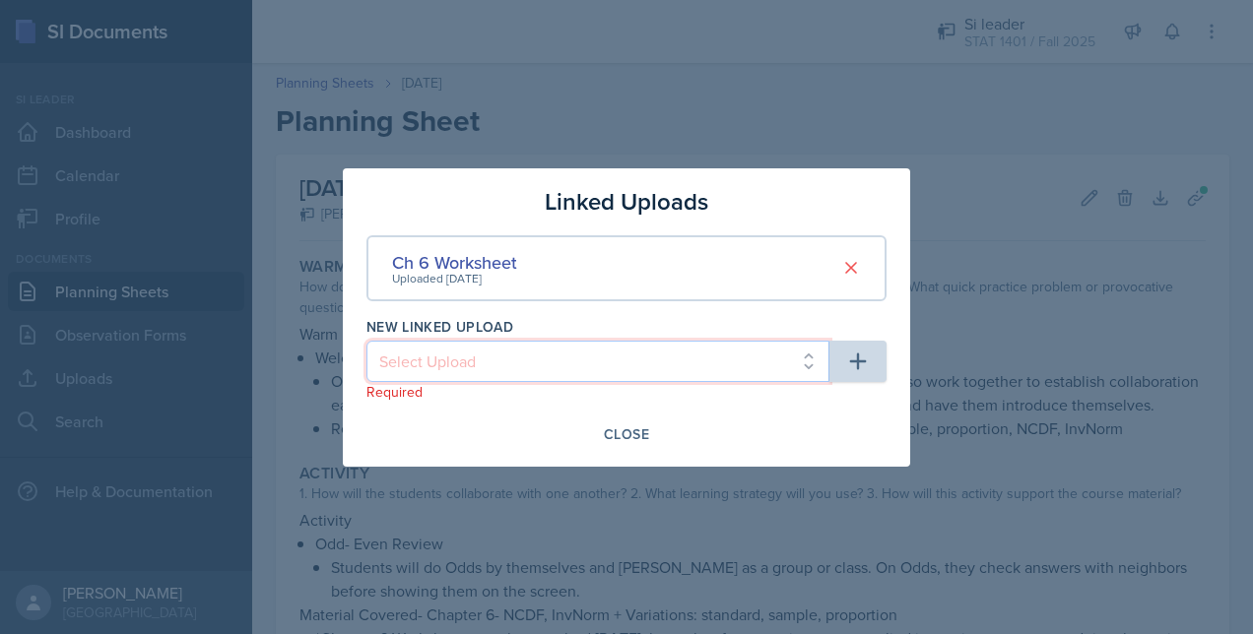
click at [746, 354] on select "Select Upload 8/26/25 SI PPT 8/28/25 SI PPT Chapter Summary Slides Ch 1 Workshe…" at bounding box center [597, 361] width 463 height 41
select select "32b9f436-c6f8-4203-ae6a-b005a15e354d"
click at [366, 341] on select "Select Upload 8/26/25 SI PPT 8/28/25 SI PPT Chapter Summary Slides Ch 1 Workshe…" at bounding box center [597, 361] width 463 height 41
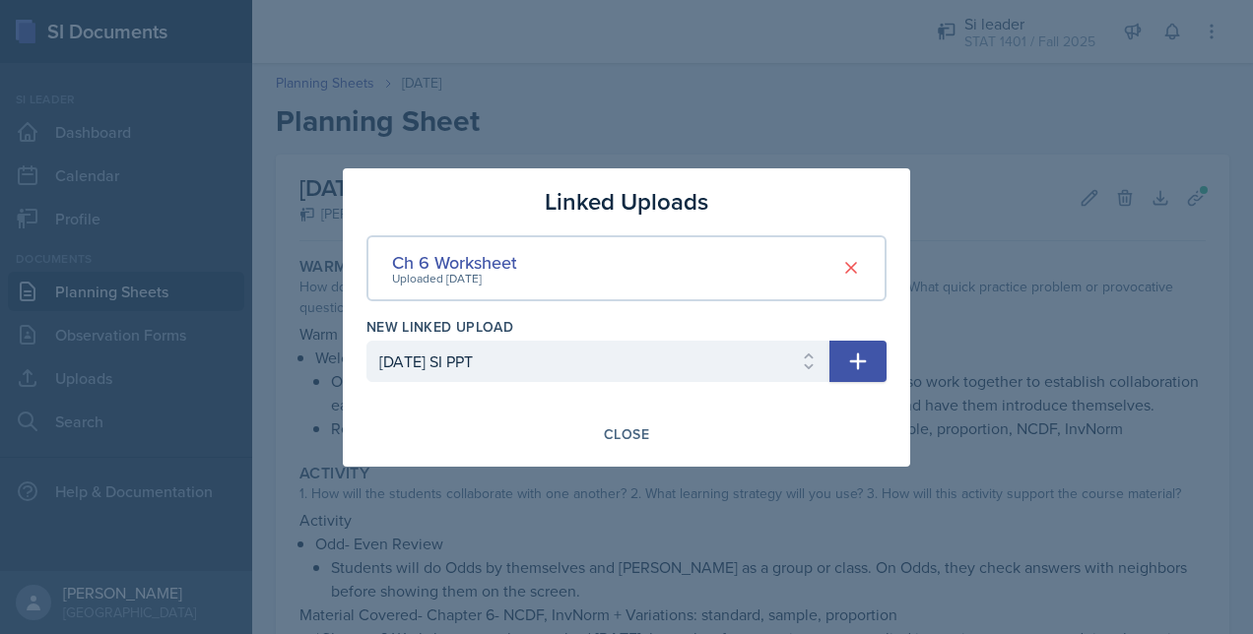
click at [867, 362] on icon "button" at bounding box center [858, 362] width 24 height 24
select select
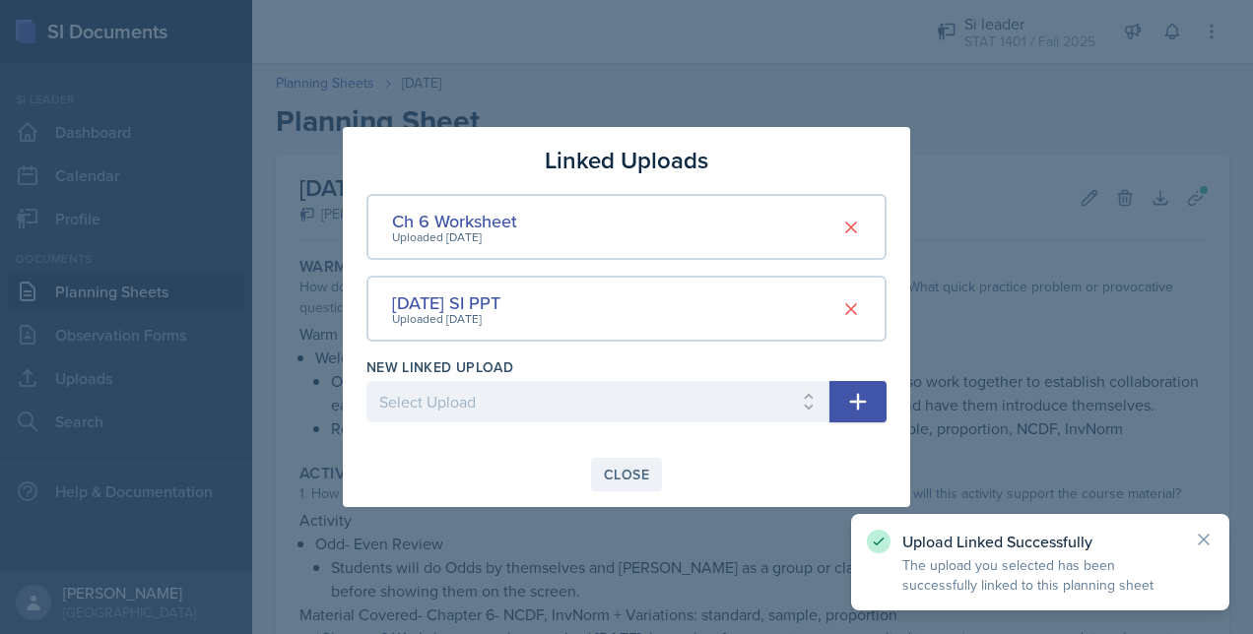
click at [656, 472] on button "Close" at bounding box center [626, 474] width 71 height 33
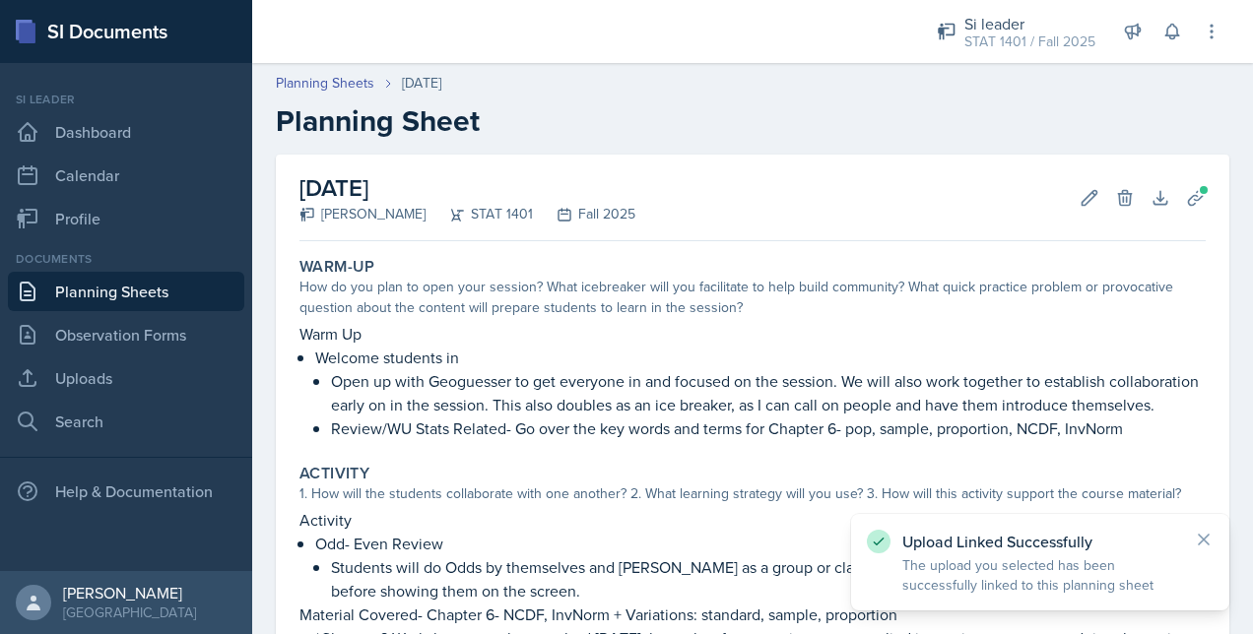
scroll to position [449, 0]
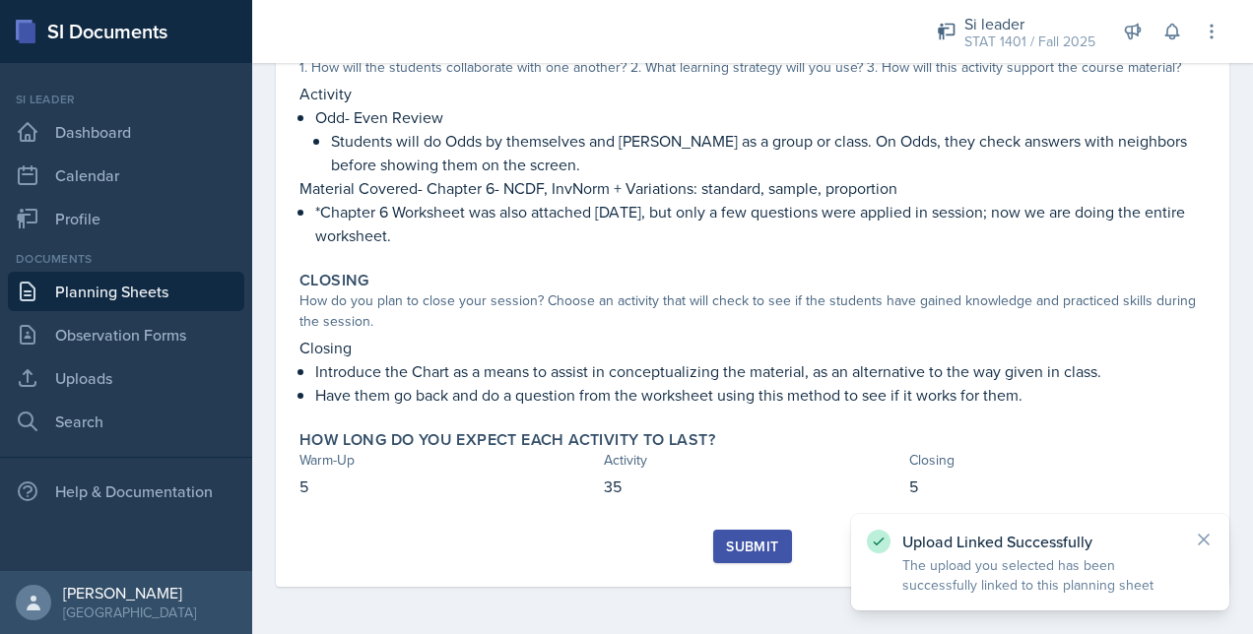
click at [726, 546] on div "Submit" at bounding box center [752, 547] width 52 height 16
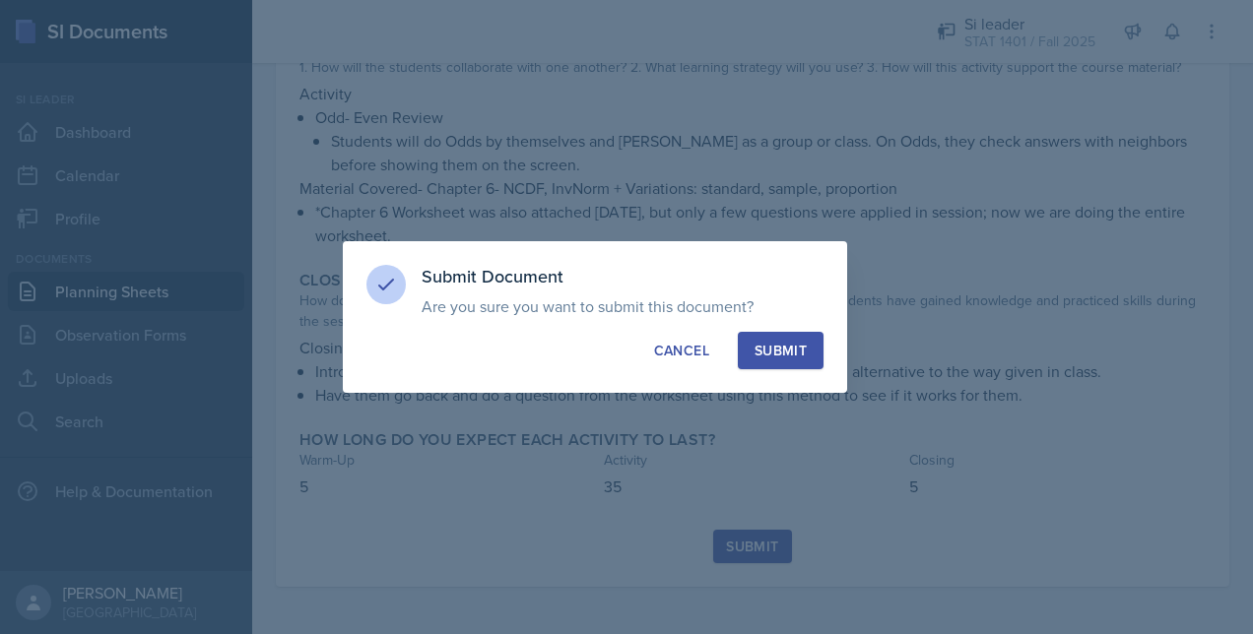
click at [788, 374] on div "Submit Document Are you sure you want to submit this document? This document wi…" at bounding box center [595, 317] width 504 height 152
click at [780, 358] on div "Submit" at bounding box center [780, 351] width 52 height 20
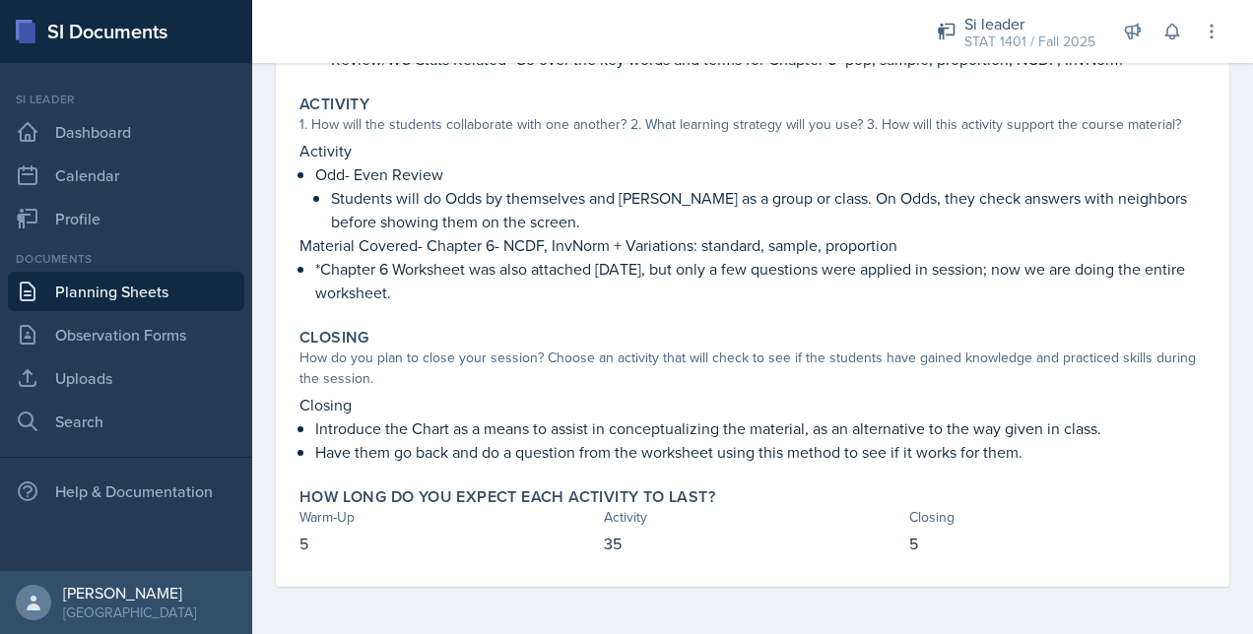
click at [144, 284] on link "Planning Sheets" at bounding box center [126, 291] width 236 height 39
